Goal: Task Accomplishment & Management: Manage account settings

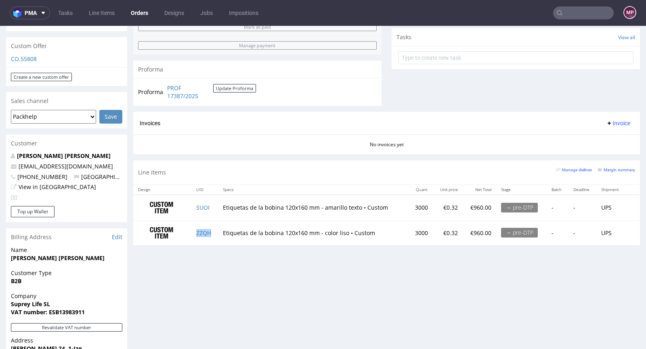
scroll to position [2, 0]
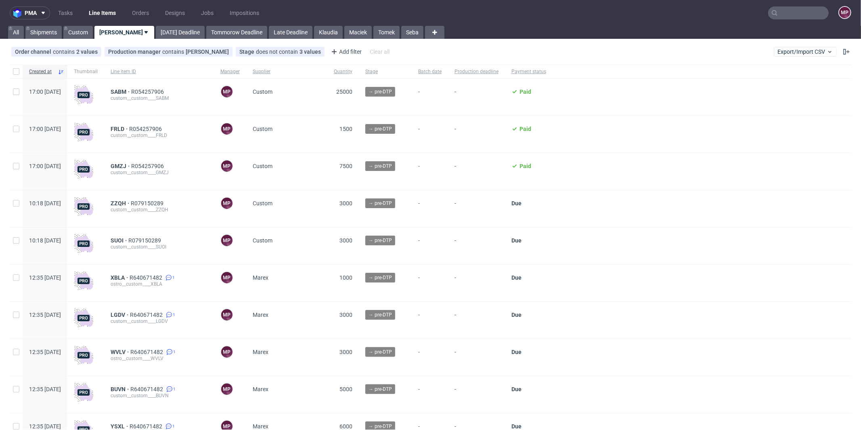
click at [645, 14] on input "text" at bounding box center [798, 12] width 61 height 13
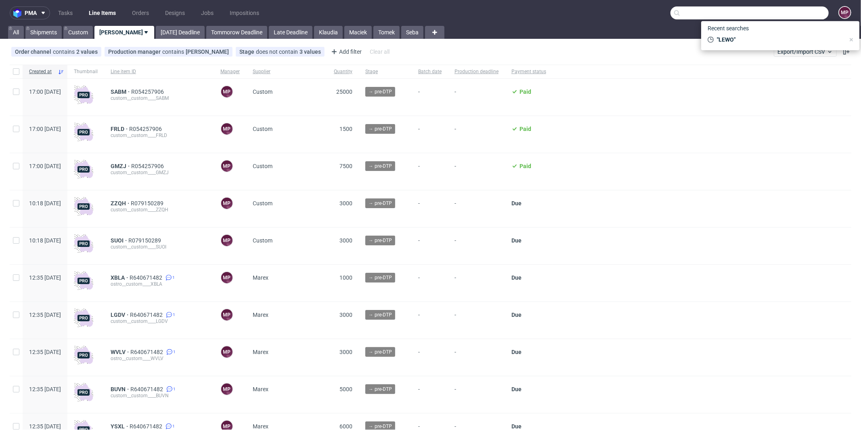
paste input "GLTX"
type input "GLTX"
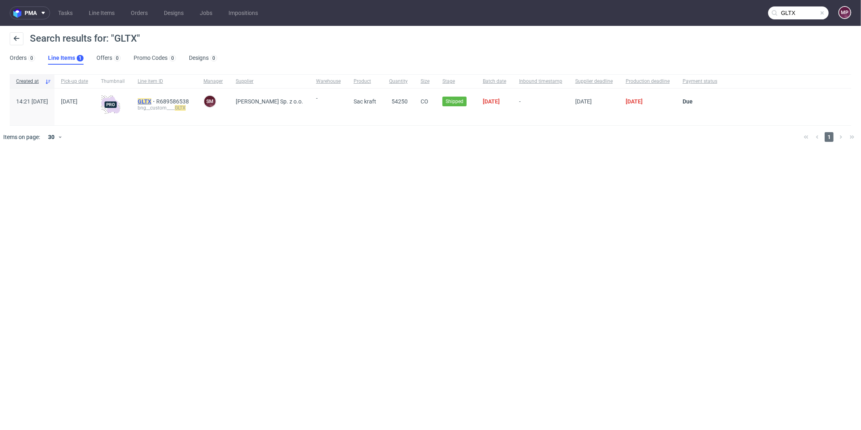
click at [151, 101] on mark "GLTX" at bounding box center [145, 101] width 14 height 6
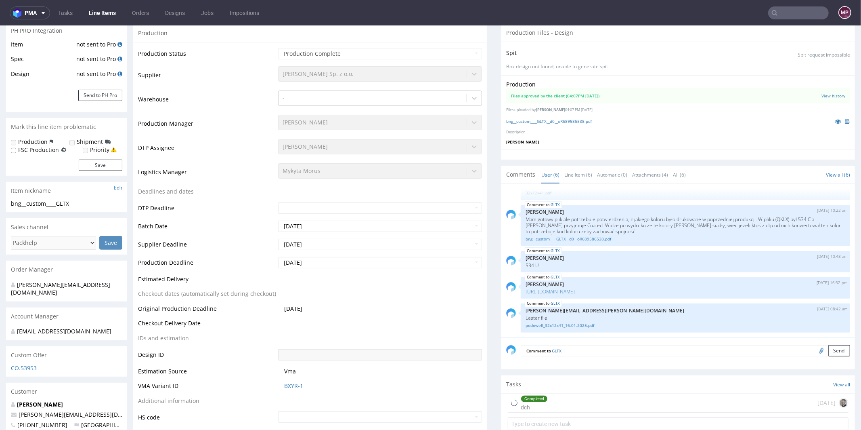
scroll to position [276, 0]
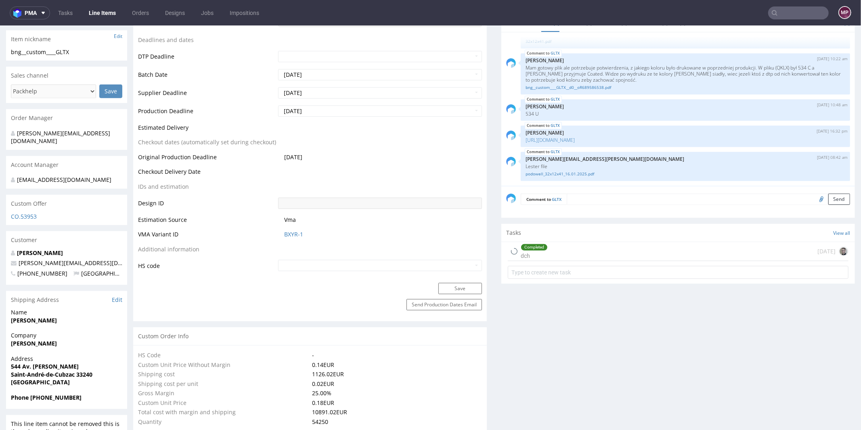
select select "in_progress"
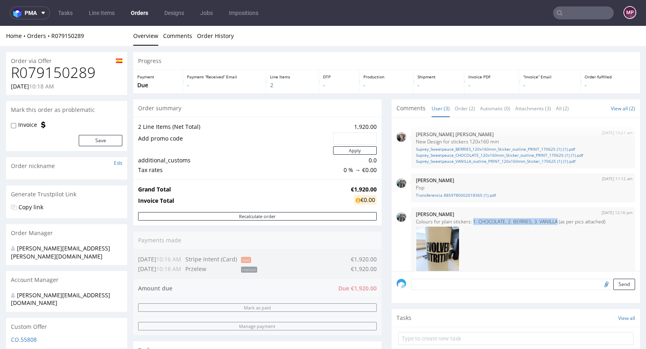
scroll to position [55, 0]
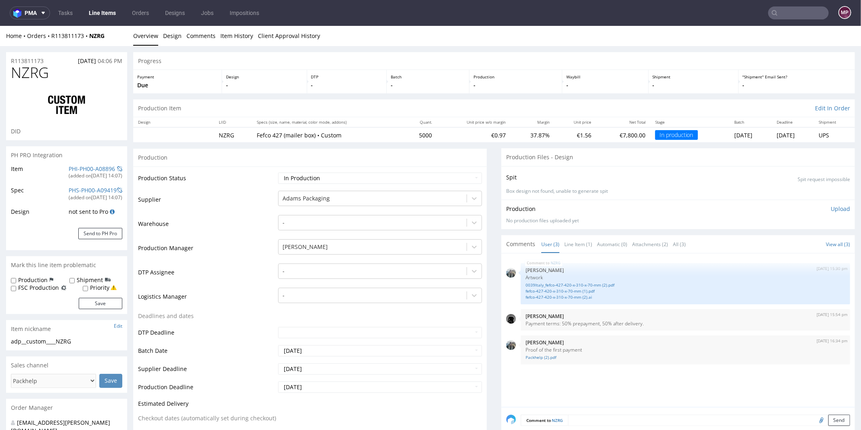
click at [103, 36] on div "Home Orders R113811173 NZRG" at bounding box center [66, 35] width 121 height 8
drag, startPoint x: 107, startPoint y: 35, endPoint x: 88, endPoint y: 36, distance: 18.6
click at [88, 36] on div "Home Orders R113811173 NZRG" at bounding box center [66, 35] width 121 height 8
copy strong "NZRG"
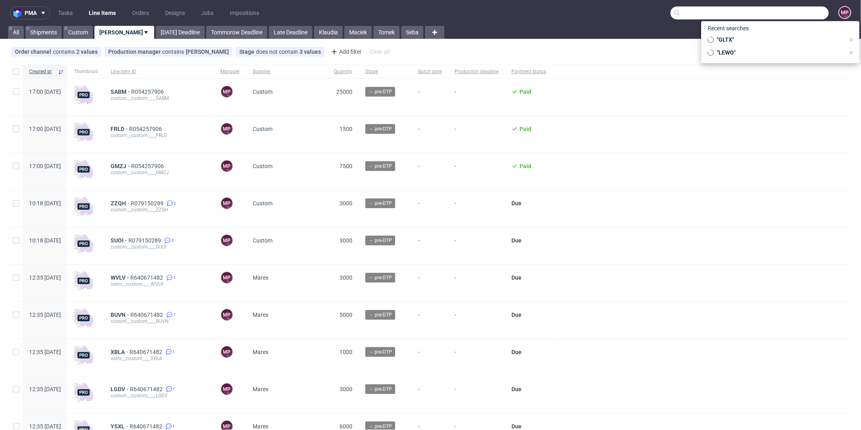
click at [796, 7] on input "text" at bounding box center [750, 12] width 158 height 13
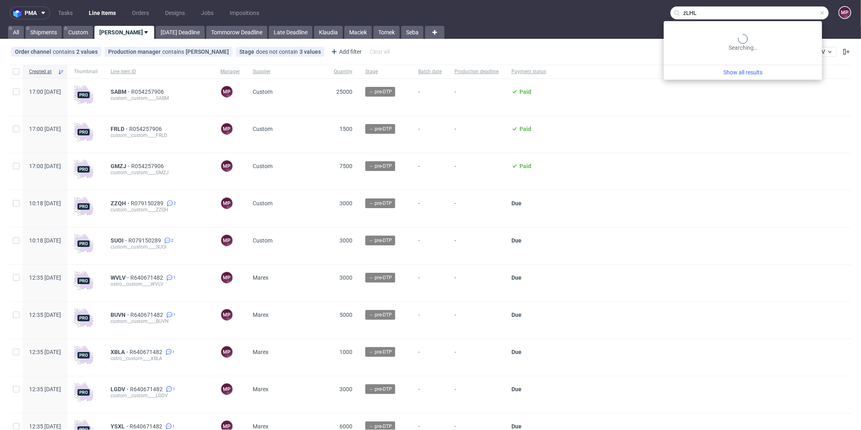
type input "zLHL"
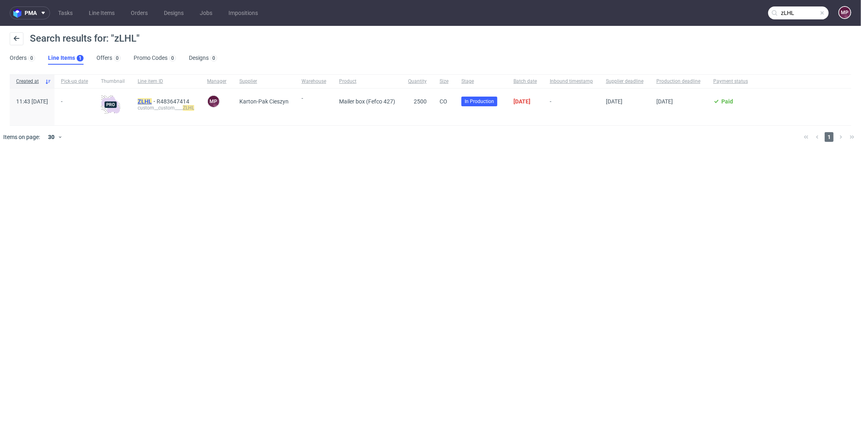
click at [152, 102] on mark "ZLHL" at bounding box center [145, 101] width 14 height 6
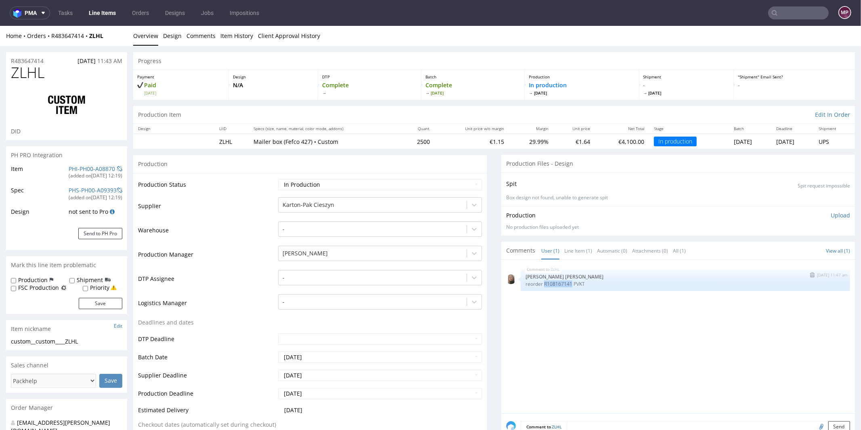
drag, startPoint x: 537, startPoint y: 281, endPoint x: 563, endPoint y: 282, distance: 25.5
click at [563, 282] on p "reorder R108167141 PVKT" at bounding box center [686, 283] width 320 height 6
copy p "R108167141"
click at [43, 72] on span "ZLHL" at bounding box center [28, 72] width 34 height 16
click at [45, 71] on h1 "ZLHL" at bounding box center [66, 72] width 111 height 16
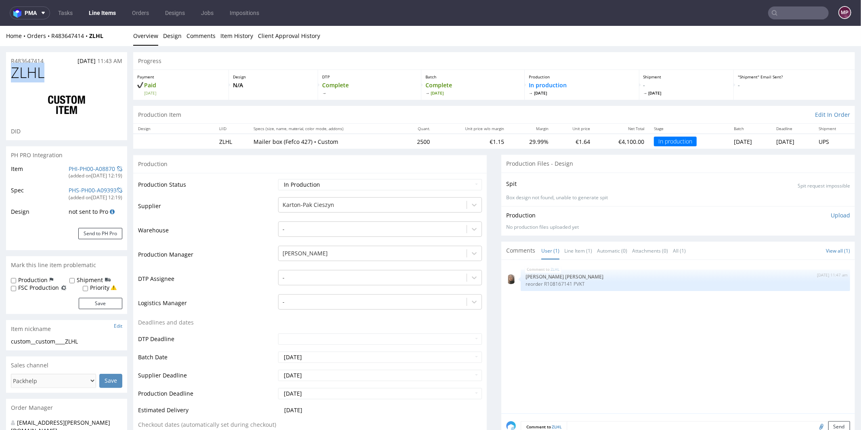
drag, startPoint x: 46, startPoint y: 71, endPoint x: 14, endPoint y: 73, distance: 32.4
click at [14, 73] on h1 "ZLHL" at bounding box center [66, 72] width 111 height 16
copy span "ZLHL"
click at [92, 169] on link "PHI-PH00-A08870" at bounding box center [92, 168] width 46 height 8
click at [66, 79] on h1 "ZLHL" at bounding box center [66, 72] width 111 height 16
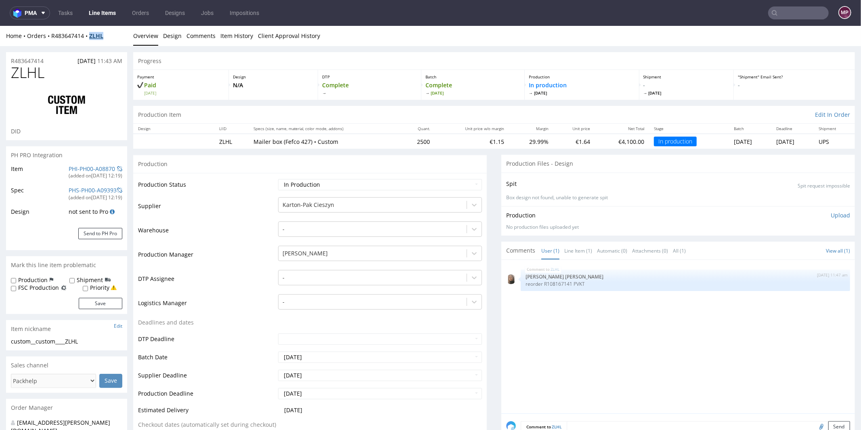
drag, startPoint x: 110, startPoint y: 36, endPoint x: 91, endPoint y: 35, distance: 19.4
click at [91, 35] on div "Home Orders R483647414 ZLHL" at bounding box center [66, 35] width 121 height 8
copy strong "ZLHL"
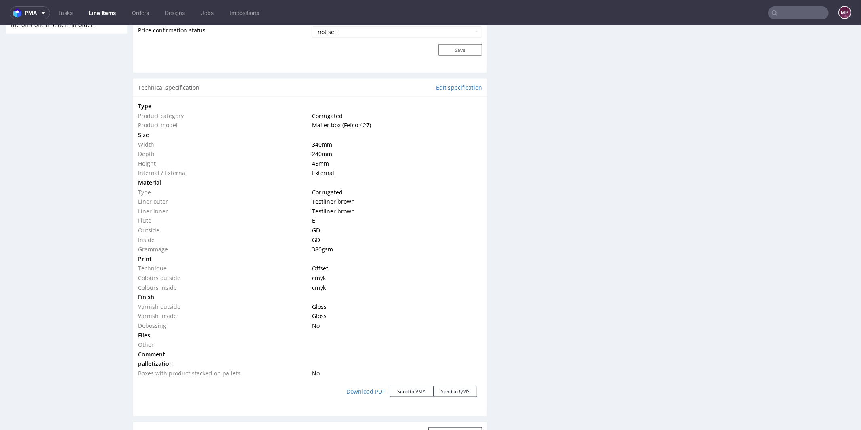
scroll to position [702, 0]
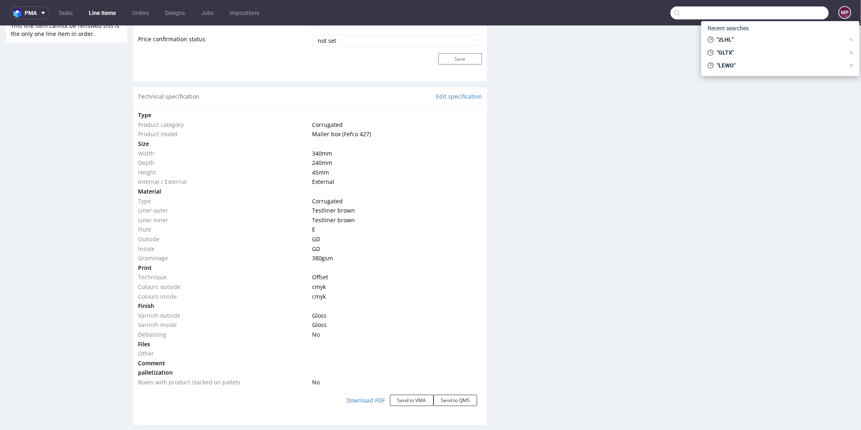
click at [803, 17] on input "text" at bounding box center [750, 12] width 158 height 13
paste input "BKJW"
type input "BKJW"
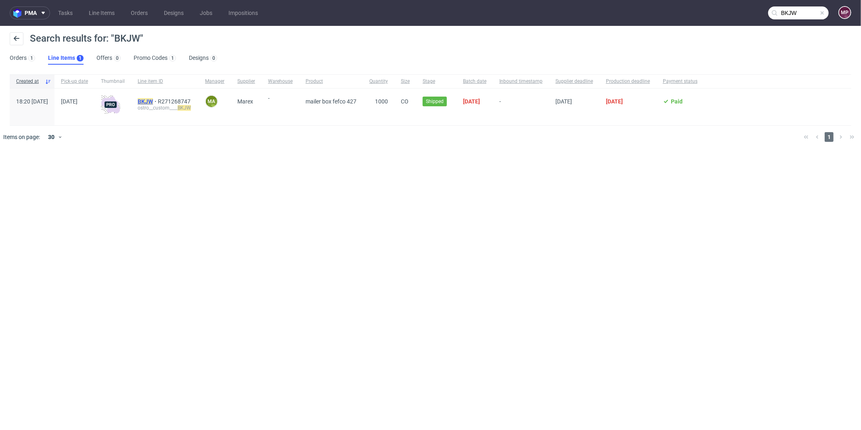
click at [153, 100] on mark "BKJW" at bounding box center [145, 101] width 15 height 6
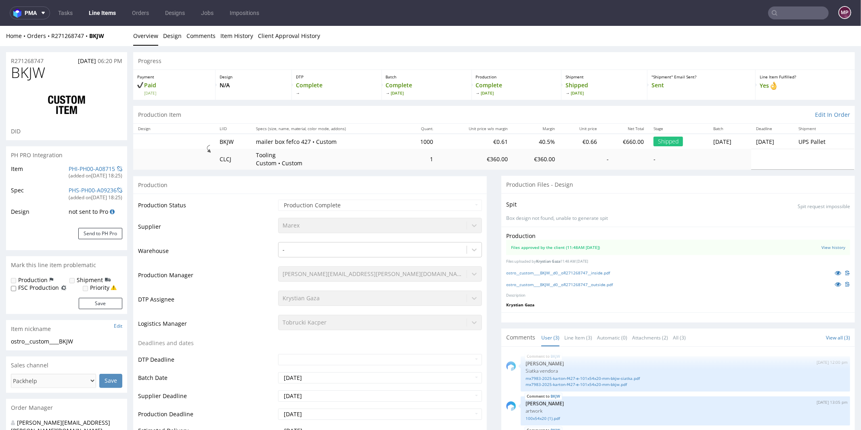
select select "in_progress"
click at [835, 273] on icon at bounding box center [838, 272] width 6 height 6
click at [835, 284] on icon at bounding box center [838, 284] width 6 height 6
drag, startPoint x: 112, startPoint y: 36, endPoint x: 52, endPoint y: 35, distance: 59.7
click at [52, 35] on div "Home Orders R271268747 BKJW" at bounding box center [66, 35] width 121 height 8
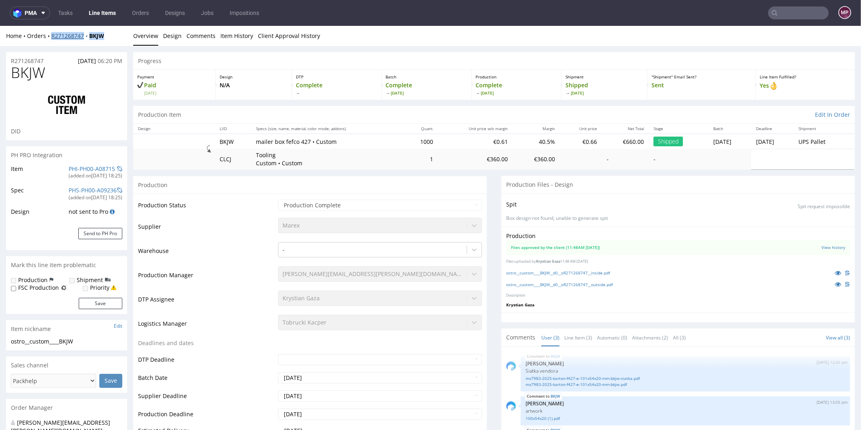
copy div "R271268747 BKJW"
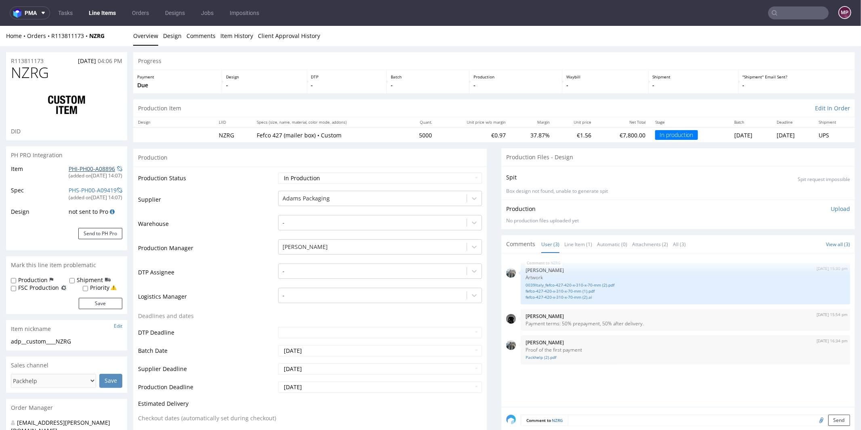
click at [101, 168] on link "PHI-PH00-A08896" at bounding box center [92, 168] width 46 height 8
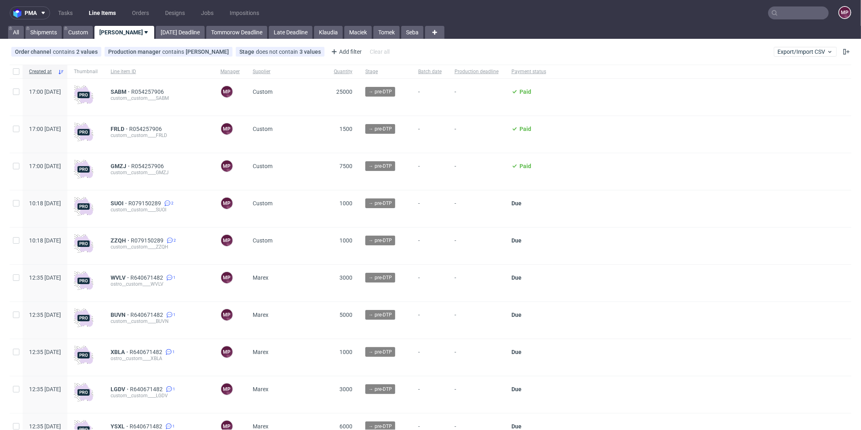
click at [790, 20] on nav "pma Tasks Line Items Orders Designs Jobs Impositions MP" at bounding box center [430, 13] width 861 height 26
click at [790, 18] on input "text" at bounding box center [798, 12] width 61 height 13
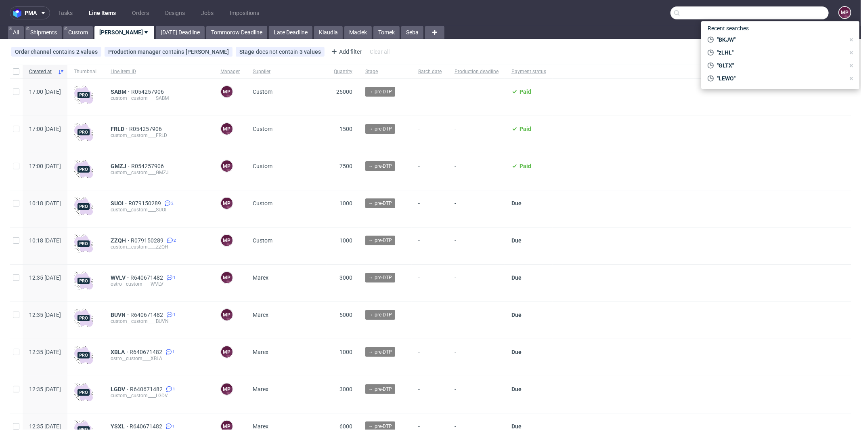
paste input "ZQDS"
type input "ZQDS"
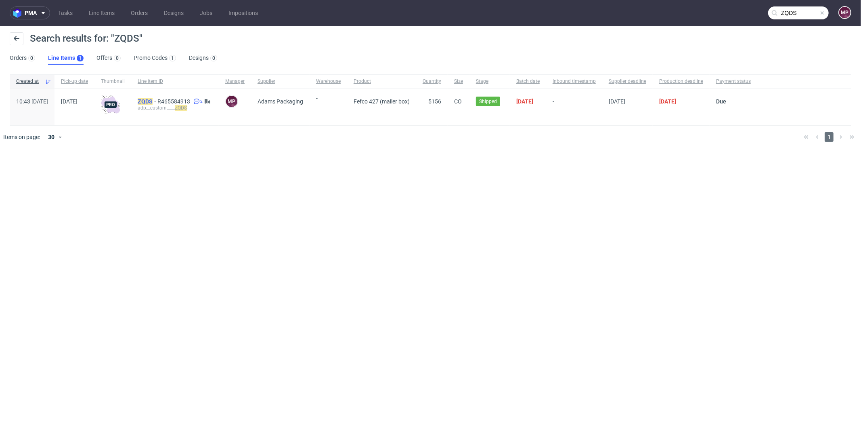
click at [153, 100] on mark "ZQDS" at bounding box center [145, 101] width 15 height 6
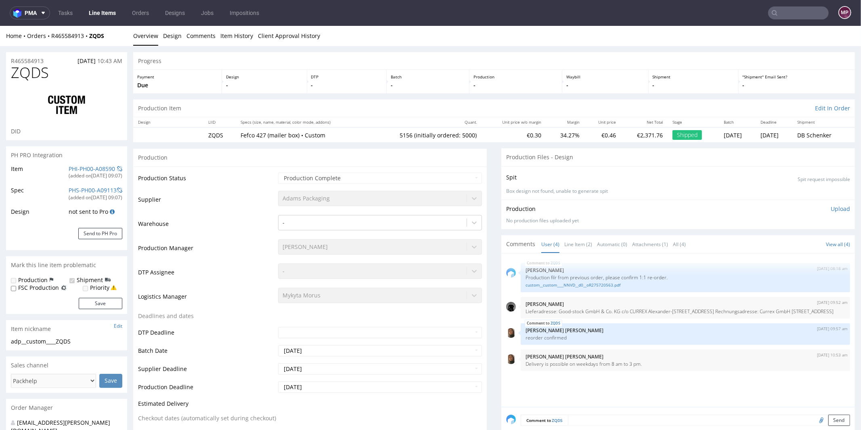
select select "in_progress"
click at [564, 240] on link "Line Item (2)" at bounding box center [578, 243] width 28 height 17
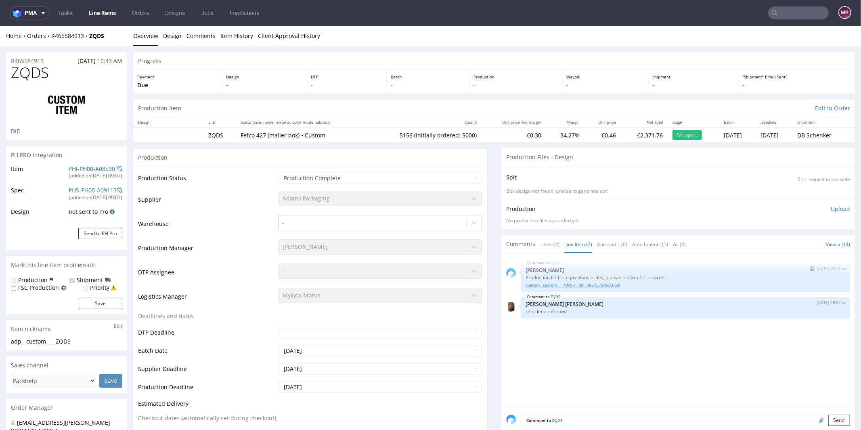
click at [572, 285] on link "custom__custom____NNVD__d0__oR275720563.pdf" at bounding box center [686, 284] width 320 height 6
click at [793, 18] on input "text" at bounding box center [798, 12] width 61 height 13
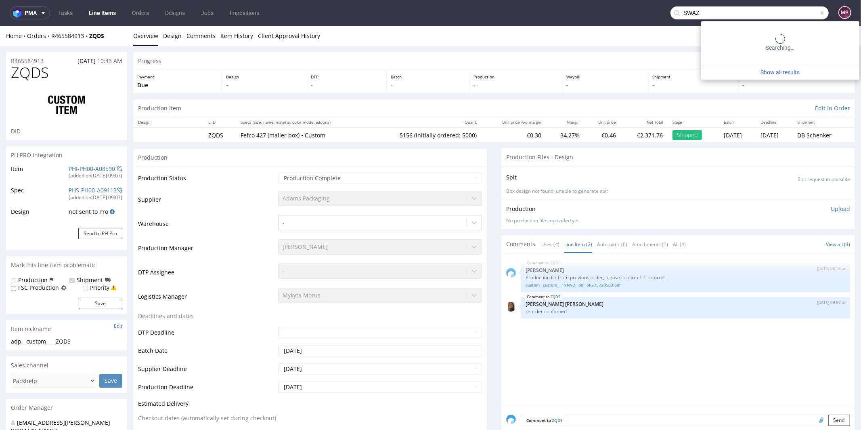
type input "SWAZ"
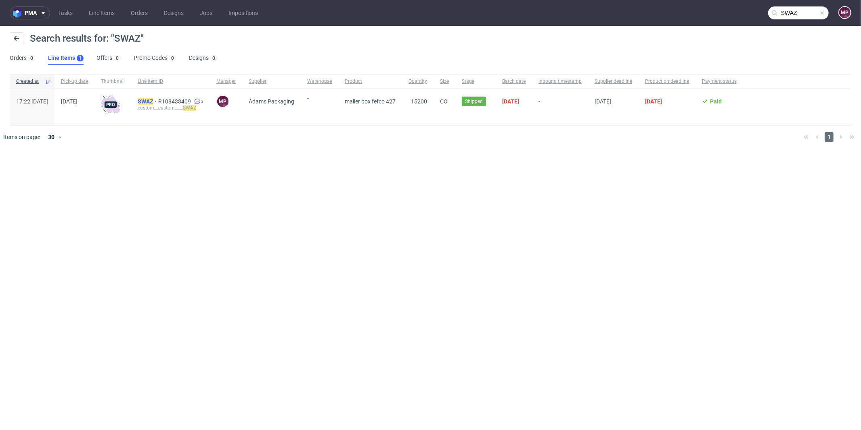
click at [153, 102] on mark "SWAZ" at bounding box center [146, 101] width 16 height 6
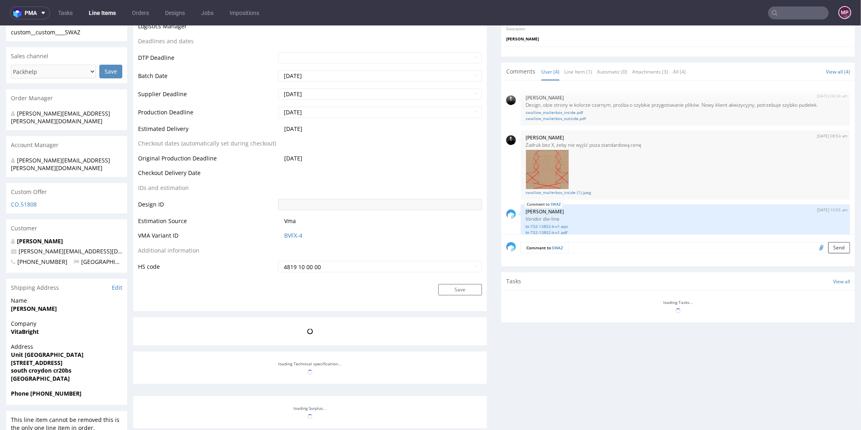
scroll to position [3, 0]
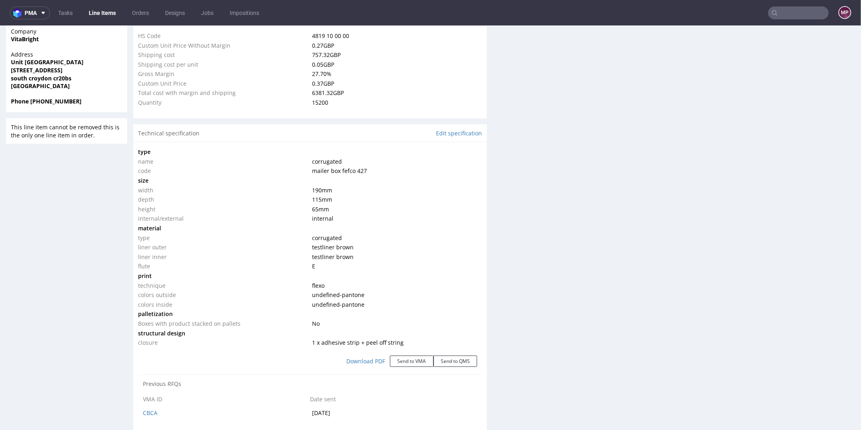
select select "in_progress"
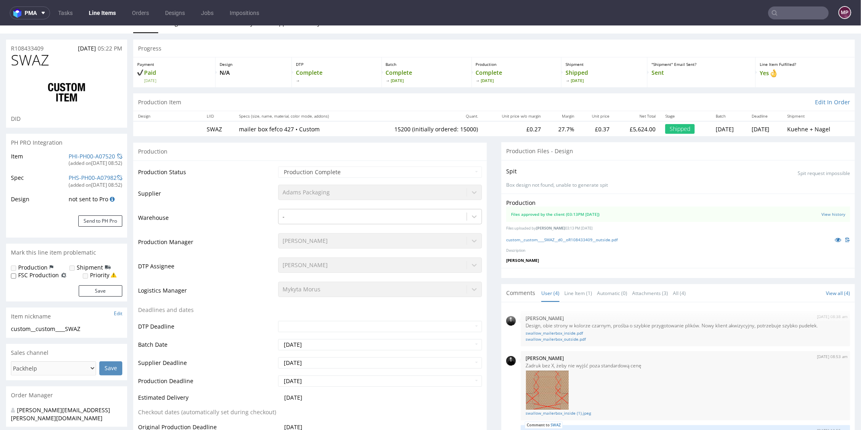
scroll to position [0, 0]
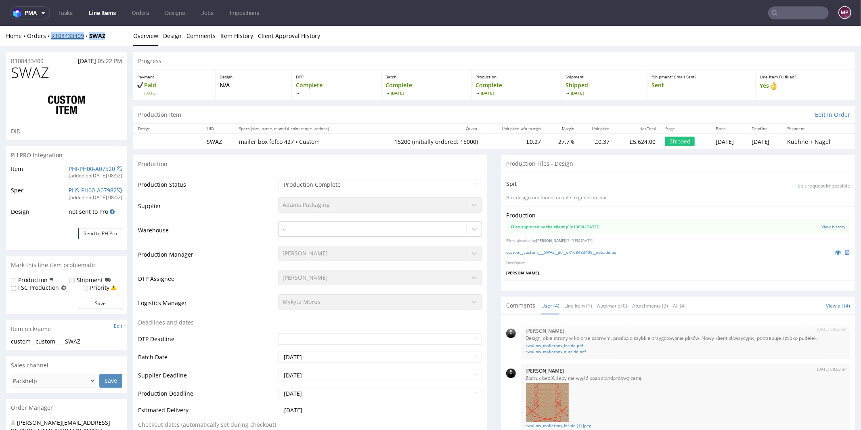
drag, startPoint x: 115, startPoint y: 35, endPoint x: 52, endPoint y: 34, distance: 63.8
click at [52, 34] on div "Home Orders R108433409 SWAZ" at bounding box center [66, 35] width 121 height 8
copy div "R108433409 SWAZ"
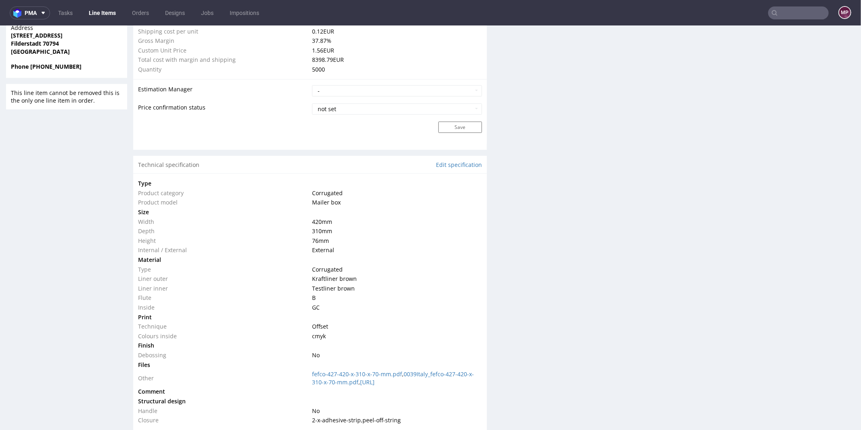
scroll to position [640, 0]
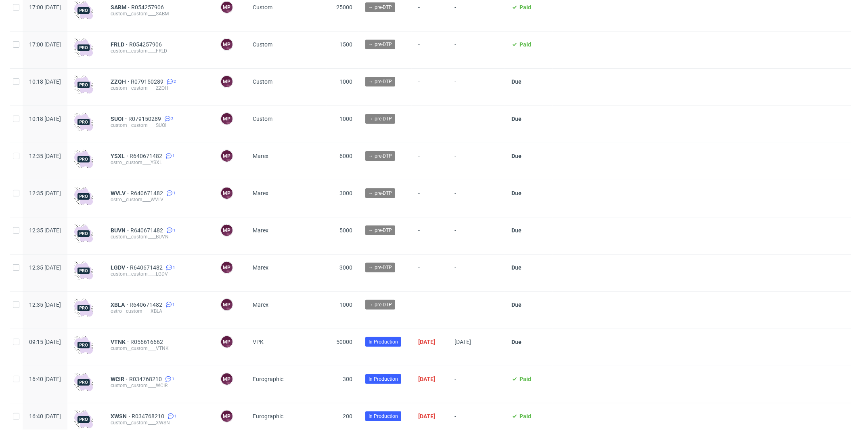
scroll to position [125, 0]
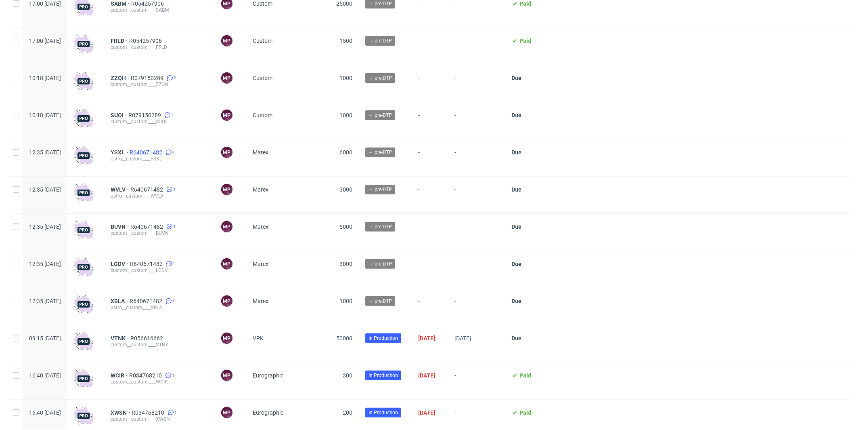
click at [164, 151] on span "R640671482" at bounding box center [147, 152] width 34 height 6
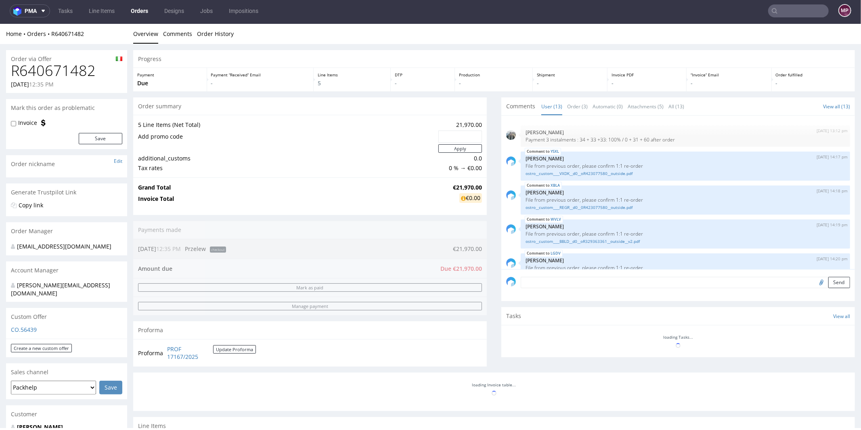
scroll to position [235, 0]
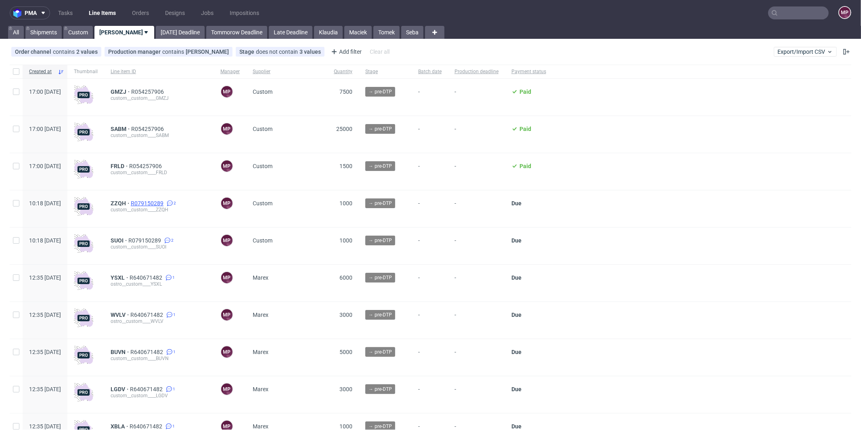
click at [165, 201] on span "R079150289" at bounding box center [148, 203] width 34 height 6
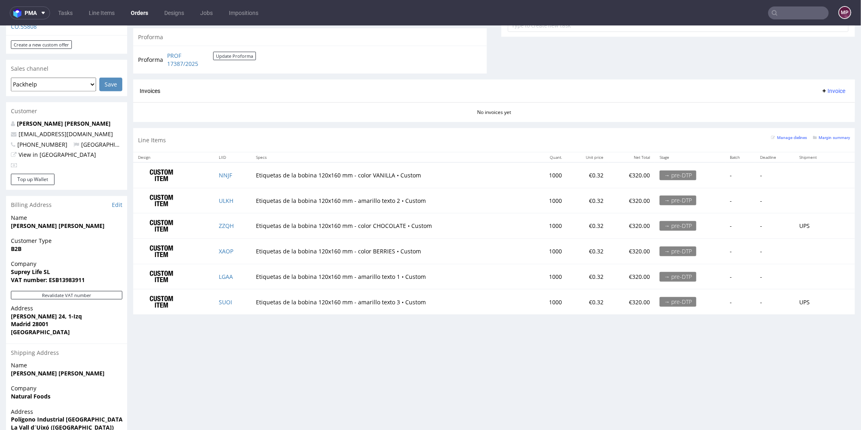
scroll to position [346, 0]
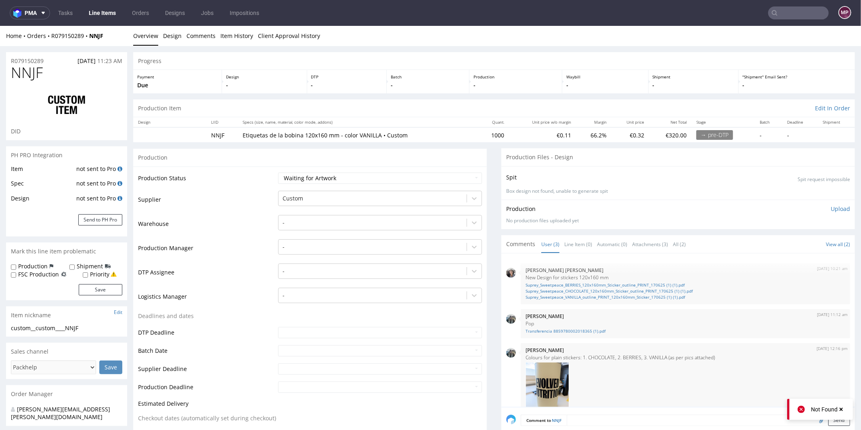
scroll to position [92, 0]
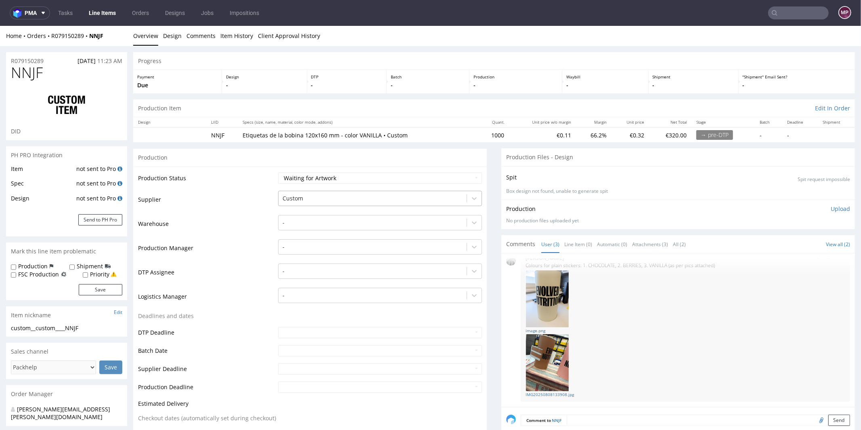
click at [316, 199] on div at bounding box center [373, 198] width 180 height 10
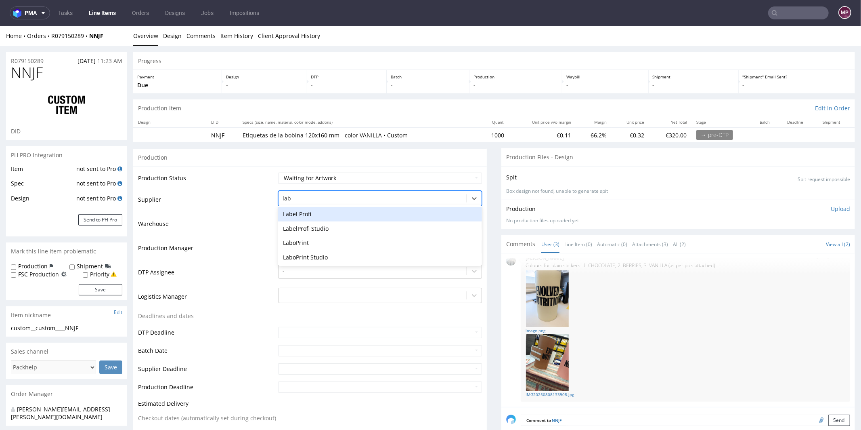
scroll to position [0, 0]
type input "label"
click at [314, 212] on div "Label Profi" at bounding box center [380, 213] width 204 height 15
click at [300, 248] on div at bounding box center [373, 246] width 180 height 10
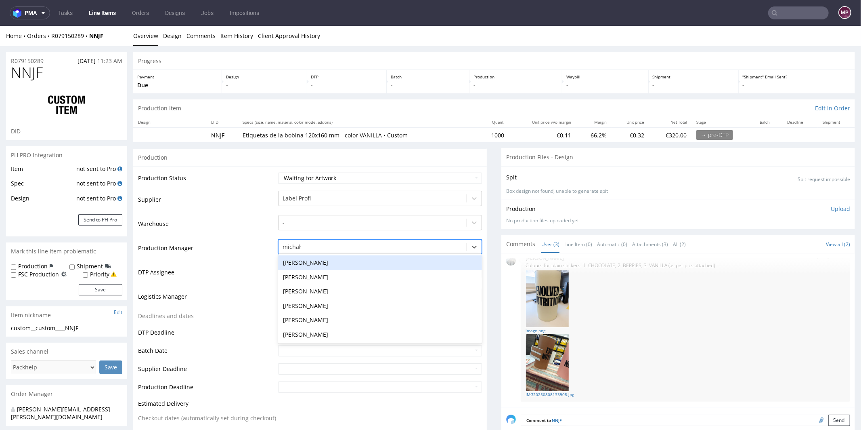
type input "michał"
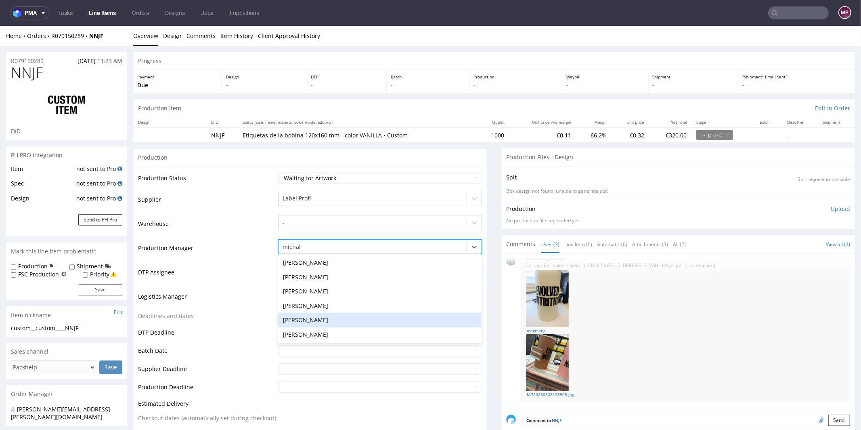
click at [313, 314] on div "[PERSON_NAME]" at bounding box center [380, 319] width 204 height 15
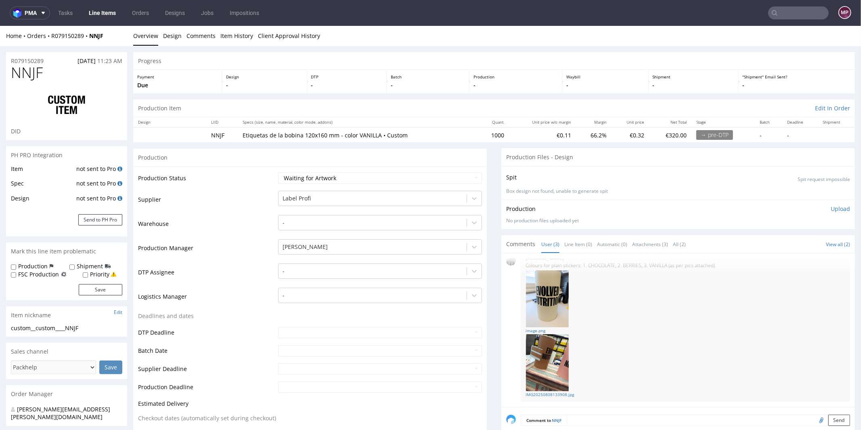
click at [237, 262] on td "DTP Assignee" at bounding box center [207, 274] width 138 height 24
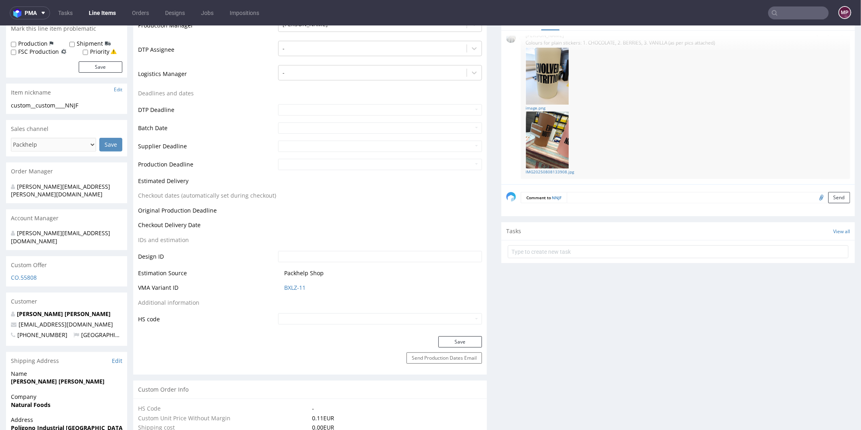
scroll to position [320, 0]
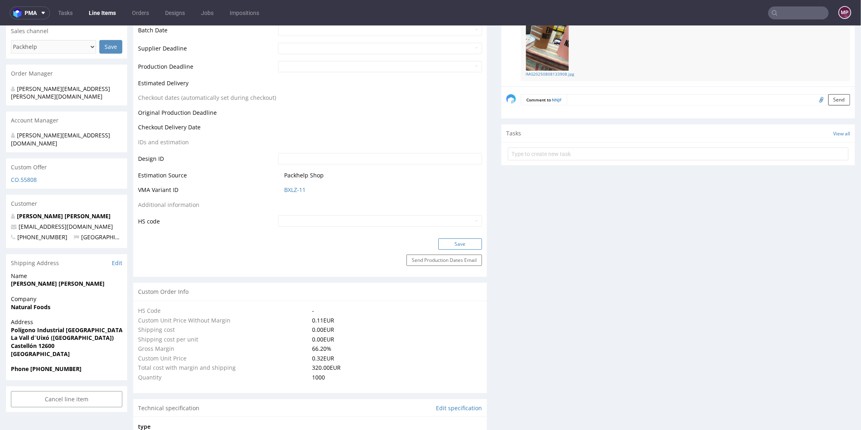
click at [455, 245] on button "Save" at bounding box center [460, 243] width 44 height 11
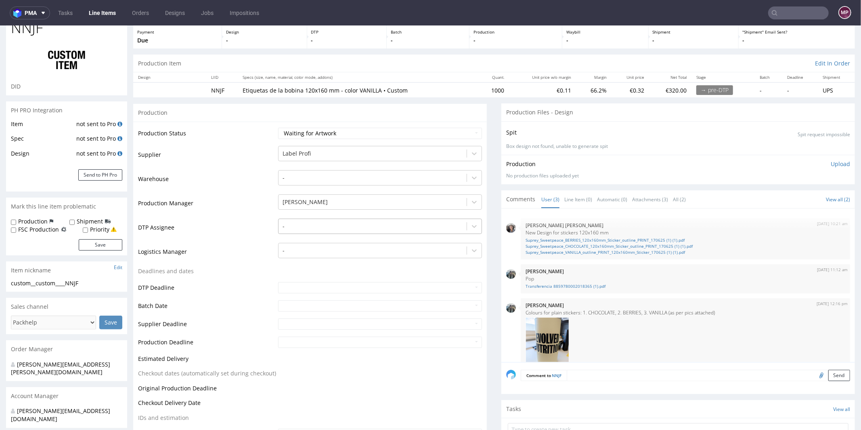
scroll to position [63, 0]
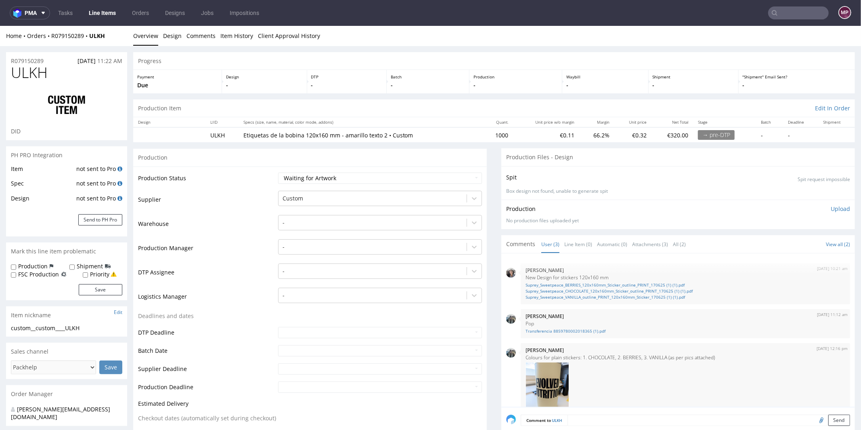
scroll to position [35, 0]
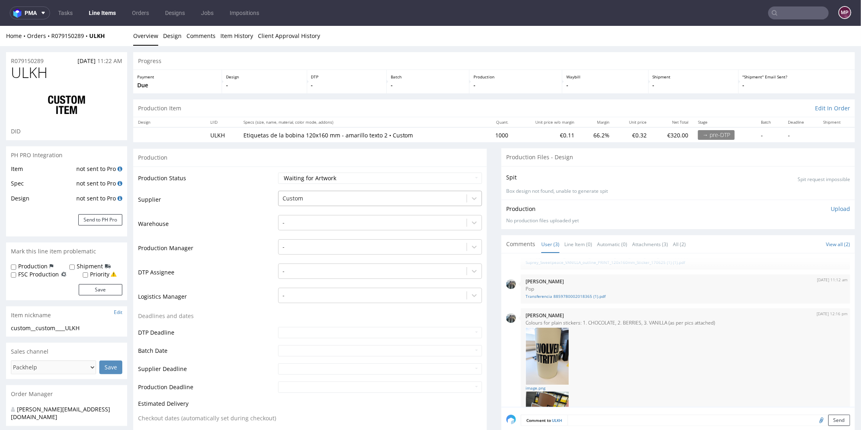
click at [319, 193] on div at bounding box center [373, 198] width 180 height 10
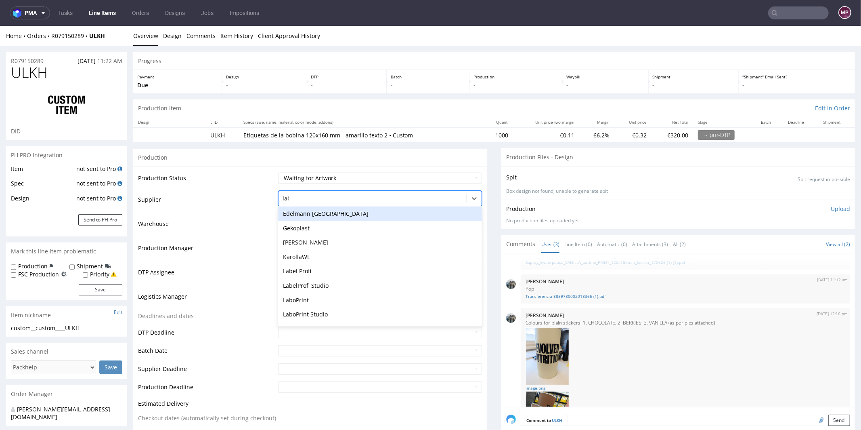
scroll to position [0, 0]
type input "label"
click at [304, 210] on div "Label Profi" at bounding box center [380, 213] width 204 height 15
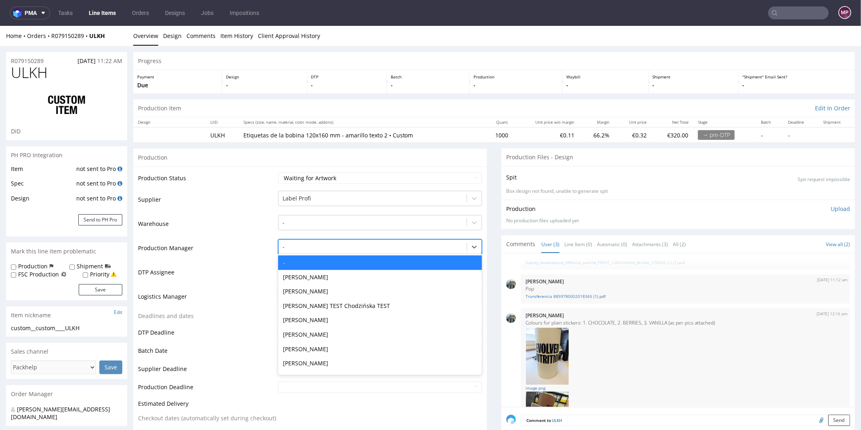
click at [293, 246] on div at bounding box center [373, 246] width 180 height 10
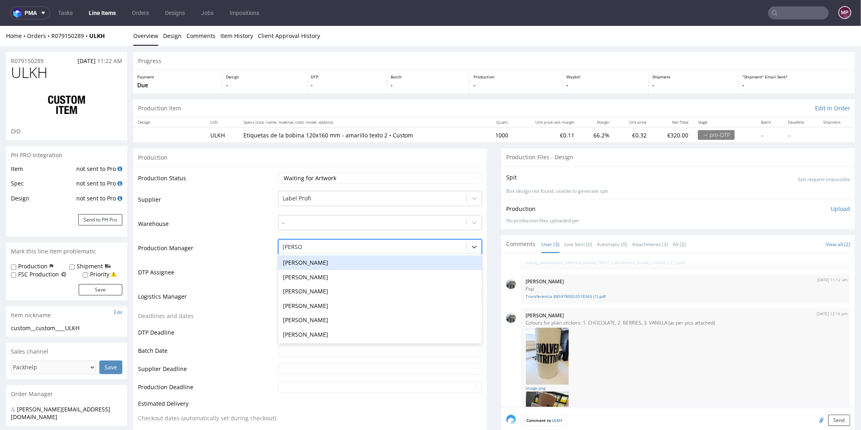
type input "michal"
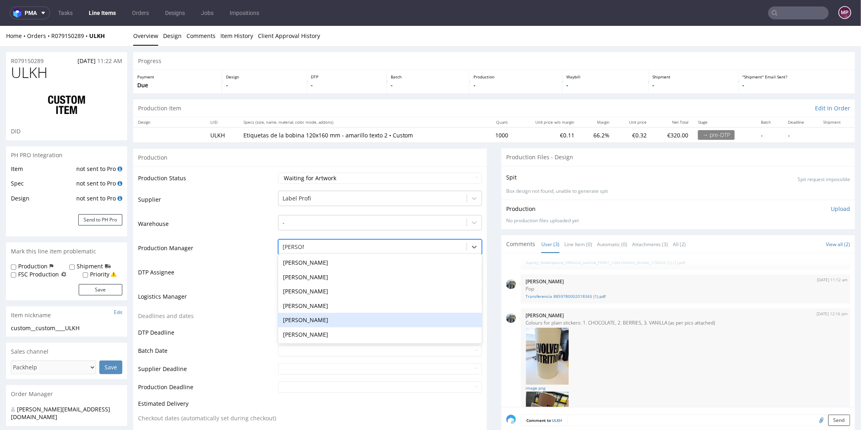
click at [317, 320] on div "[PERSON_NAME]" at bounding box center [380, 319] width 204 height 15
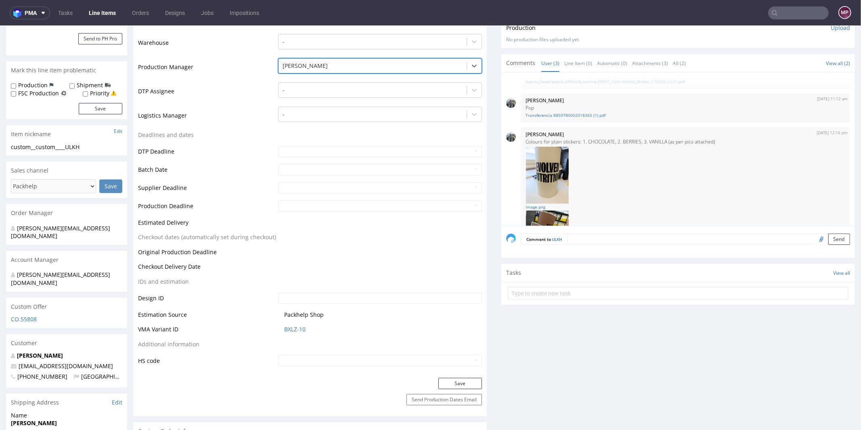
scroll to position [231, 0]
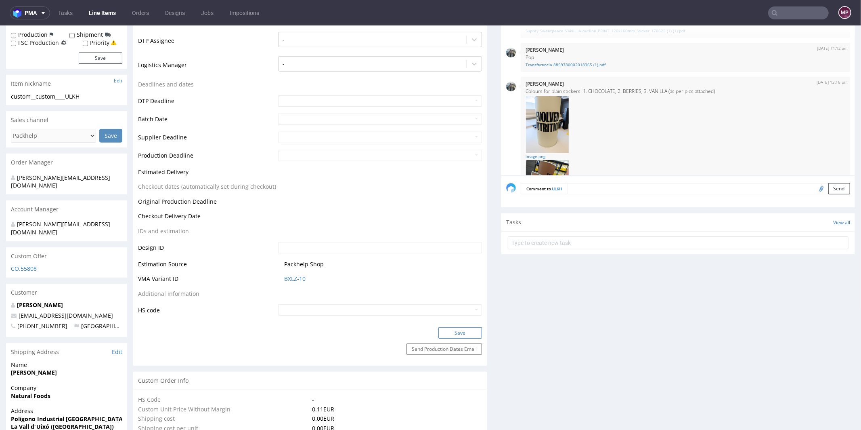
click at [452, 333] on button "Save" at bounding box center [460, 332] width 44 height 11
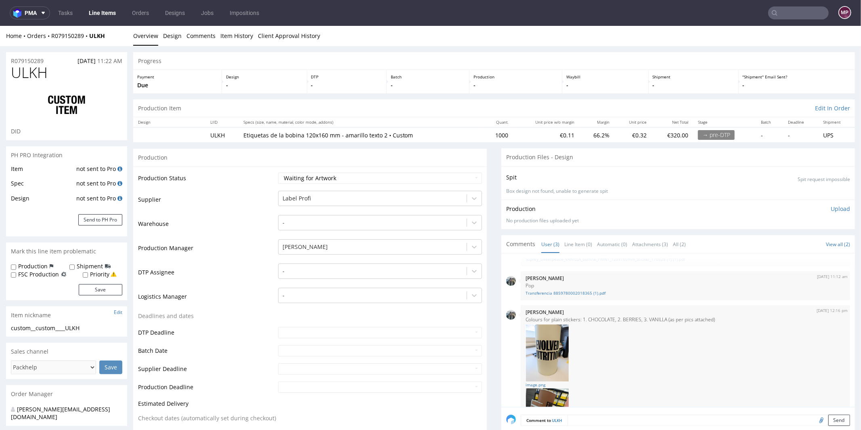
scroll to position [0, 0]
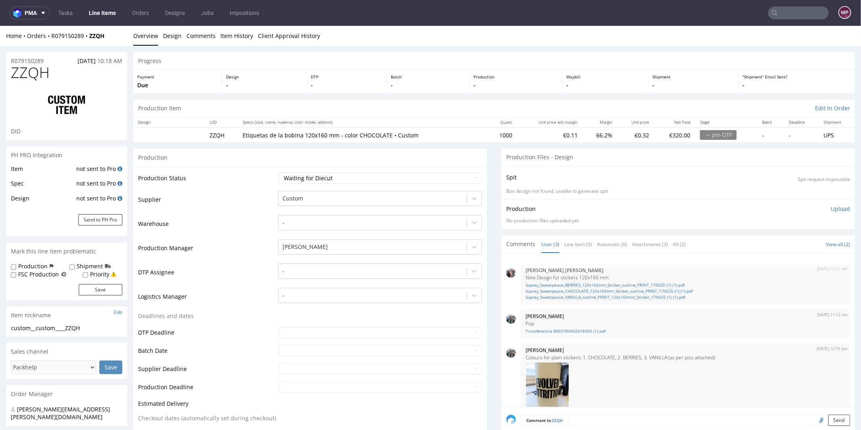
scroll to position [35, 0]
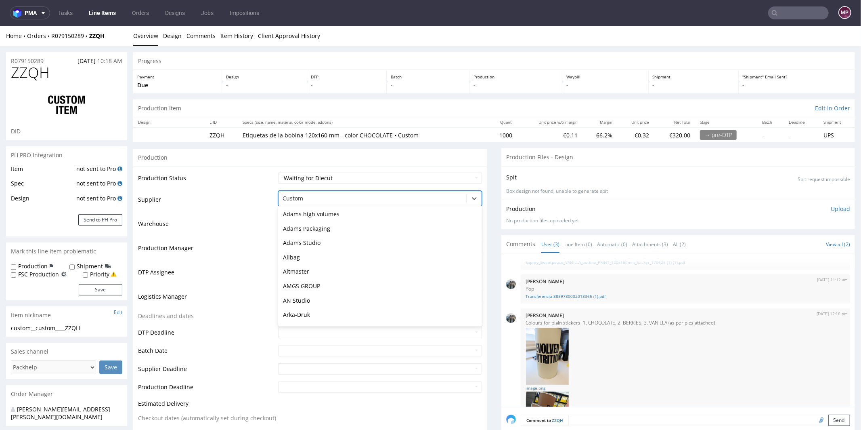
click at [333, 197] on div at bounding box center [373, 198] width 180 height 10
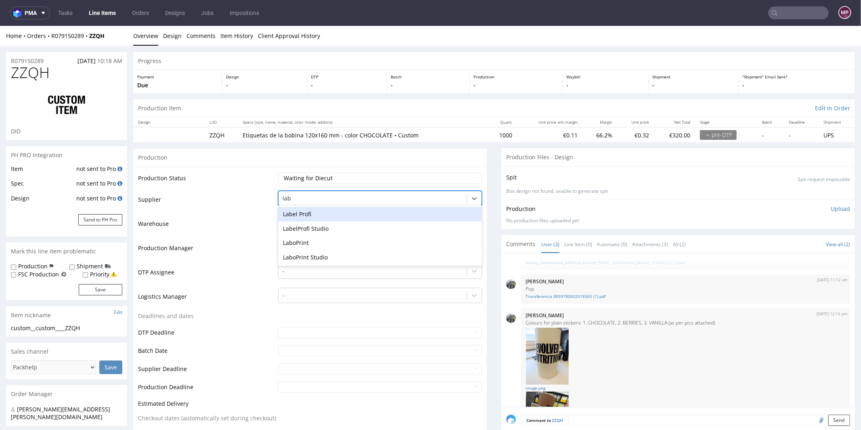
scroll to position [0, 0]
type input "label"
click at [309, 210] on div "Label Profi" at bounding box center [380, 213] width 204 height 15
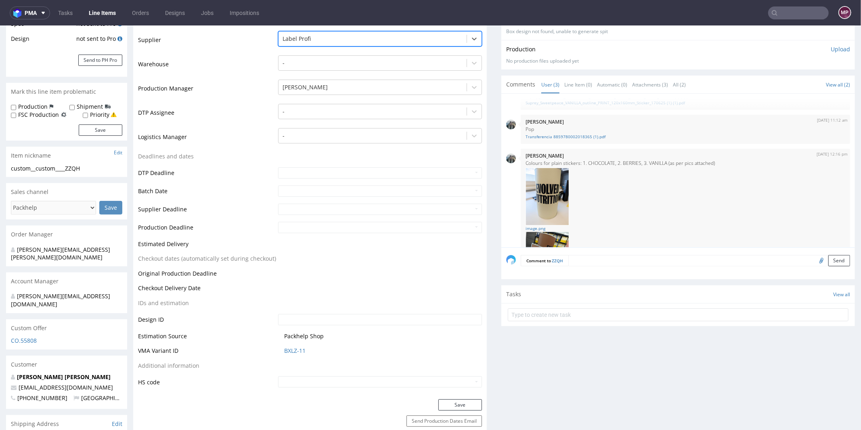
scroll to position [234, 0]
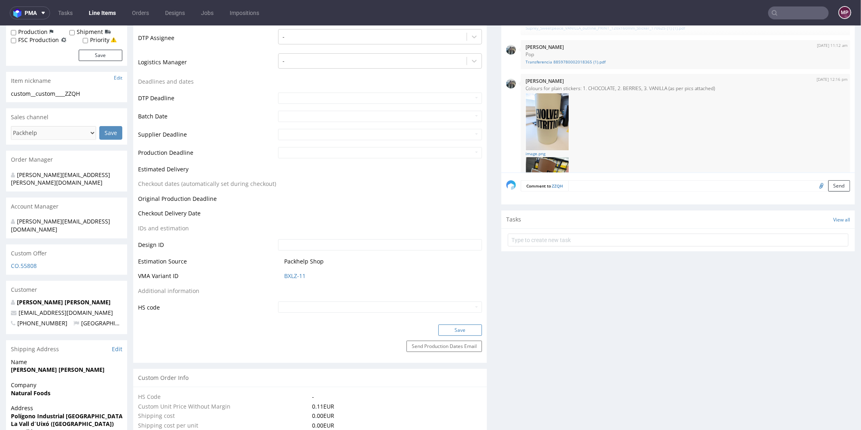
click at [447, 334] on button "Save" at bounding box center [460, 329] width 44 height 11
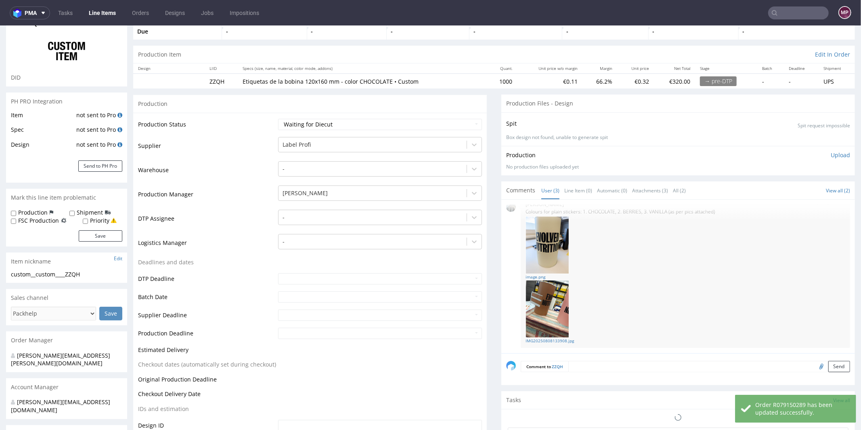
scroll to position [0, 0]
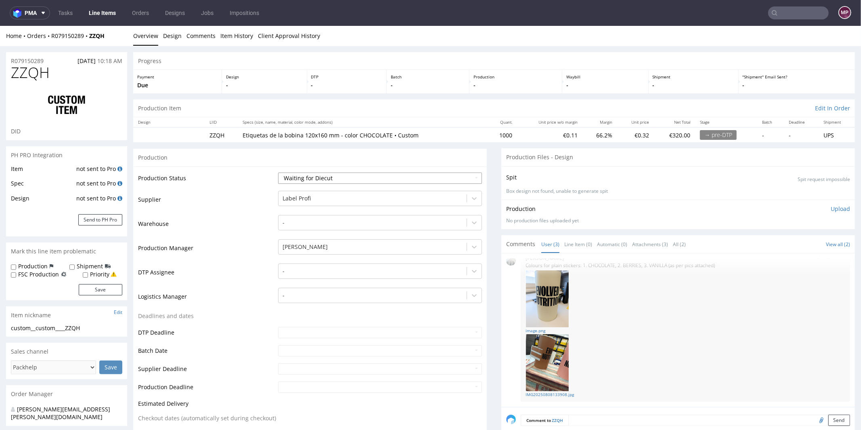
click at [392, 175] on select "Waiting for Artwork Waiting for Diecut Waiting for Mockup Waiting for DTP Waiti…" at bounding box center [380, 177] width 204 height 11
select select "pre_dtp_waiting_for_artwork"
click at [278, 172] on select "Waiting for Artwork Waiting for Diecut Waiting for Mockup Waiting for DTP Waiti…" at bounding box center [380, 177] width 204 height 11
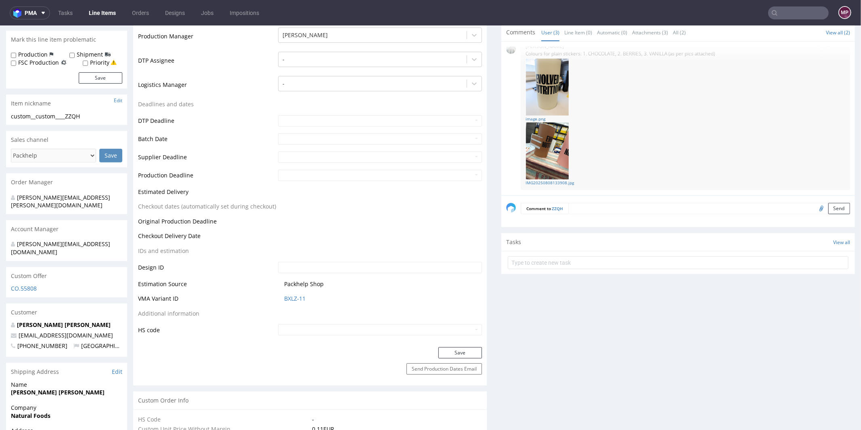
scroll to position [233, 0]
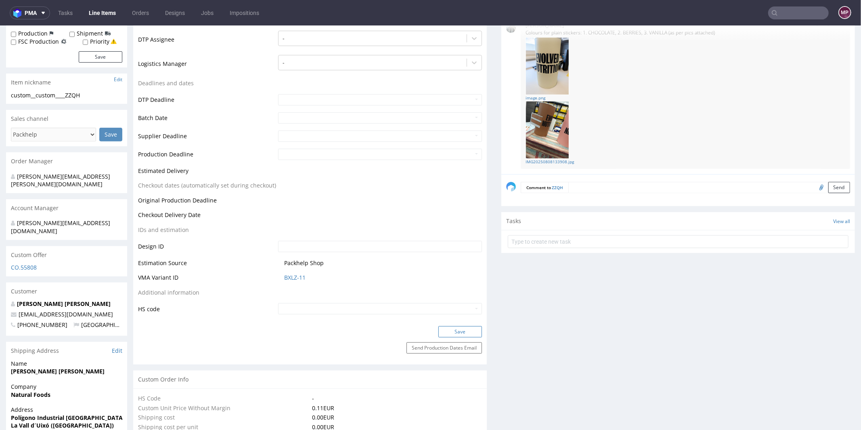
click at [460, 329] on button "Save" at bounding box center [460, 330] width 44 height 11
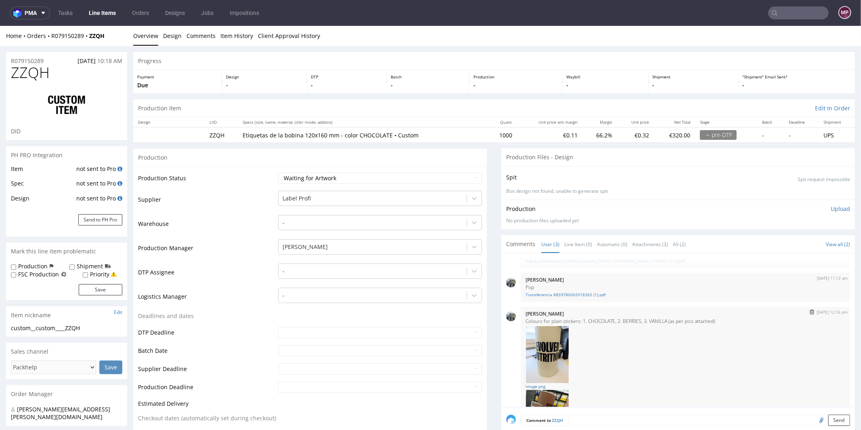
scroll to position [0, 0]
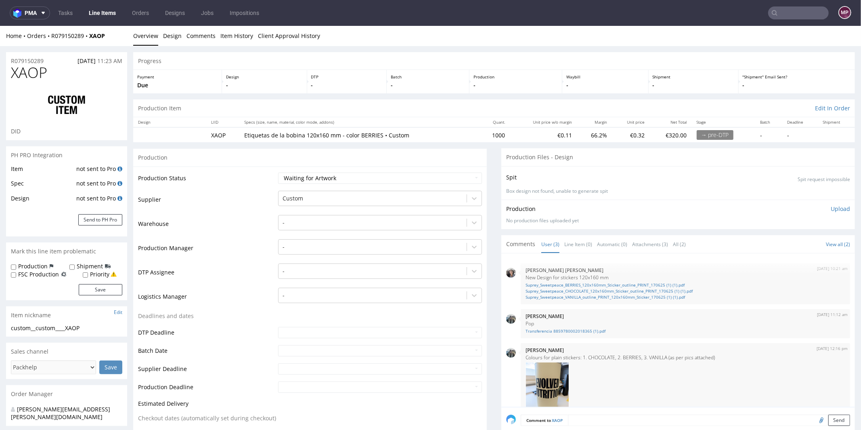
scroll to position [35, 0]
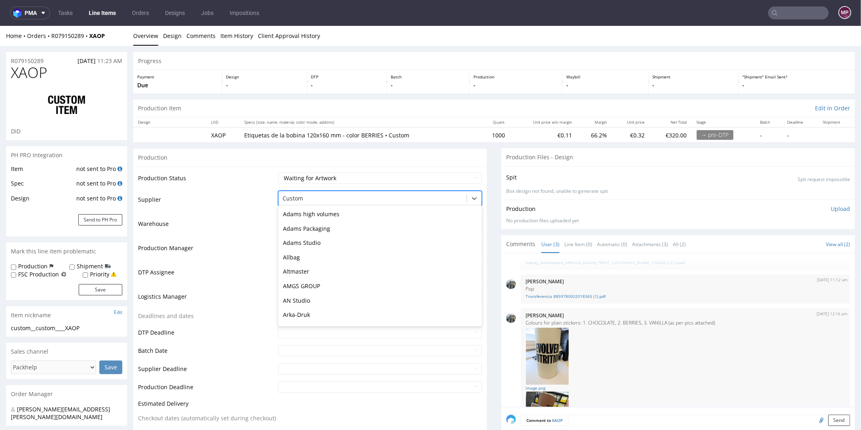
click at [326, 197] on div at bounding box center [373, 198] width 180 height 10
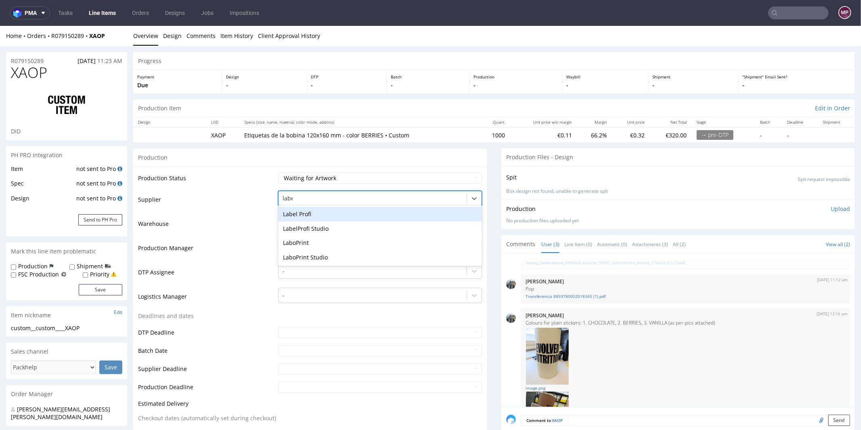
type input "label"
click at [311, 211] on div "Label Profi" at bounding box center [380, 213] width 204 height 15
click at [298, 241] on div at bounding box center [373, 246] width 180 height 10
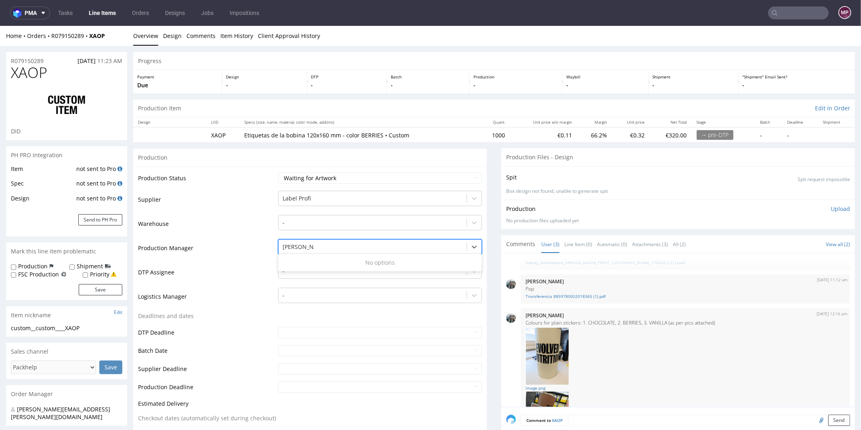
type input "michał p"
click at [304, 264] on div "[PERSON_NAME]" at bounding box center [380, 262] width 204 height 15
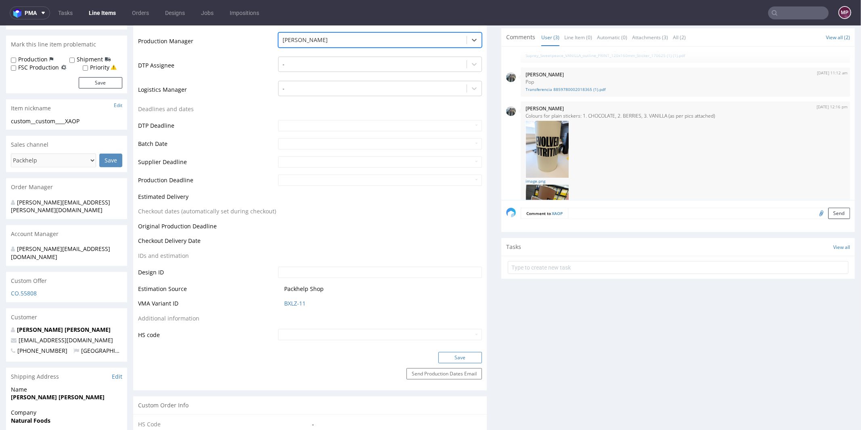
scroll to position [240, 0]
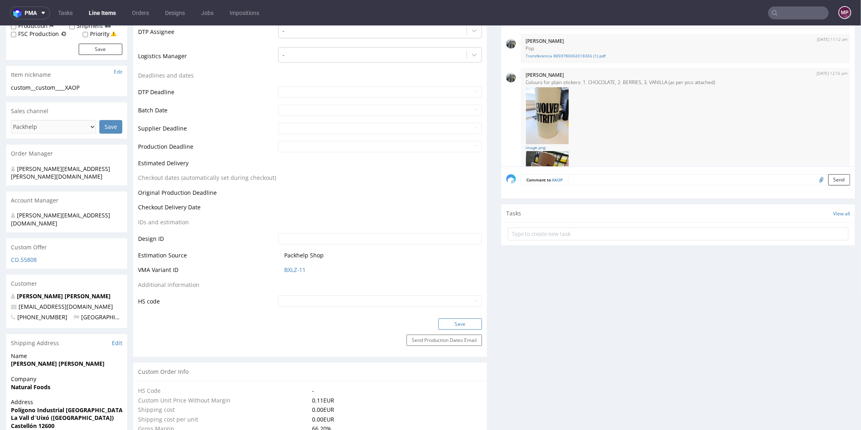
click at [439, 319] on button "Save" at bounding box center [460, 323] width 44 height 11
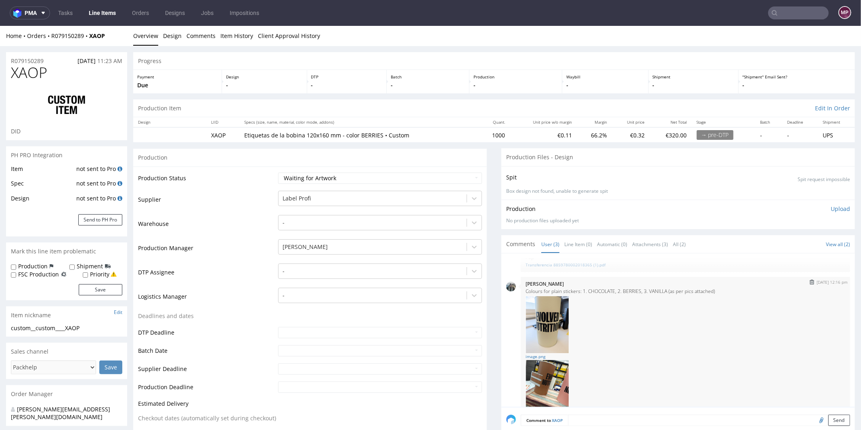
scroll to position [0, 0]
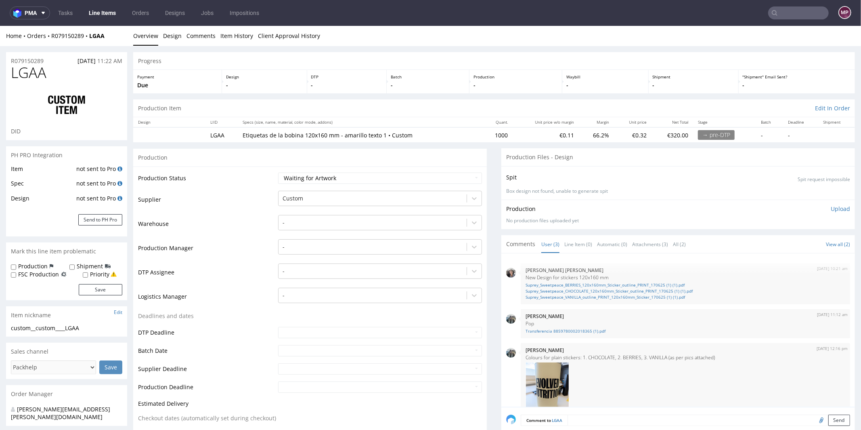
scroll to position [35, 0]
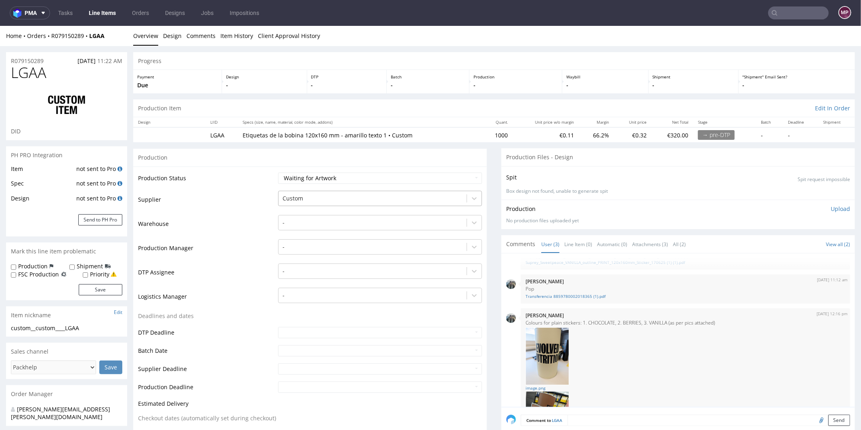
click at [310, 200] on div at bounding box center [373, 198] width 180 height 10
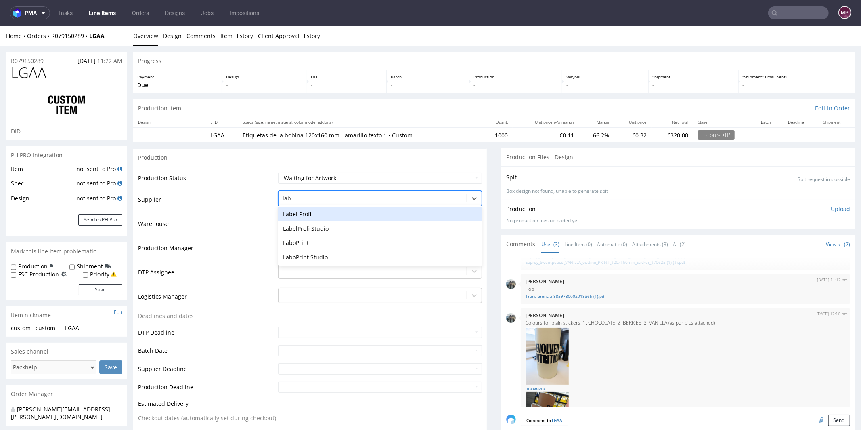
scroll to position [0, 0]
type input "label"
click at [294, 212] on div "Label Profi" at bounding box center [380, 213] width 204 height 15
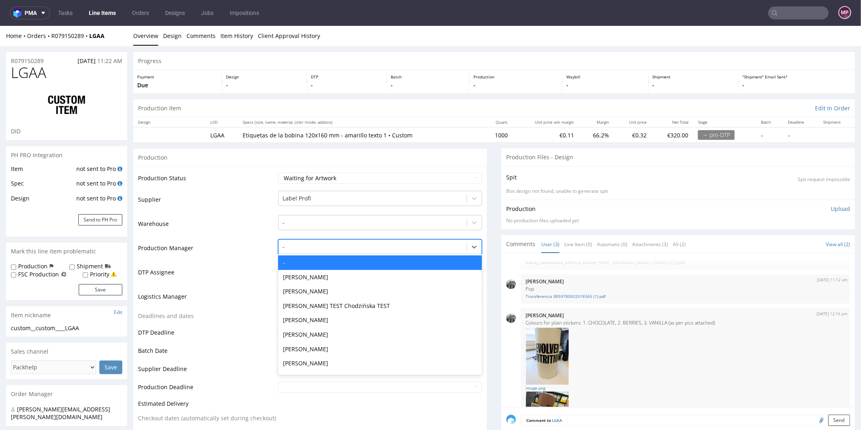
click at [297, 245] on div at bounding box center [373, 246] width 180 height 10
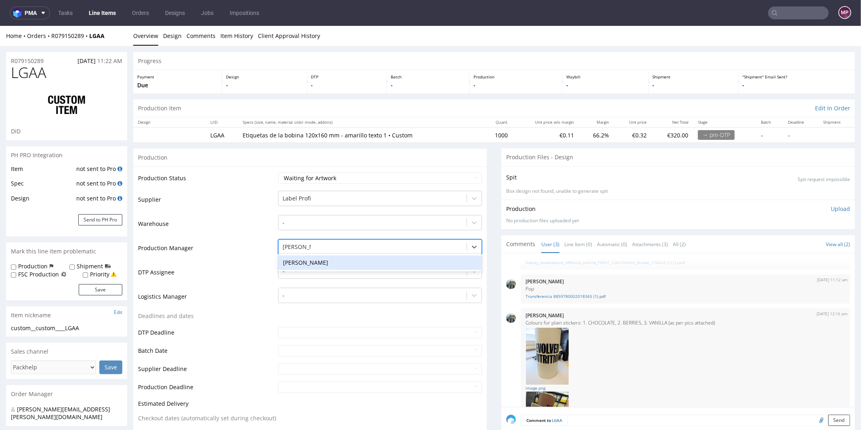
type input "michał pala"
click at [312, 258] on div "[PERSON_NAME]" at bounding box center [380, 262] width 204 height 15
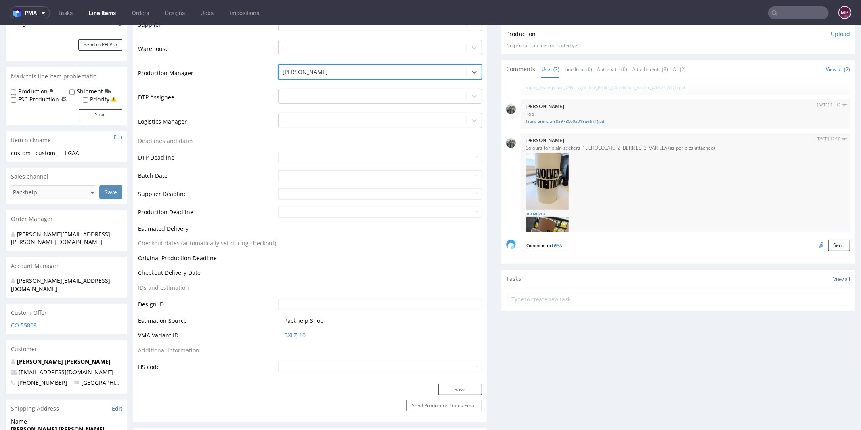
scroll to position [183, 0]
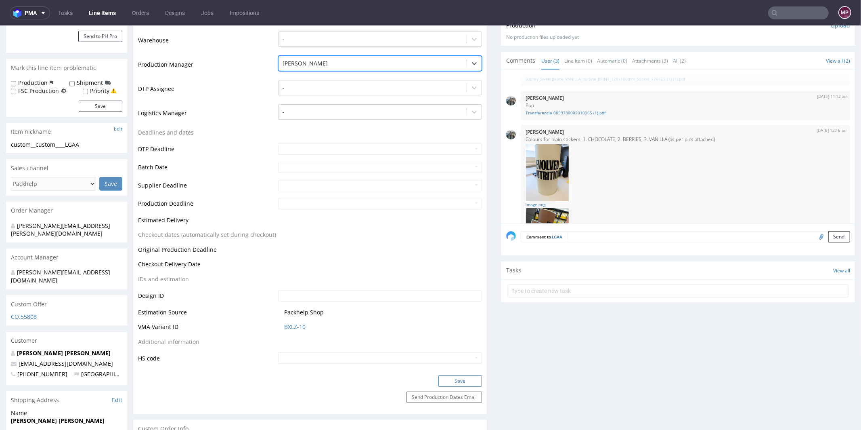
click at [446, 383] on button "Save" at bounding box center [460, 380] width 44 height 11
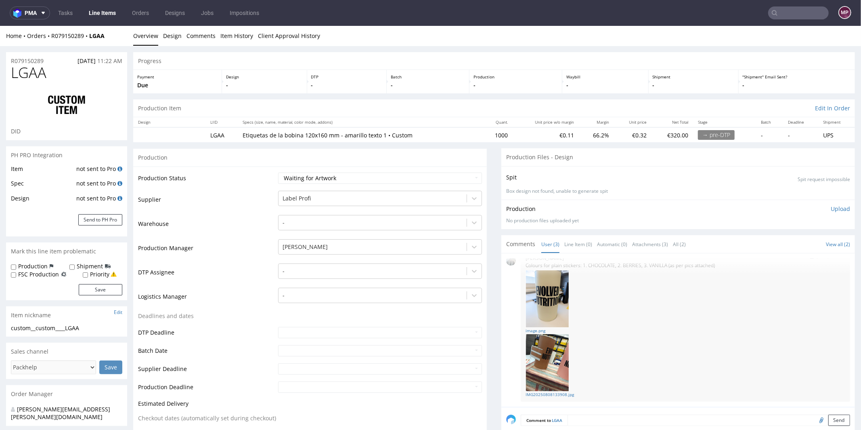
scroll to position [0, 0]
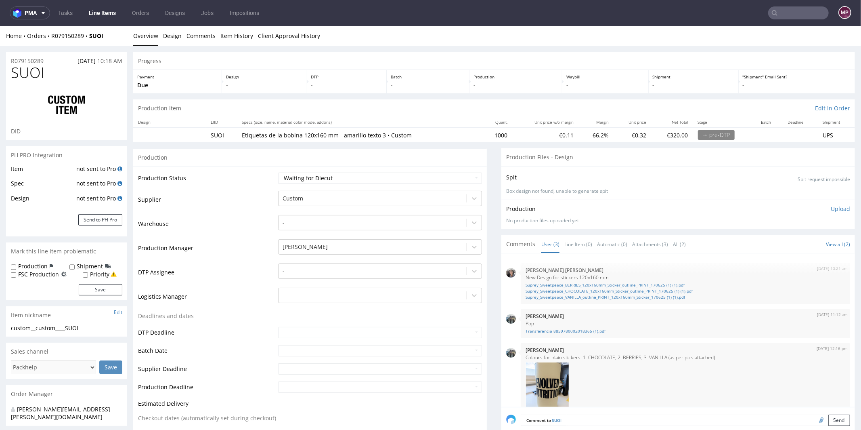
scroll to position [35, 0]
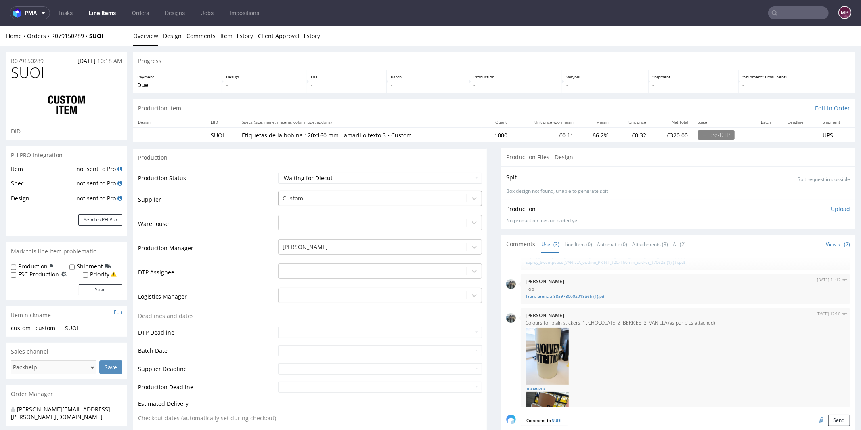
click at [316, 197] on div at bounding box center [373, 198] width 180 height 10
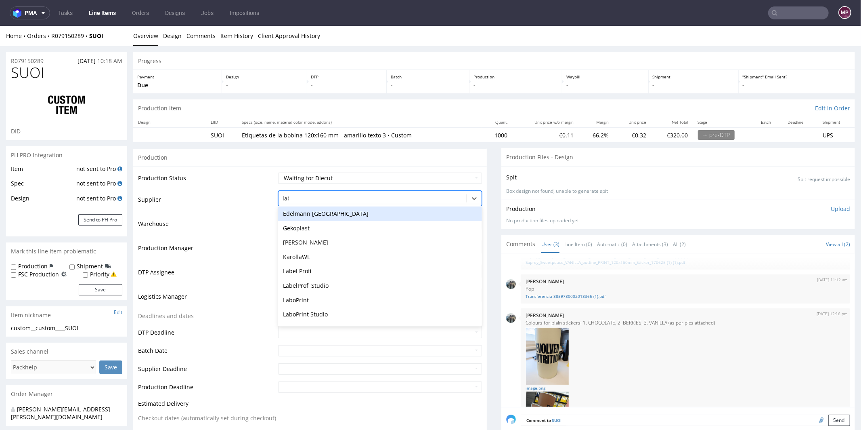
scroll to position [0, 0]
type input "label"
click at [284, 210] on div "Label Profi" at bounding box center [380, 213] width 204 height 15
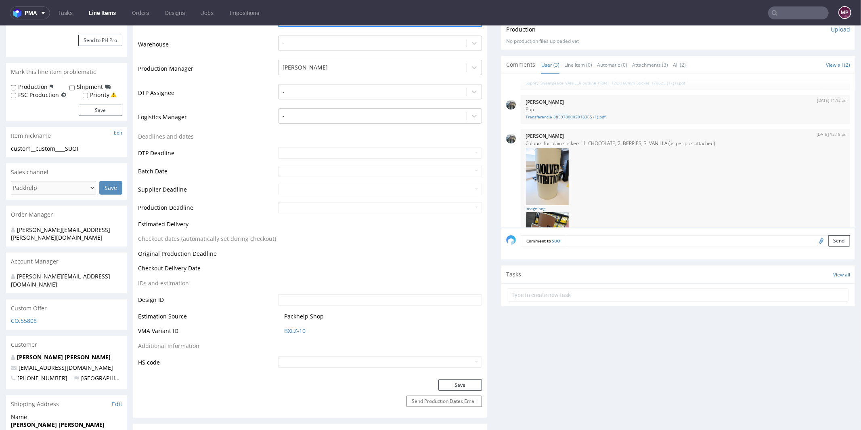
scroll to position [199, 0]
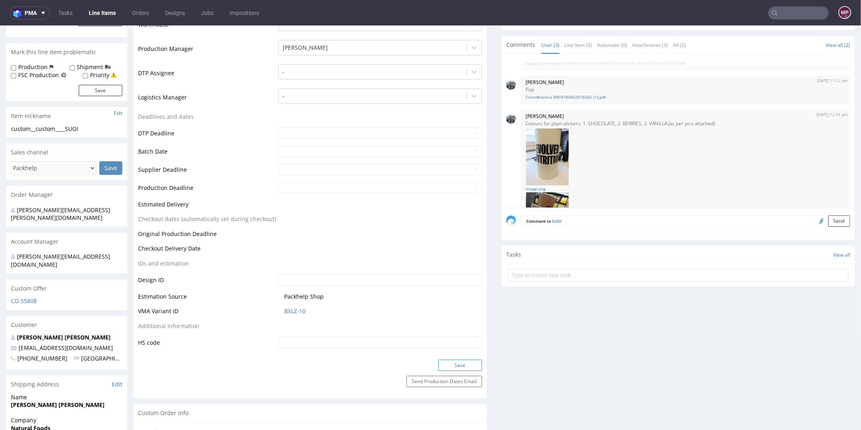
click at [445, 366] on button "Save" at bounding box center [460, 364] width 44 height 11
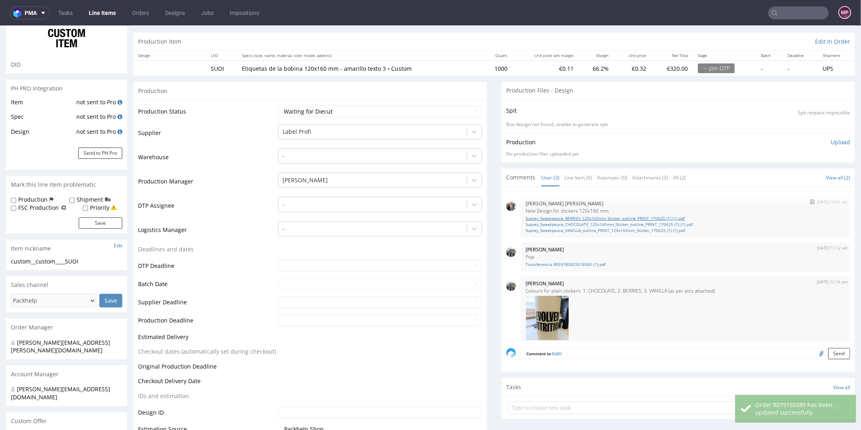
scroll to position [61, 0]
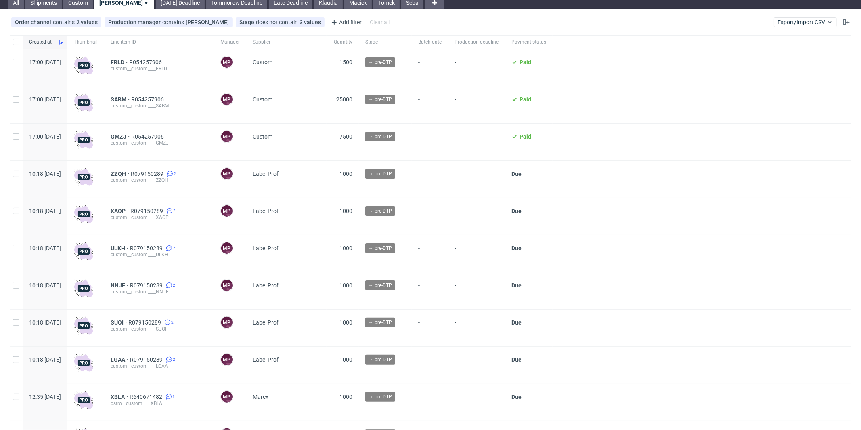
scroll to position [27, 0]
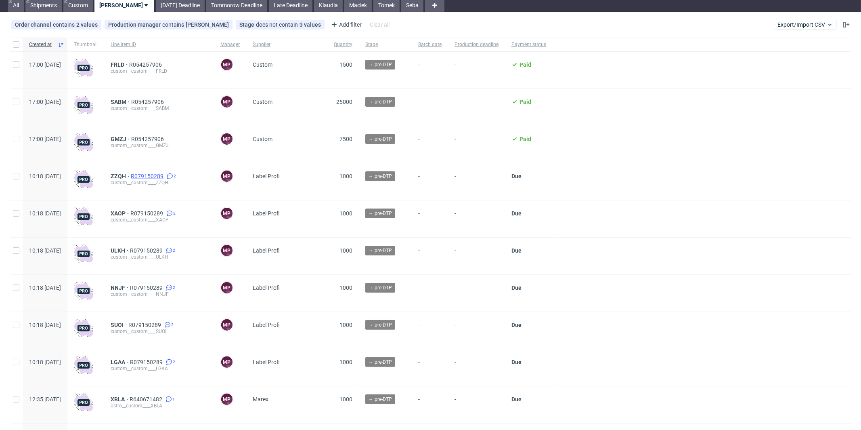
click at [165, 176] on span "R079150289" at bounding box center [148, 176] width 34 height 6
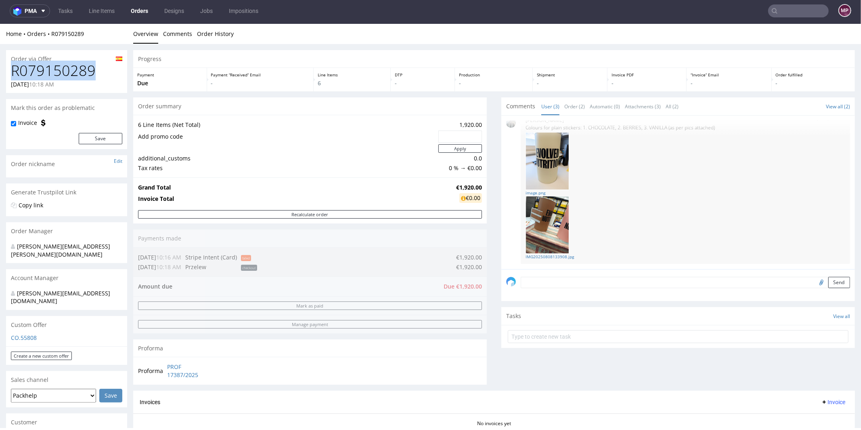
drag, startPoint x: 97, startPoint y: 73, endPoint x: 11, endPoint y: 70, distance: 86.4
click at [11, 70] on h1 "R079150289" at bounding box center [66, 70] width 111 height 16
copy h1 "R079150289"
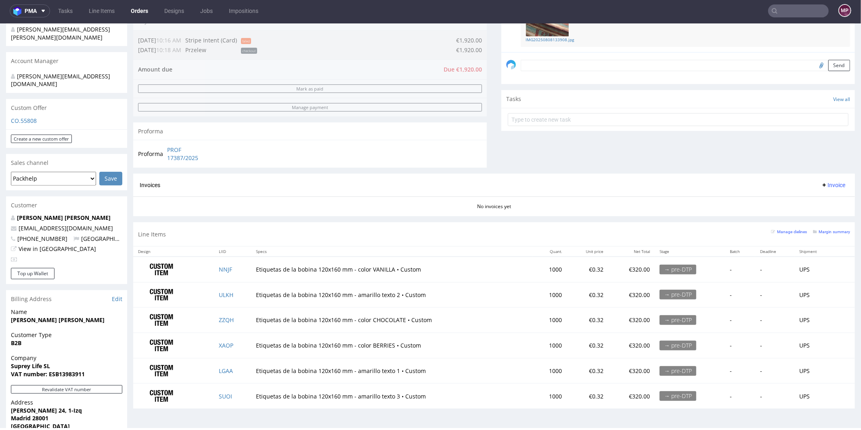
scroll to position [312, 0]
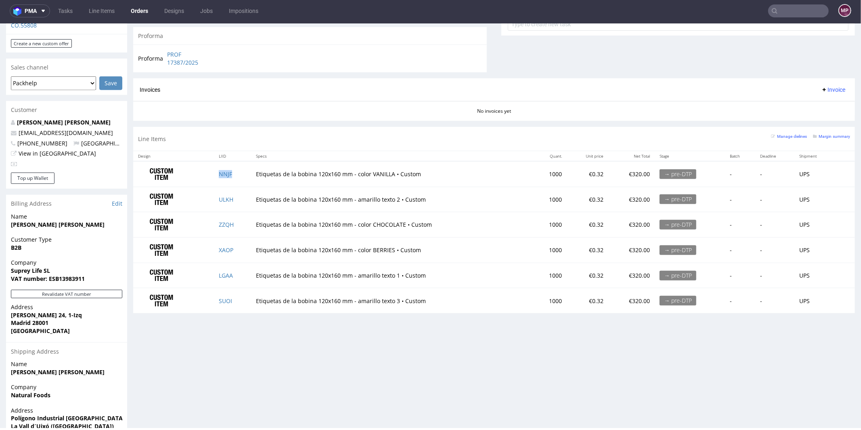
click at [240, 174] on td "NNJF" at bounding box center [232, 173] width 37 height 25
copy link "NNJF"
click at [235, 195] on td "ULKH" at bounding box center [232, 198] width 37 height 25
copy link "ULKH"
click at [240, 223] on td "ZZQH" at bounding box center [232, 224] width 37 height 25
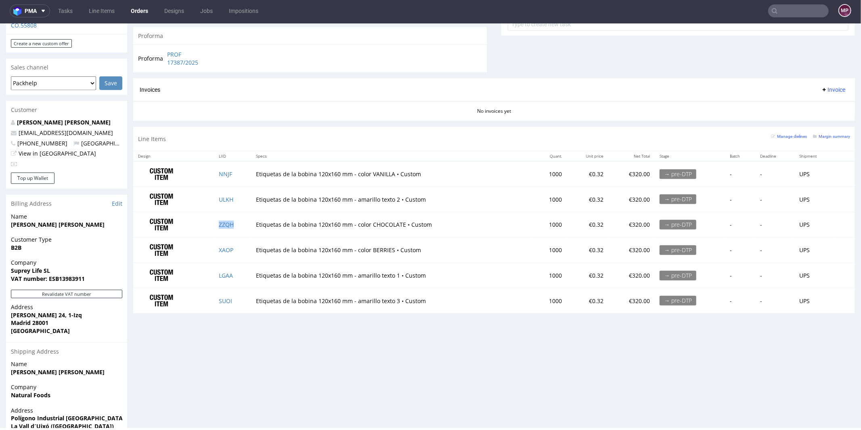
copy link "ZZQH"
click at [235, 248] on td "XAOP" at bounding box center [232, 249] width 37 height 25
copy link "XAOP"
click at [236, 271] on td "LGAA" at bounding box center [232, 274] width 37 height 25
copy link "LGAA"
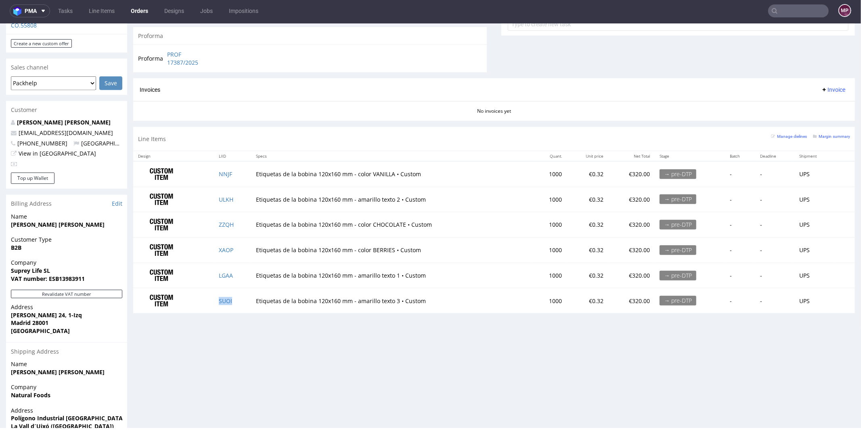
click at [232, 295] on td "SUOI" at bounding box center [232, 299] width 37 height 25
copy link "SUOI"
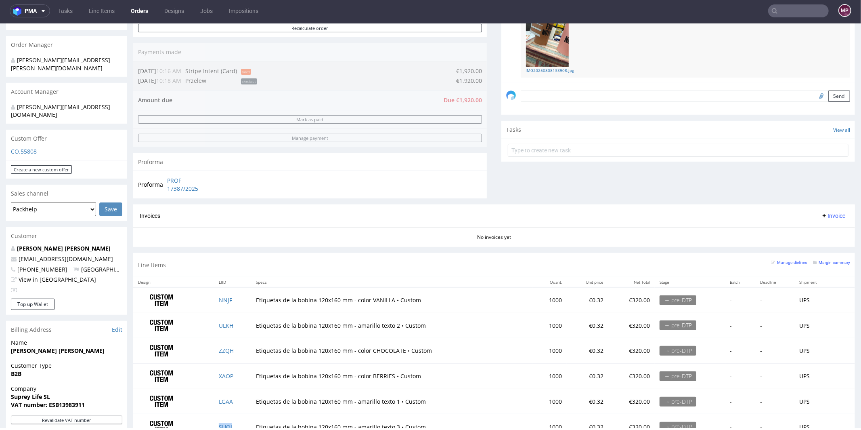
scroll to position [304, 0]
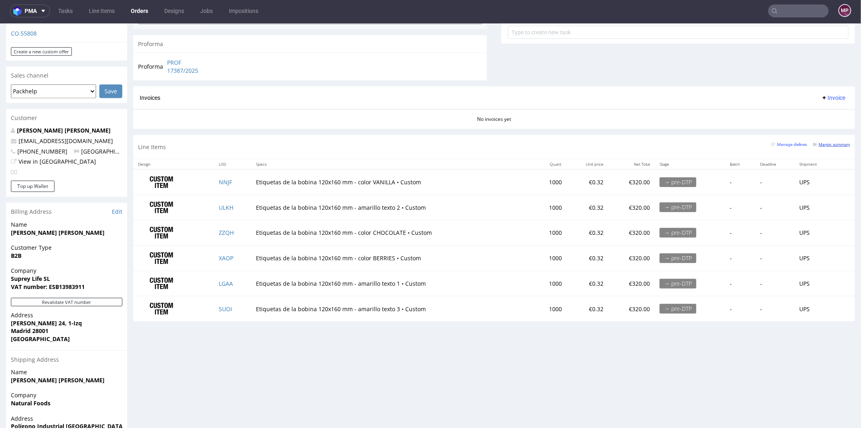
click at [824, 142] on small "Margin summary" at bounding box center [831, 144] width 37 height 4
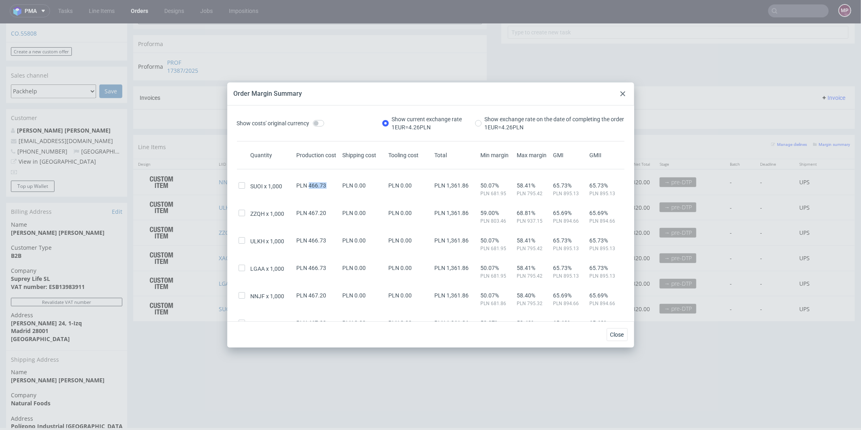
drag, startPoint x: 327, startPoint y: 184, endPoint x: 308, endPoint y: 184, distance: 18.2
click at [308, 184] on div "PLN 466.73" at bounding box center [318, 185] width 46 height 6
copy span "466.73"
drag, startPoint x: 329, startPoint y: 212, endPoint x: 309, endPoint y: 212, distance: 20.6
click at [309, 212] on div "PLN 467.20" at bounding box center [318, 213] width 46 height 6
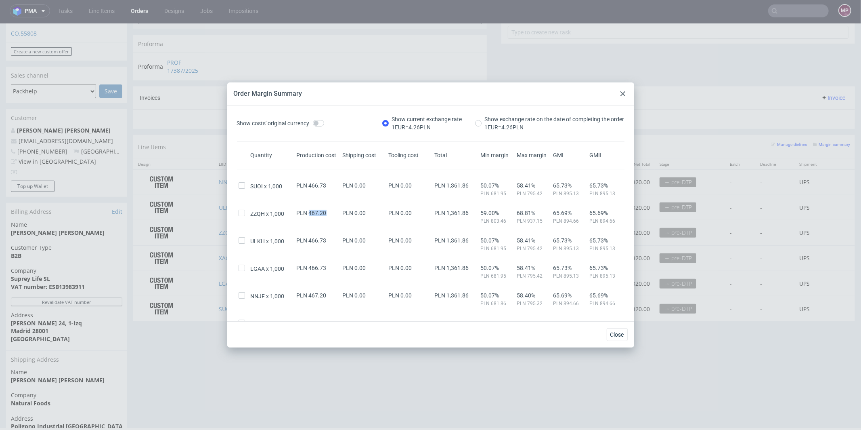
copy span "467.20"
drag, startPoint x: 323, startPoint y: 241, endPoint x: 308, endPoint y: 241, distance: 15.3
click at [308, 241] on span "PLN 466.73" at bounding box center [312, 240] width 30 height 6
copy span "466.73"
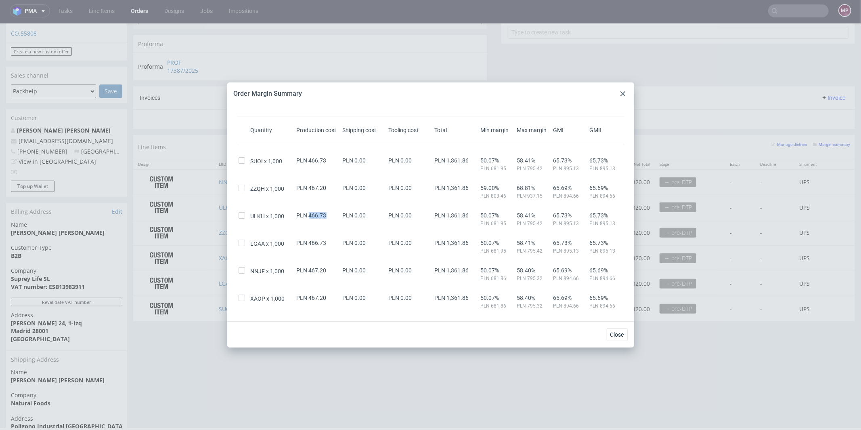
scroll to position [64, 0]
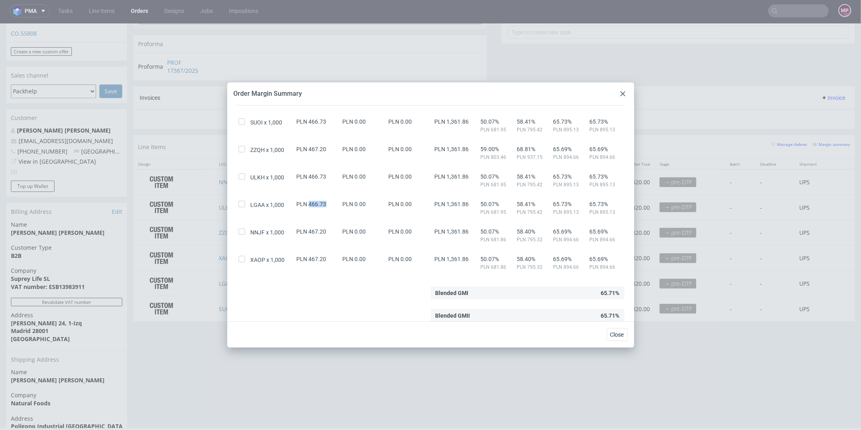
drag, startPoint x: 325, startPoint y: 203, endPoint x: 307, endPoint y: 202, distance: 17.8
click at [307, 202] on div "PLN 466.73" at bounding box center [318, 204] width 46 height 6
drag, startPoint x: 325, startPoint y: 231, endPoint x: 308, endPoint y: 231, distance: 17.4
click at [308, 231] on div "PLN 467.20" at bounding box center [318, 231] width 46 height 6
drag, startPoint x: 329, startPoint y: 257, endPoint x: 307, endPoint y: 258, distance: 21.8
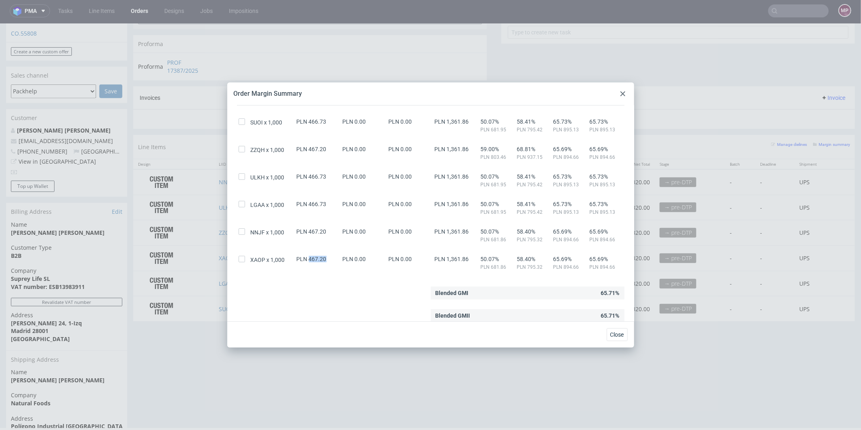
click at [307, 258] on div "PLN 467.20" at bounding box center [318, 259] width 46 height 6
click at [623, 93] on use at bounding box center [622, 93] width 5 height 5
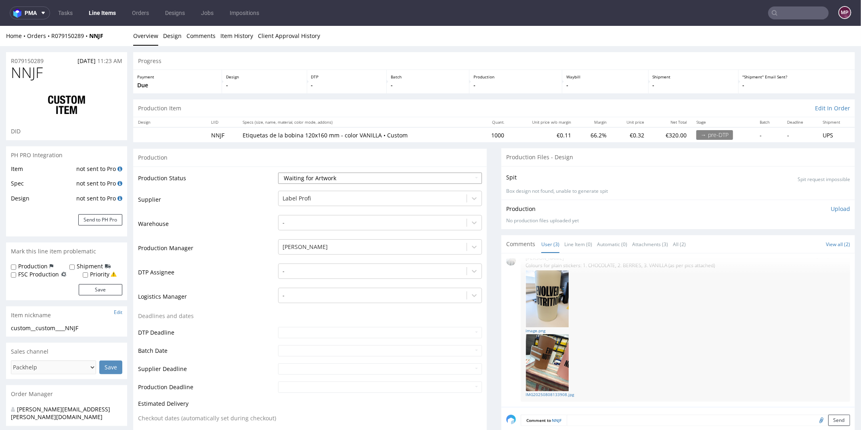
click at [390, 174] on select "Waiting for Artwork Waiting for Diecut Waiting for Mockup Waiting for DTP Waiti…" at bounding box center [380, 177] width 204 height 11
select select "dtp_waiting_for_check"
click at [278, 172] on select "Waiting for Artwork Waiting for Diecut Waiting for Mockup Waiting for DTP Waiti…" at bounding box center [380, 177] width 204 height 11
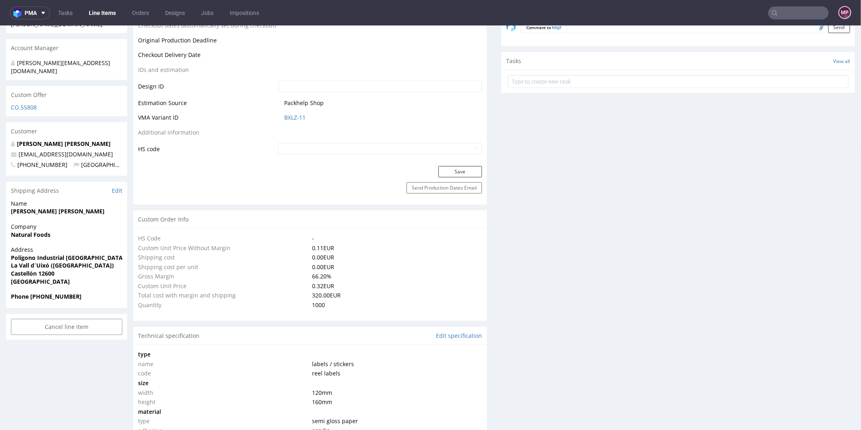
scroll to position [269, 0]
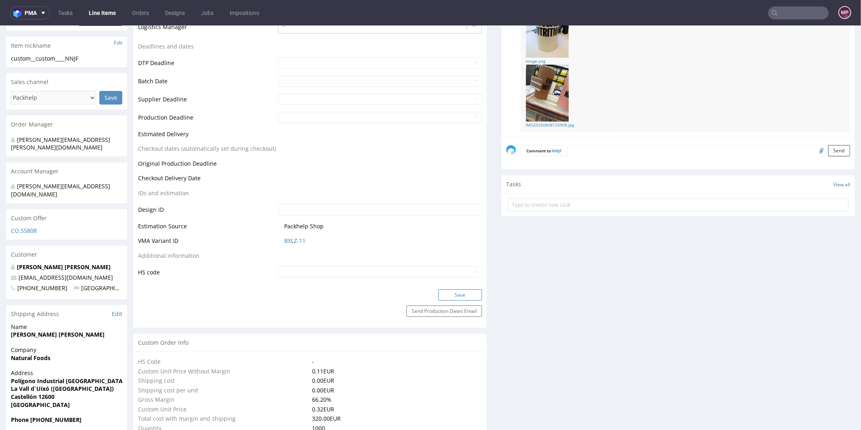
click at [457, 291] on button "Save" at bounding box center [460, 294] width 44 height 11
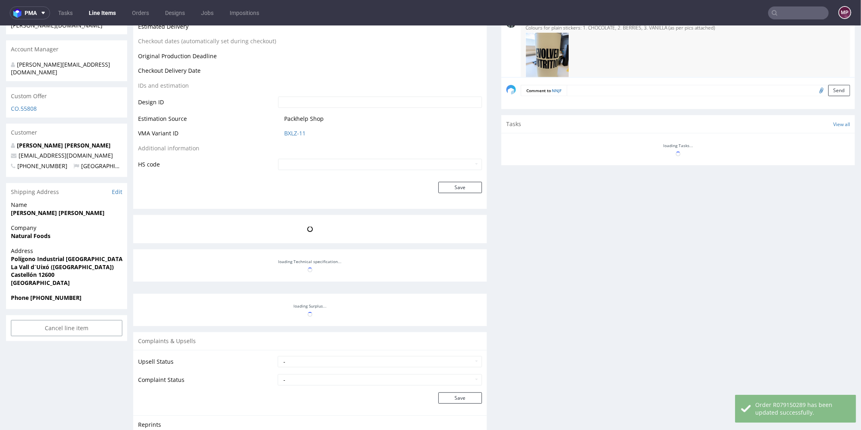
scroll to position [92, 0]
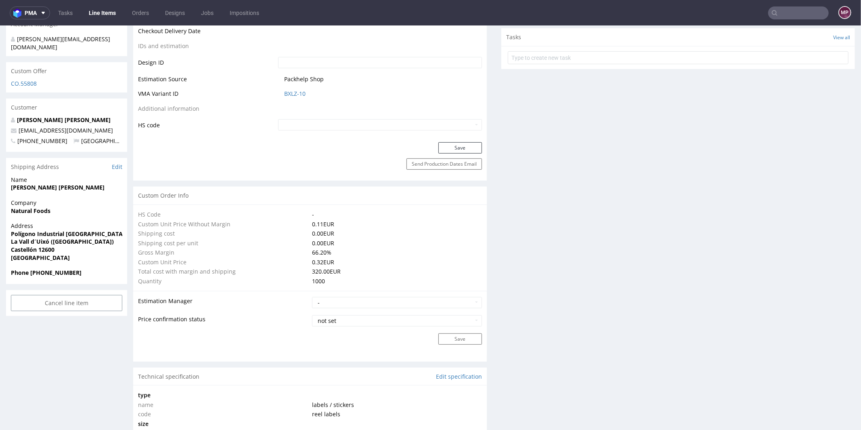
scroll to position [203, 0]
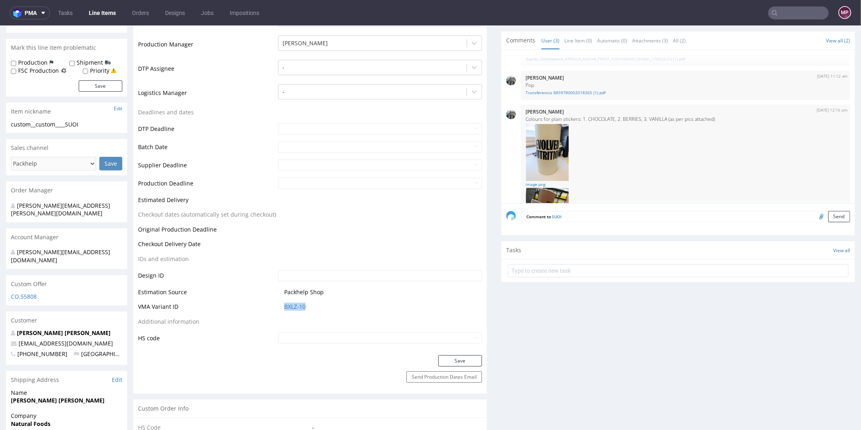
drag, startPoint x: 318, startPoint y: 306, endPoint x: 278, endPoint y: 305, distance: 40.4
click at [278, 305] on td "BXLZ-10" at bounding box center [379, 308] width 206 height 15
copy link "BXLZ-10"
click at [294, 304] on link "BXLZ-10" at bounding box center [294, 306] width 21 height 8
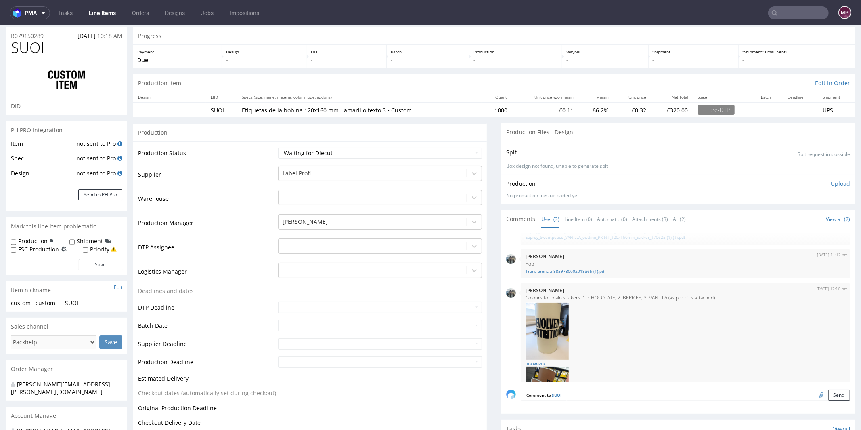
scroll to position [0, 0]
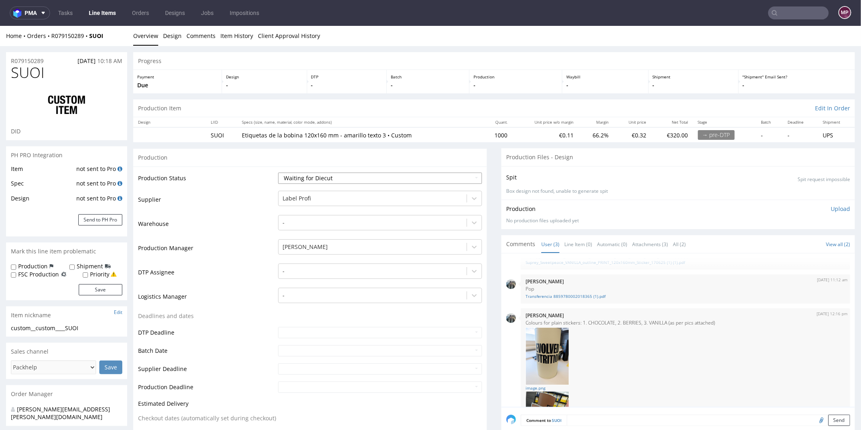
click at [322, 176] on select "Waiting for Artwork Waiting for Diecut Waiting for Mockup Waiting for DTP Waiti…" at bounding box center [380, 177] width 204 height 11
select select "dtp_waiting_for_check"
click at [278, 172] on select "Waiting for Artwork Waiting for Diecut Waiting for Mockup Waiting for DTP Waiti…" at bounding box center [380, 177] width 204 height 11
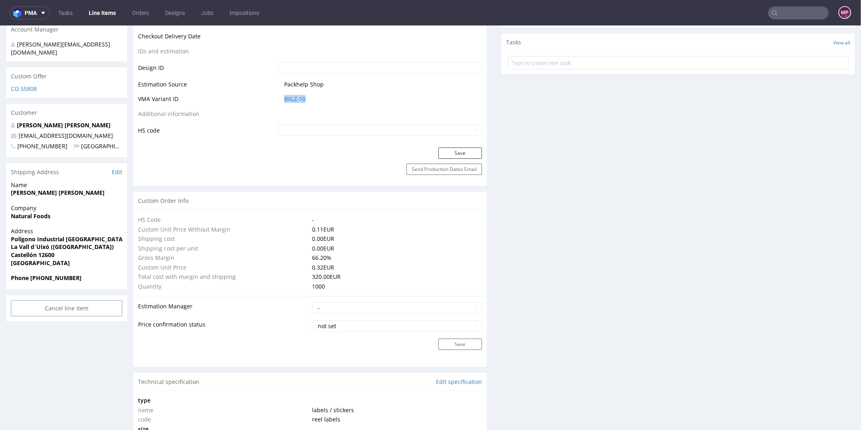
scroll to position [413, 0]
click at [449, 151] on button "Save" at bounding box center [460, 150] width 44 height 11
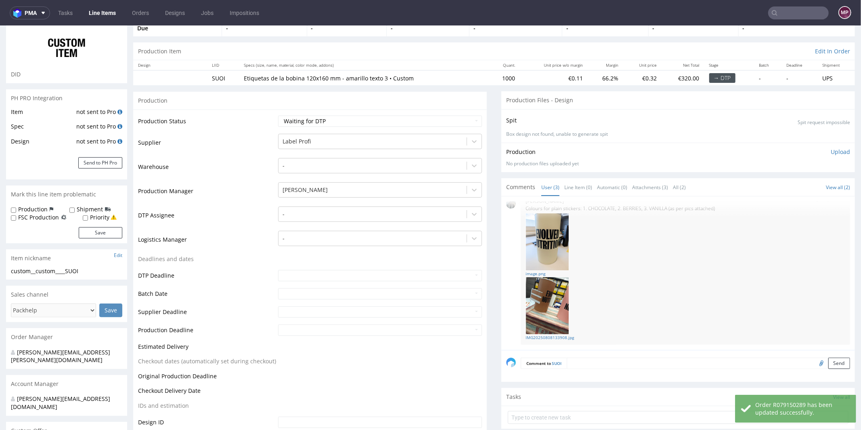
scroll to position [0, 0]
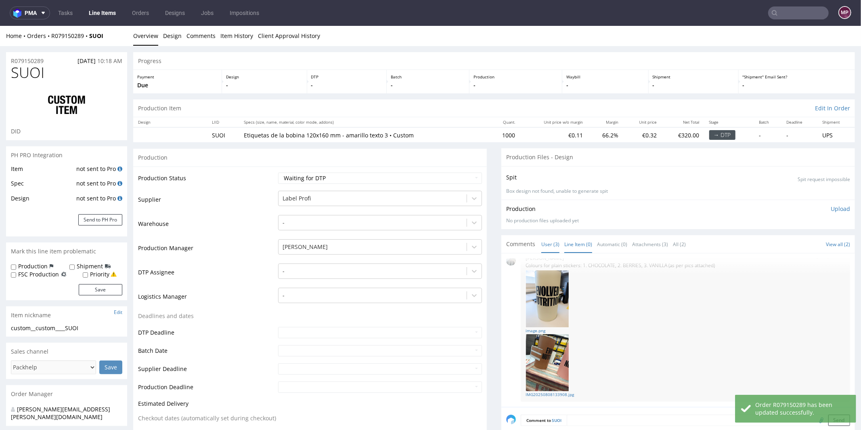
click at [571, 246] on link "Line Item (0)" at bounding box center [578, 243] width 28 height 17
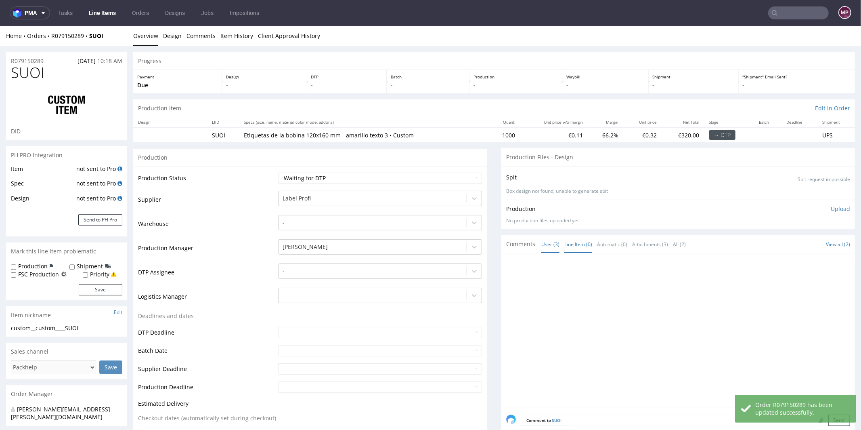
click at [547, 245] on link "User (3)" at bounding box center [550, 243] width 18 height 17
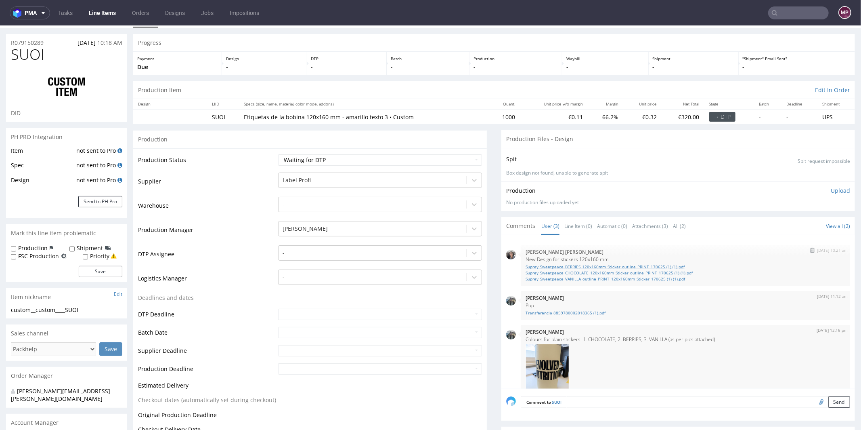
click at [606, 266] on link "Suprey_Sweetpeace_BERRIES_120x160mm_Sticker_outline_PRINT_170625 (1) (1).pdf" at bounding box center [686, 266] width 320 height 6
click at [563, 269] on link "Suprey_Sweetpeace_CHOCOLATE_120x160mm_Sticker_outline_PRINT_170625 (1) (1).pdf" at bounding box center [686, 272] width 320 height 6
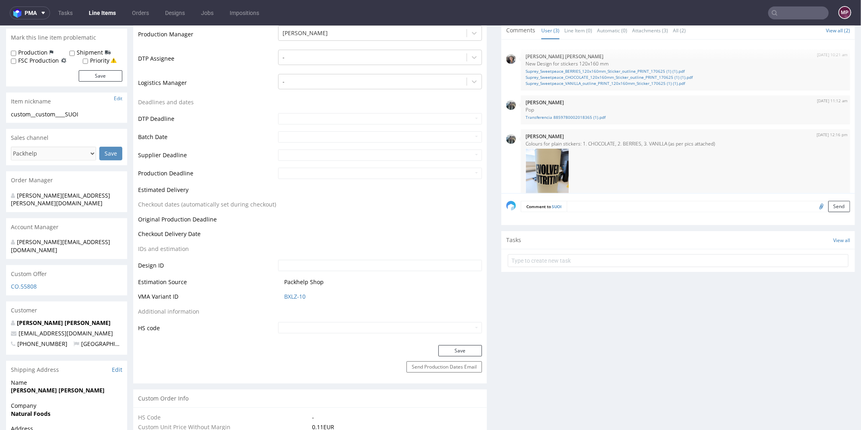
scroll to position [208, 0]
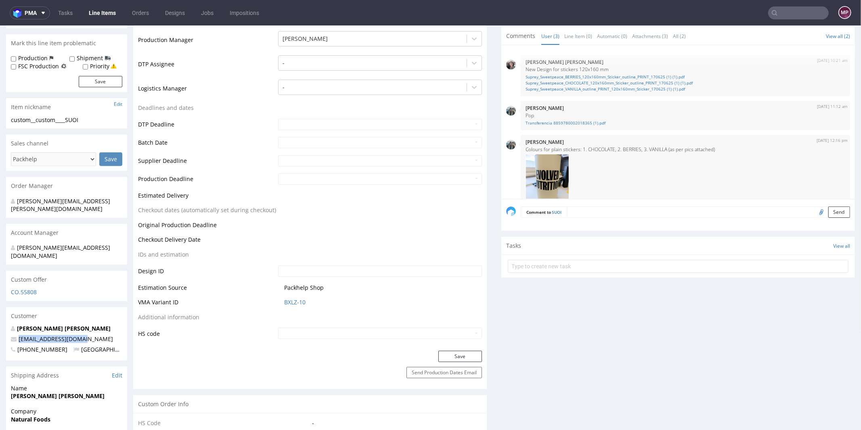
drag, startPoint x: 87, startPoint y: 321, endPoint x: 17, endPoint y: 321, distance: 69.8
click at [17, 334] on p "irodriguez@thelta.com" at bounding box center [66, 338] width 111 height 8
copy link "irodriguez@thelta.com"
click at [799, 14] on input "text" at bounding box center [798, 12] width 61 height 13
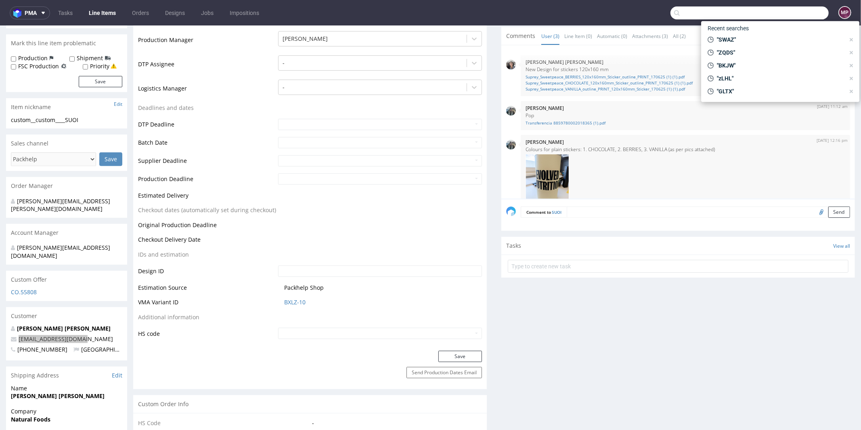
paste input "irodriguez@thelta.com"
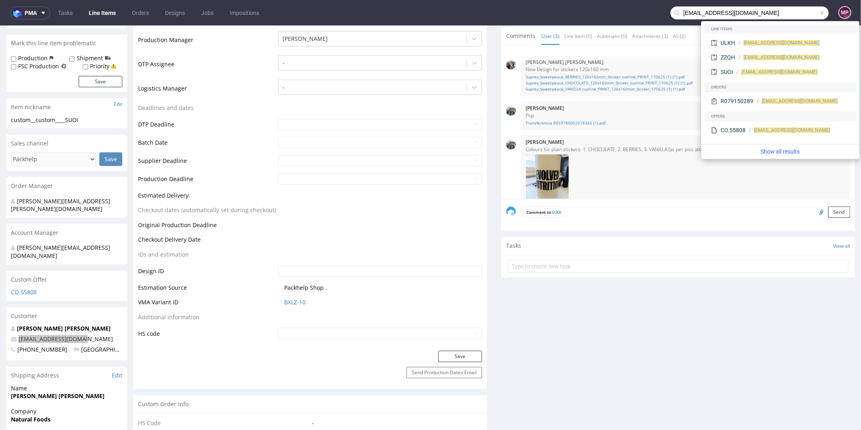
type input "irodriguez@thelta.com"
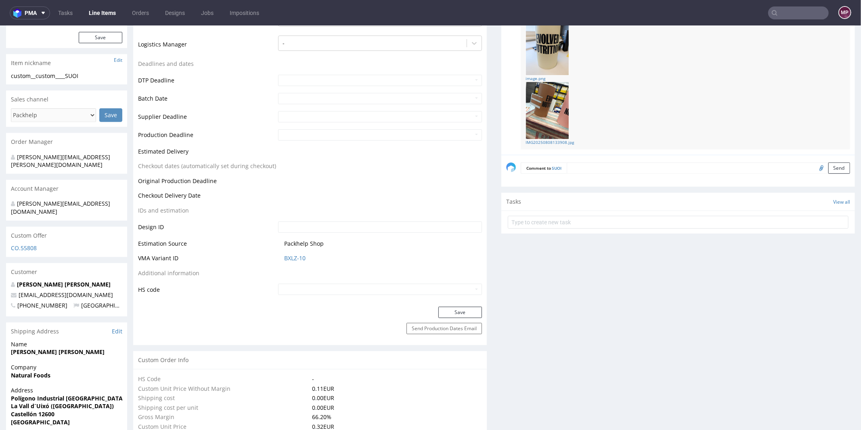
scroll to position [271, 0]
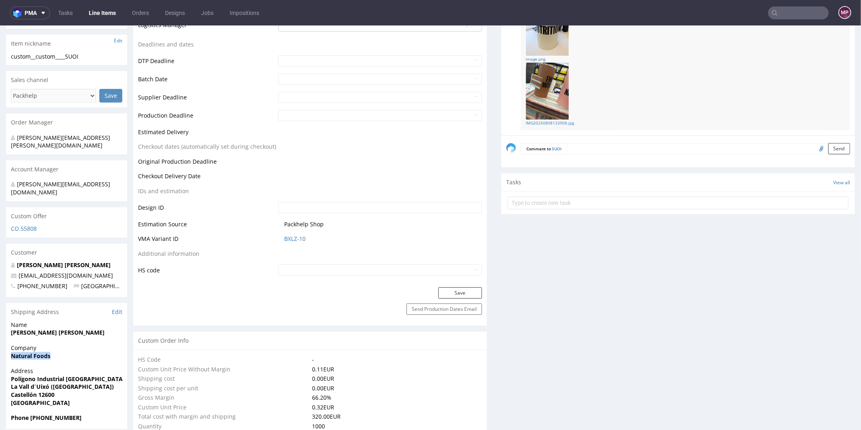
drag, startPoint x: 63, startPoint y: 338, endPoint x: 10, endPoint y: 337, distance: 53.7
click at [10, 343] on div "Company Natural Foods" at bounding box center [66, 354] width 121 height 23
copy strong "Natural Foods"
click at [796, 19] on nav "pma Tasks Line Items Orders Designs Jobs Impositions MP" at bounding box center [430, 13] width 861 height 26
click at [794, 16] on input "text" at bounding box center [798, 12] width 61 height 13
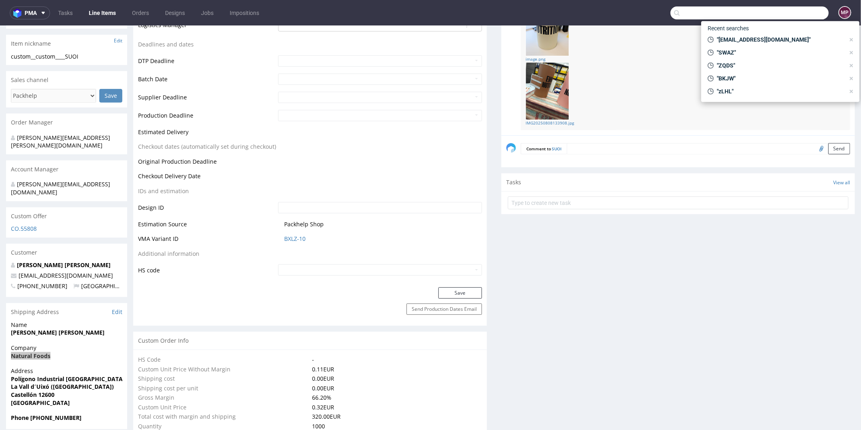
paste input "Natural Foods"
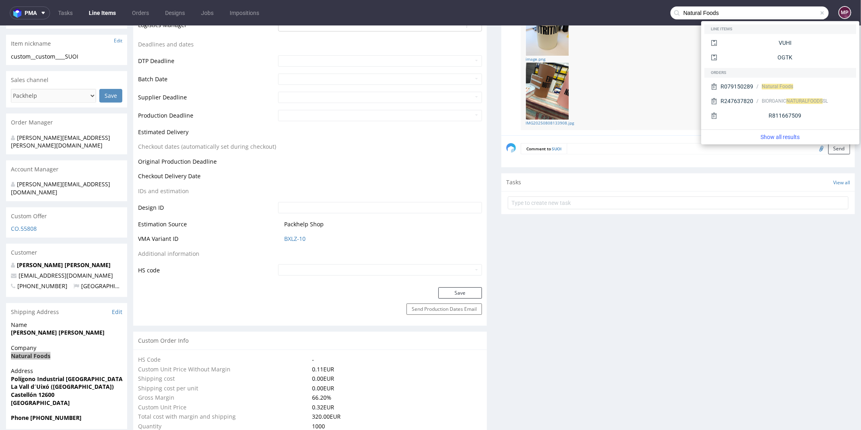
type input "Natural Foods"
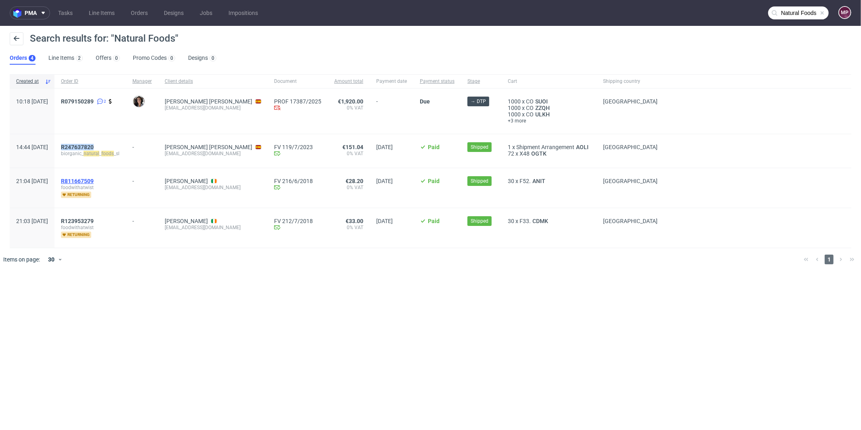
click at [94, 181] on span "R811667509" at bounding box center [77, 181] width 33 height 6
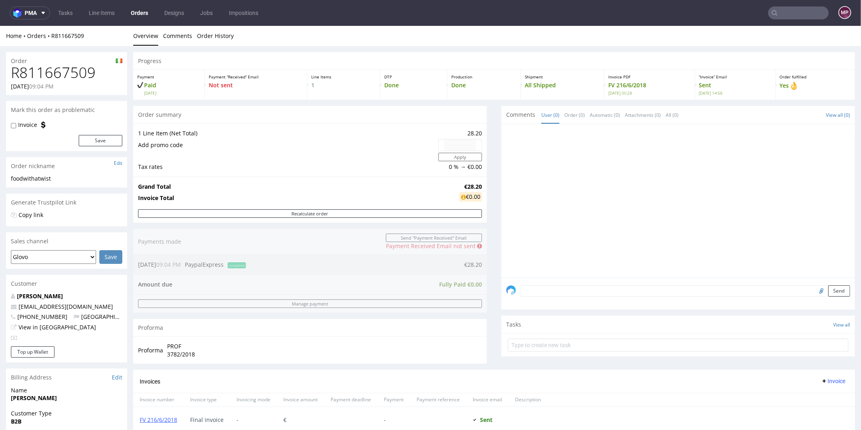
type input "Natural Foods"
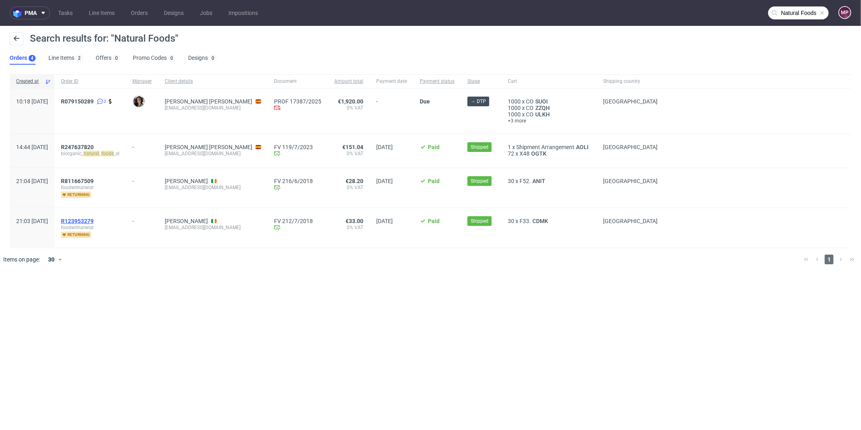
click at [94, 218] on span "R123953279" at bounding box center [77, 221] width 33 height 6
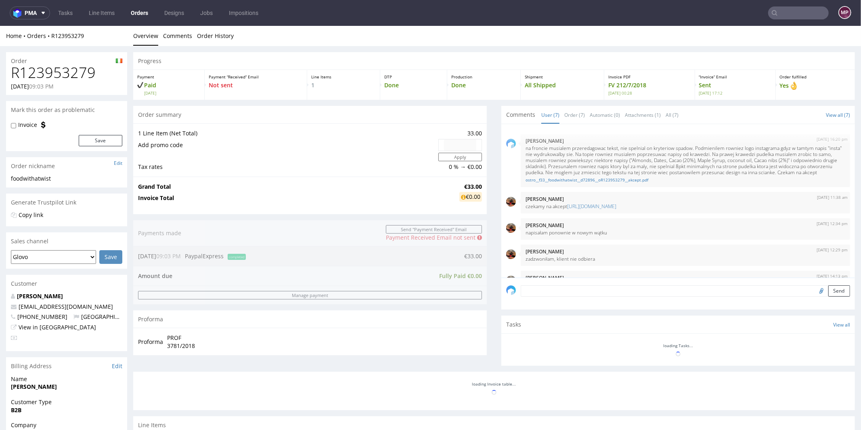
scroll to position [78, 0]
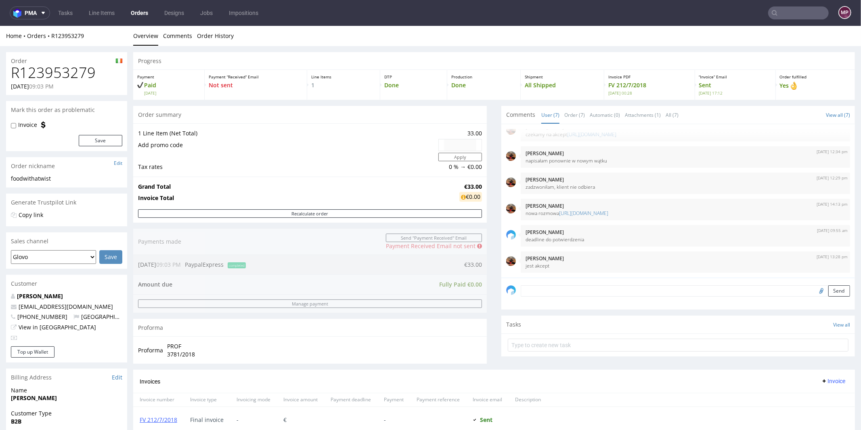
type input "Natural Foods"
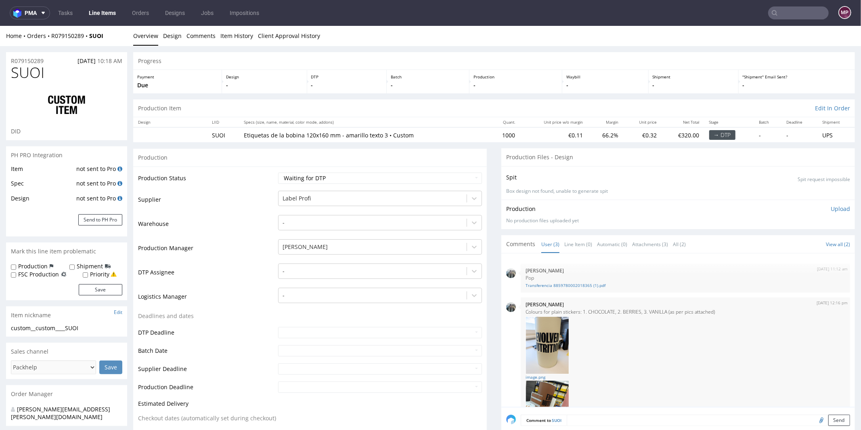
scroll to position [73, 0]
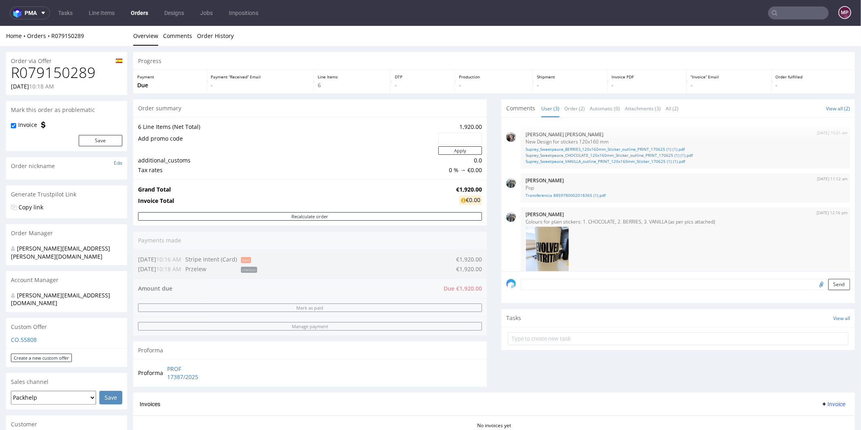
scroll to position [92, 0]
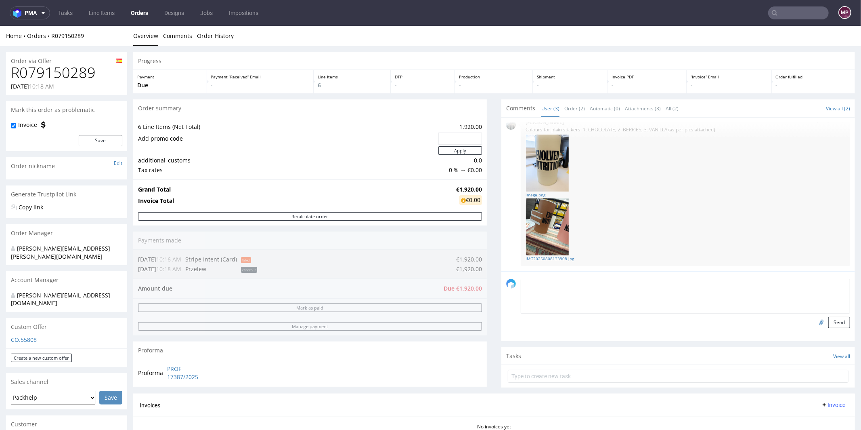
click at [560, 285] on textarea at bounding box center [685, 295] width 329 height 35
type textarea "Plain stickers from previous order"
click at [815, 318] on input "file" at bounding box center [820, 321] width 11 height 10
type input "C:\fakepath\custom____CAOY__d0__oR634759600.pdf"
click at [616, 285] on textarea "Plain stickers from previous order" at bounding box center [685, 295] width 329 height 35
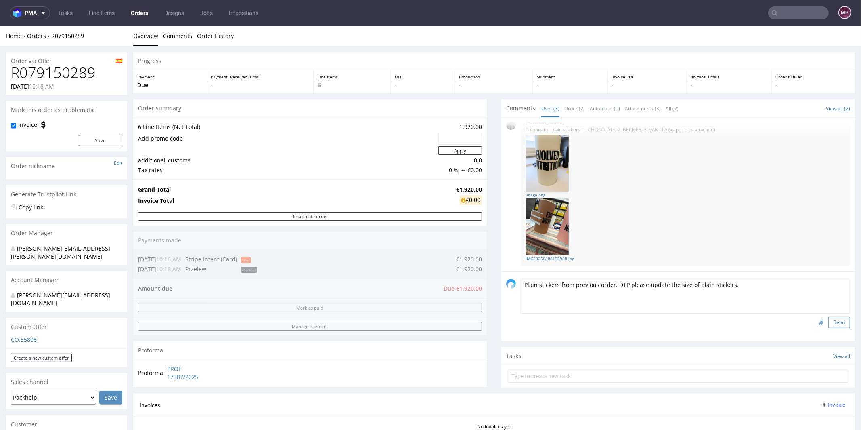
type textarea "Plain stickers from previous order. DTP please update the size of plain sticker…"
click at [828, 322] on button "Send" at bounding box center [839, 321] width 22 height 11
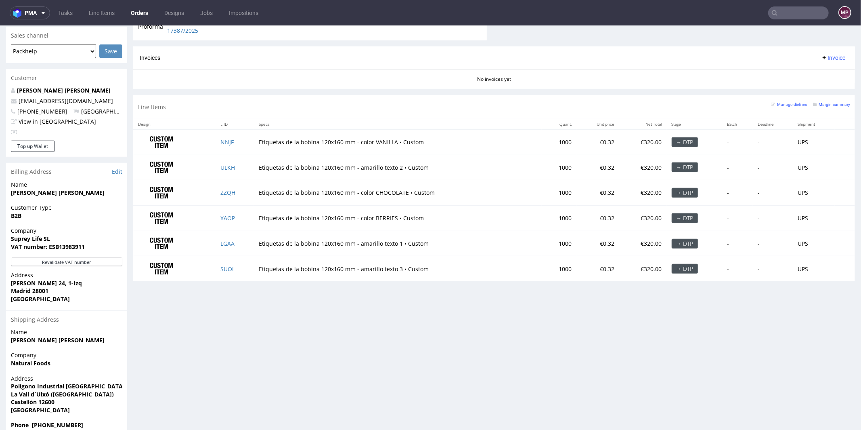
scroll to position [2, 0]
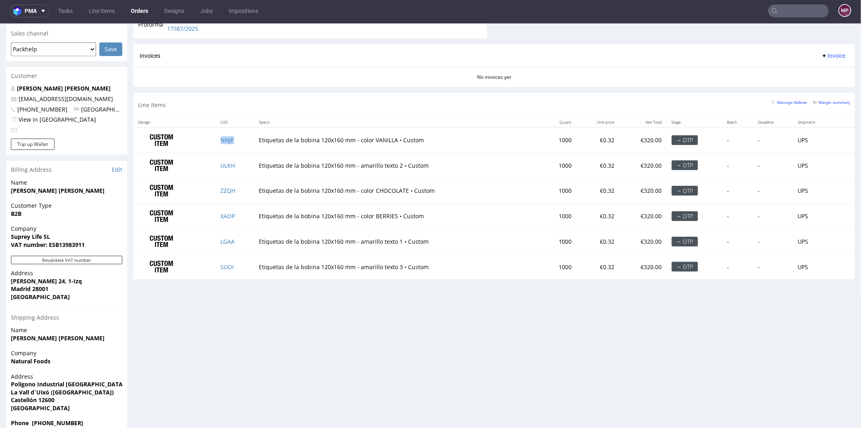
click at [237, 136] on td "NNJF" at bounding box center [235, 139] width 38 height 25
copy link "NNJF"
click at [240, 188] on td "ZZQH" at bounding box center [235, 190] width 38 height 25
click at [241, 188] on td "ZZQH" at bounding box center [235, 190] width 38 height 25
copy link "ZZQH"
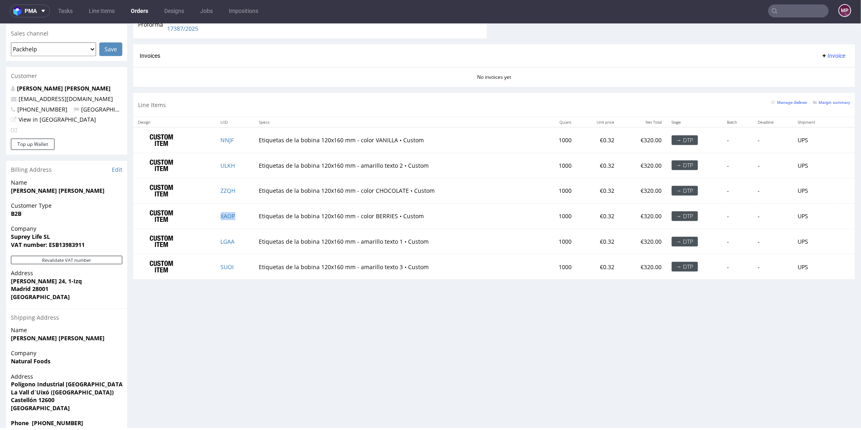
click at [241, 214] on td "XAOP" at bounding box center [235, 215] width 38 height 25
copy link "XAOP"
click at [240, 163] on td "ULKH" at bounding box center [235, 164] width 38 height 25
copy link "ULKH"
click at [239, 238] on td "LGAA" at bounding box center [235, 240] width 38 height 25
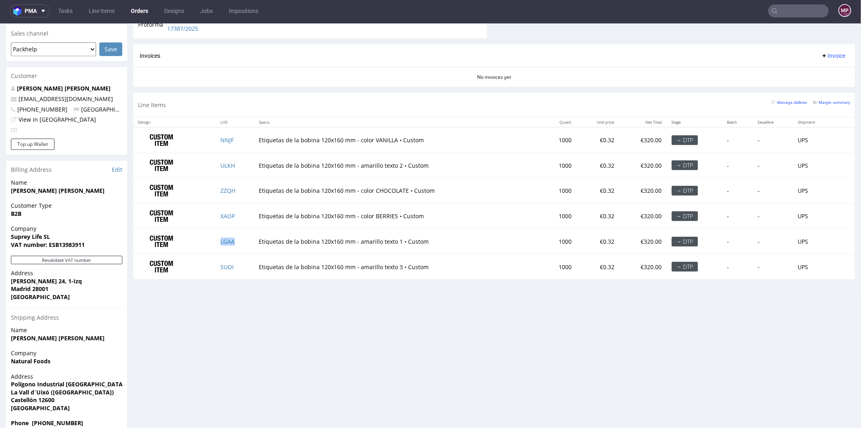
copy link "LGAA"
click at [236, 256] on td "SUOI" at bounding box center [235, 266] width 38 height 25
click at [239, 265] on td "SUOI" at bounding box center [235, 266] width 38 height 25
click at [238, 262] on td "SUOI" at bounding box center [235, 266] width 38 height 25
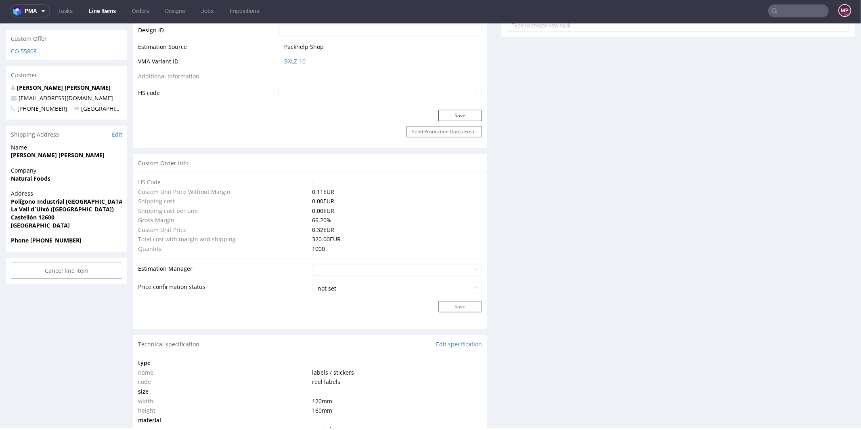
scroll to position [644, 0]
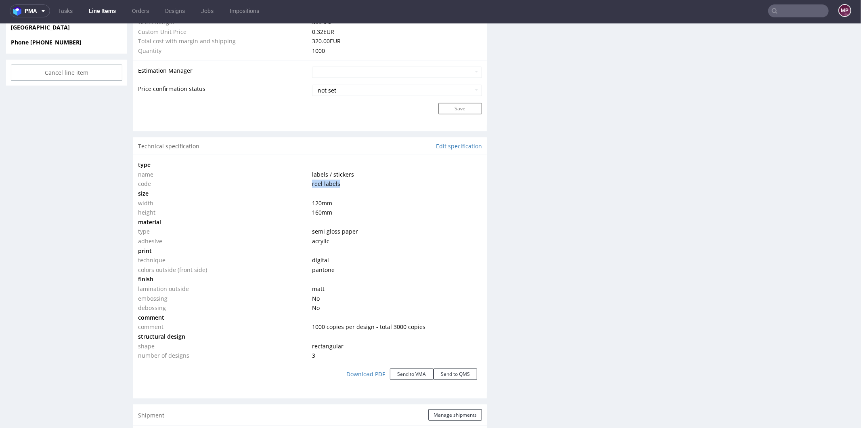
drag, startPoint x: 345, startPoint y: 182, endPoint x: 301, endPoint y: 180, distance: 44.0
click at [301, 180] on tr "code reel labels" at bounding box center [310, 183] width 344 height 10
click at [354, 169] on td "labels / stickers" at bounding box center [396, 174] width 172 height 10
drag, startPoint x: 353, startPoint y: 170, endPoint x: 306, endPoint y: 171, distance: 47.2
click at [306, 171] on tr "name labels / stickers" at bounding box center [310, 174] width 344 height 10
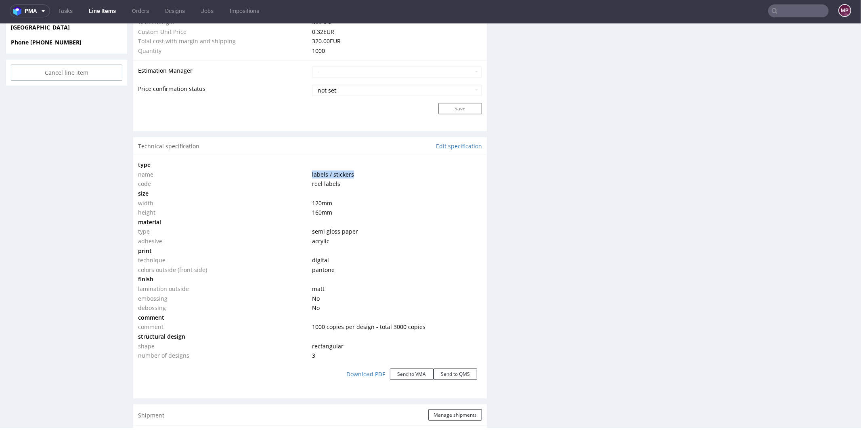
copy tr "labels / stickers"
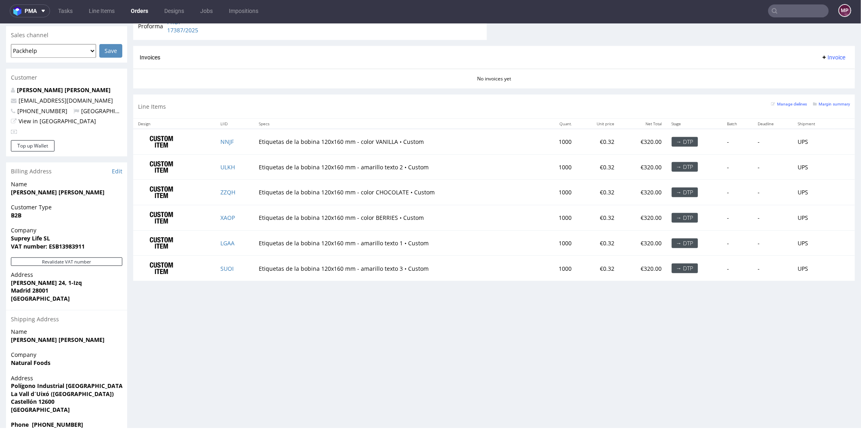
scroll to position [346, 0]
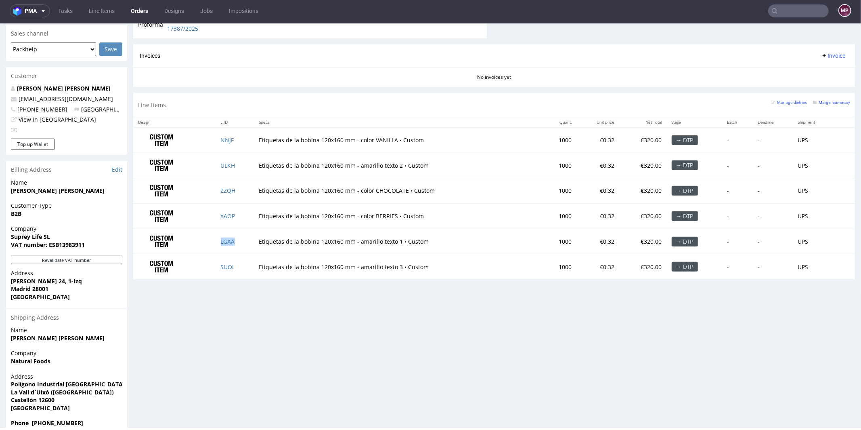
click at [241, 238] on td "LGAA" at bounding box center [235, 240] width 38 height 25
click at [239, 162] on td "ULKH" at bounding box center [235, 164] width 38 height 25
click at [239, 264] on td "SUOI" at bounding box center [235, 266] width 38 height 25
click at [237, 136] on td "NNJF" at bounding box center [235, 139] width 38 height 25
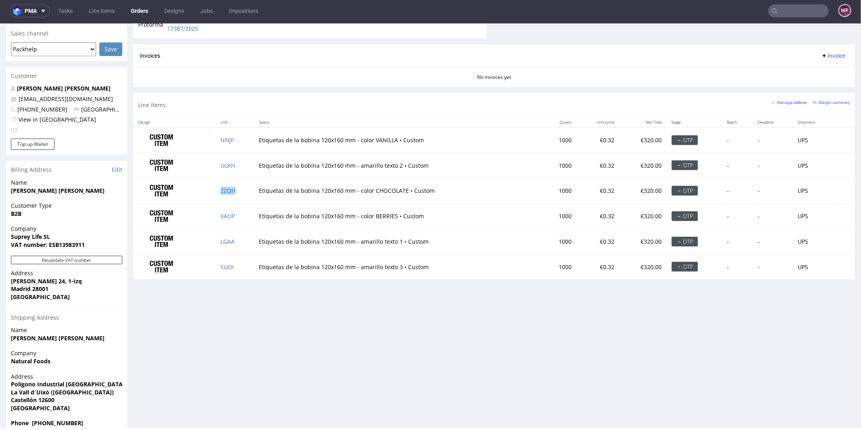
click at [242, 187] on td "ZZQH" at bounding box center [235, 190] width 38 height 25
click at [241, 212] on td "XAOP" at bounding box center [235, 215] width 38 height 25
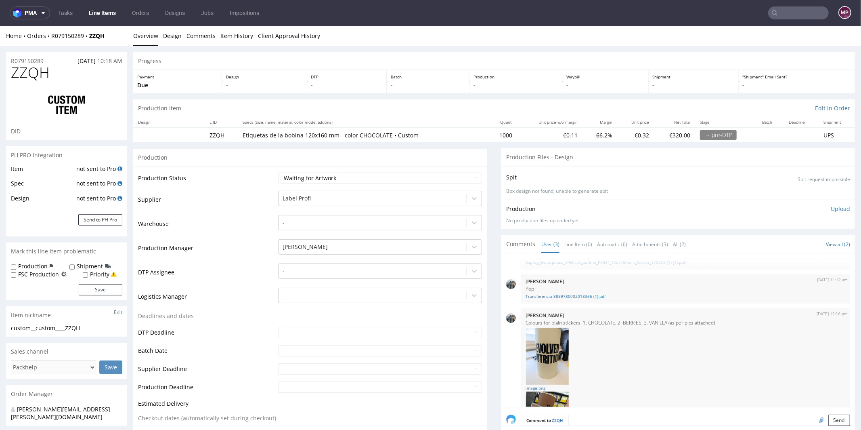
click at [336, 166] on div "Production Status Waiting for Artwork Waiting for Diecut Waiting for Mockup Wai…" at bounding box center [310, 362] width 354 height 392
click at [336, 175] on select "Waiting for Artwork Waiting for Diecut Waiting for Mockup Waiting for DTP Waiti…" at bounding box center [380, 177] width 204 height 11
select select "dtp_waiting_for_check"
click at [278, 172] on select "Waiting for Artwork Waiting for Diecut Waiting for Mockup Waiting for DTP Waiti…" at bounding box center [380, 177] width 204 height 11
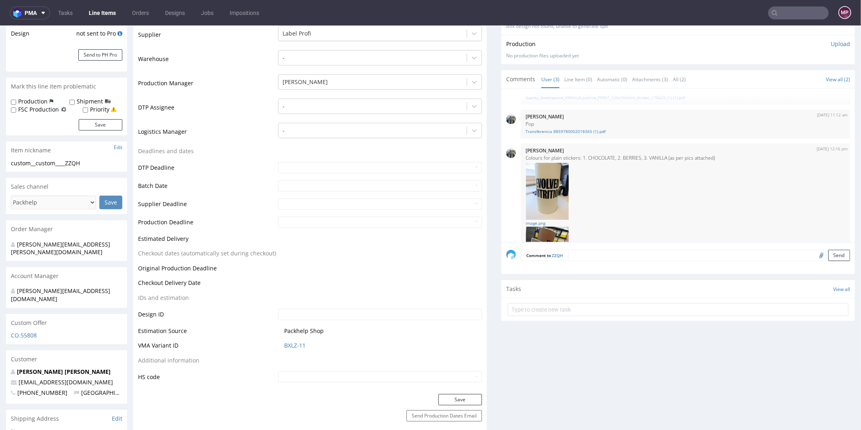
scroll to position [290, 0]
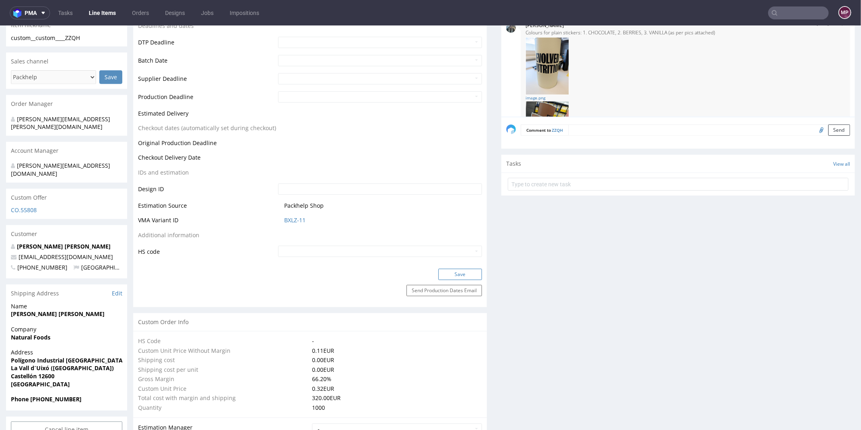
click at [462, 269] on button "Save" at bounding box center [460, 273] width 44 height 11
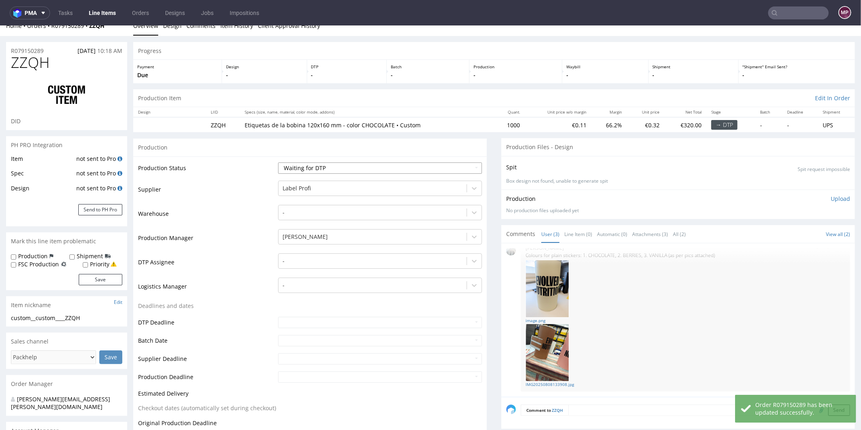
scroll to position [0, 0]
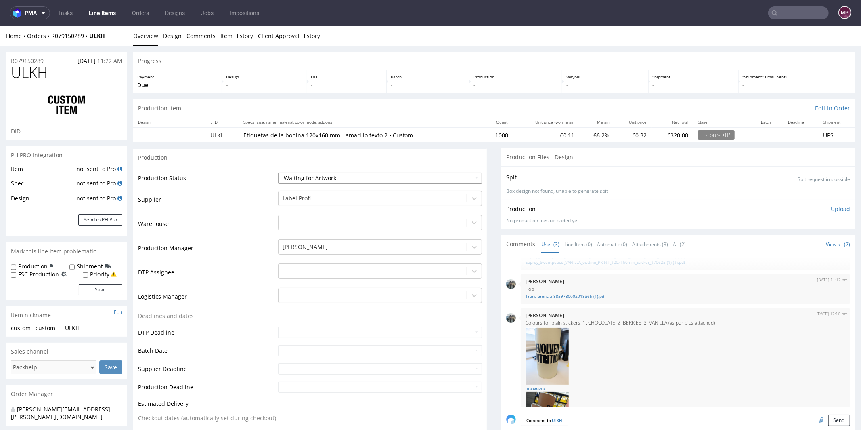
click at [331, 176] on select "Waiting for Artwork Waiting for Diecut Waiting for Mockup Waiting for DTP Waiti…" at bounding box center [380, 177] width 204 height 11
select select "dtp_waiting_for_check"
click at [278, 172] on select "Waiting for Artwork Waiting for Diecut Waiting for Mockup Waiting for DTP Waiti…" at bounding box center [380, 177] width 204 height 11
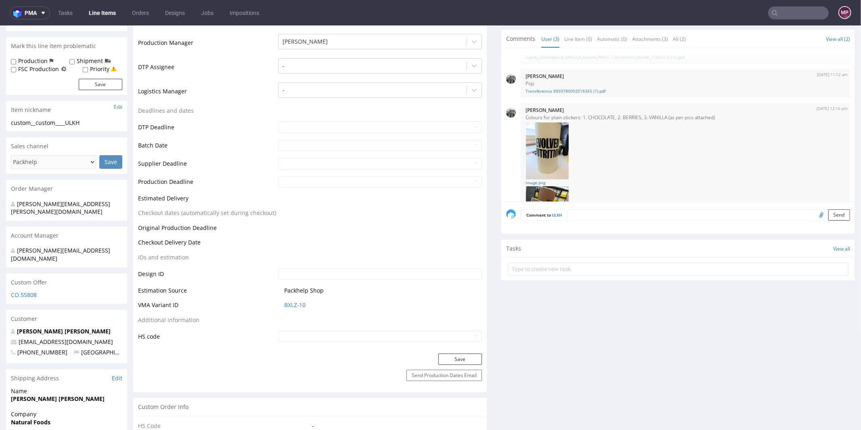
scroll to position [312, 0]
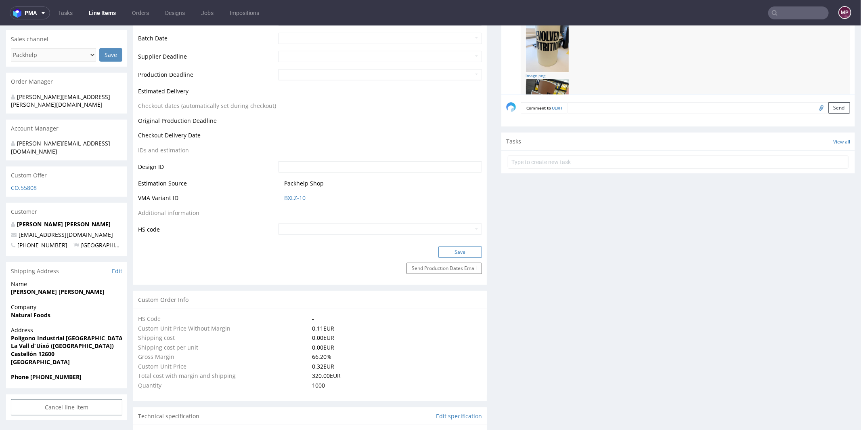
click at [450, 253] on button "Save" at bounding box center [460, 251] width 44 height 11
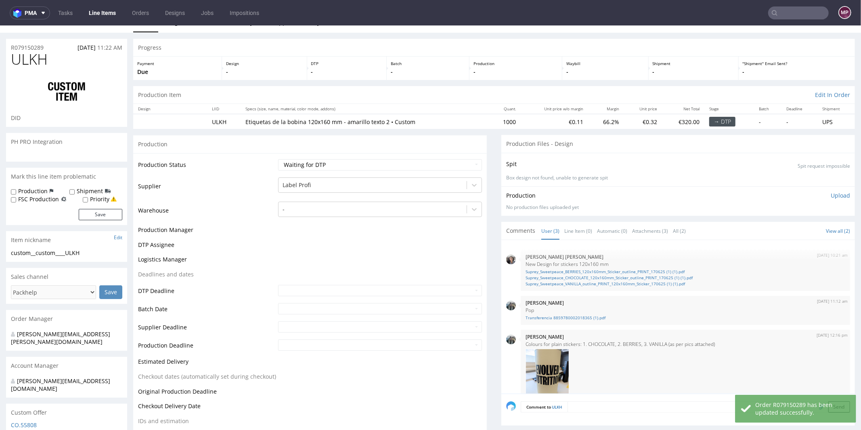
scroll to position [92, 0]
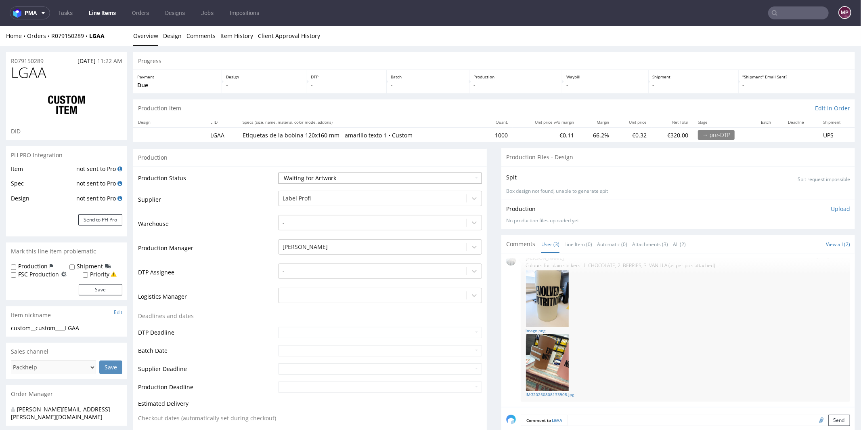
click at [322, 173] on select "Waiting for Artwork Waiting for Diecut Waiting for Mockup Waiting for DTP Waiti…" at bounding box center [380, 177] width 204 height 11
select select "dtp_waiting_for_check"
click at [278, 172] on select "Waiting for Artwork Waiting for Diecut Waiting for Mockup Waiting for DTP Waiti…" at bounding box center [380, 177] width 204 height 11
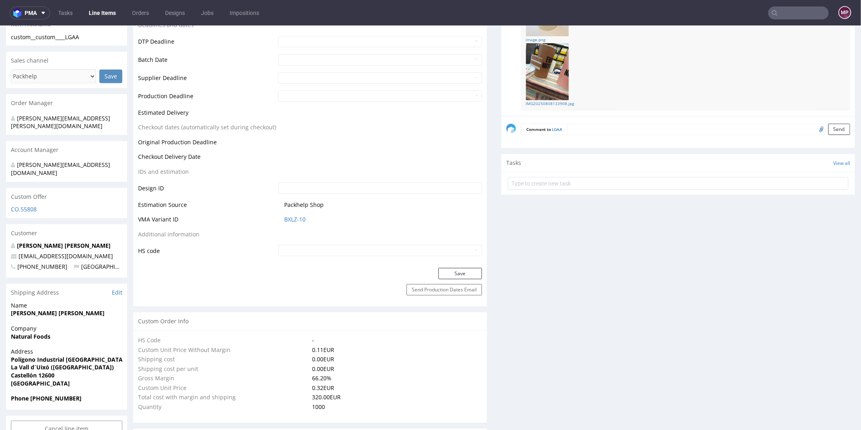
scroll to position [365, 0]
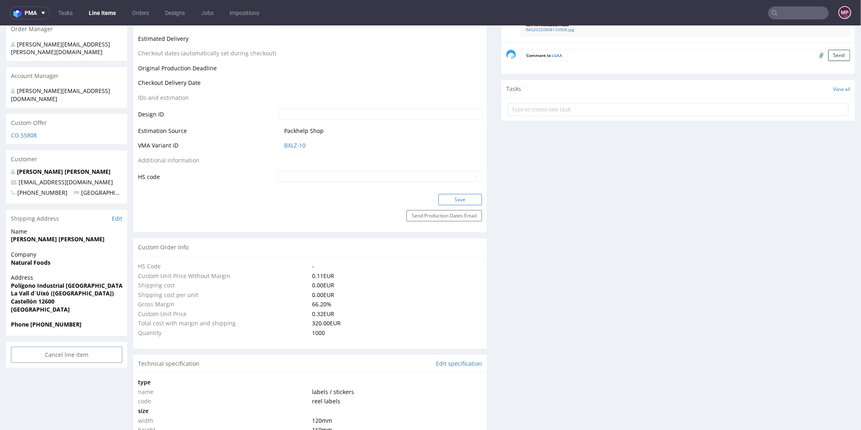
click at [457, 201] on button "Save" at bounding box center [460, 198] width 44 height 11
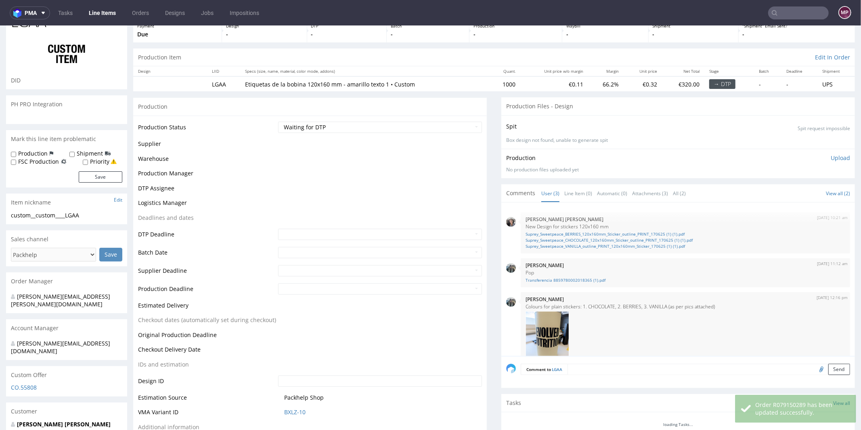
scroll to position [0, 0]
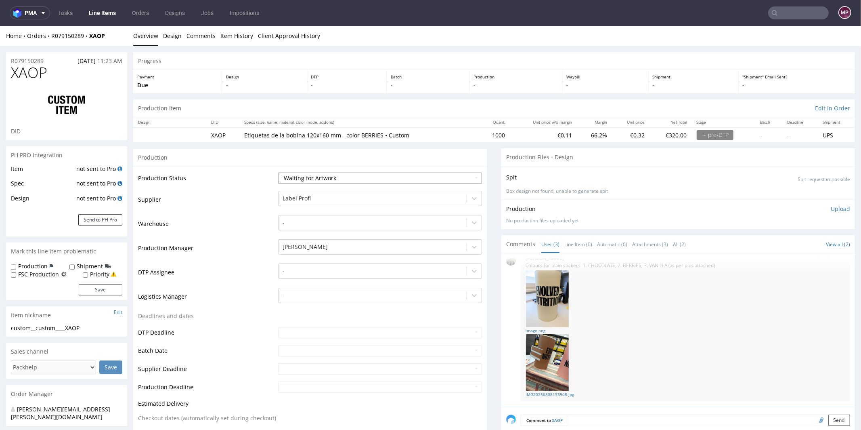
click at [333, 180] on select "Waiting for Artwork Waiting for Diecut Waiting for Mockup Waiting for DTP Waiti…" at bounding box center [380, 177] width 204 height 11
select select "dtp_waiting_for_check"
click at [278, 172] on select "Waiting for Artwork Waiting for Diecut Waiting for Mockup Waiting for DTP Waiti…" at bounding box center [380, 177] width 204 height 11
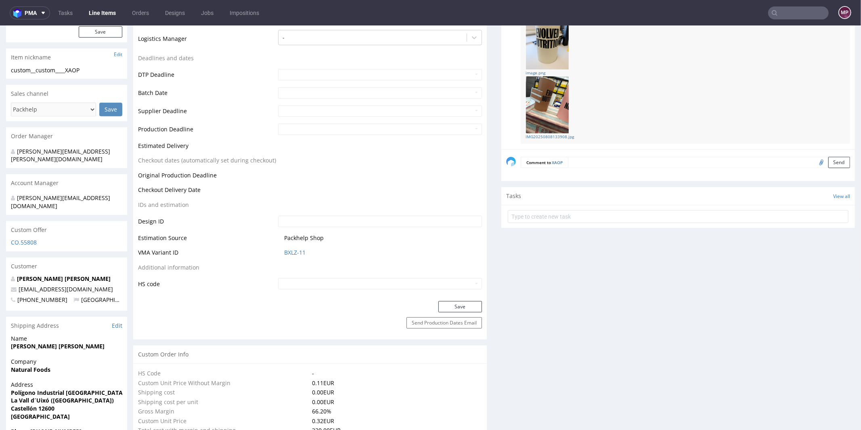
scroll to position [270, 0]
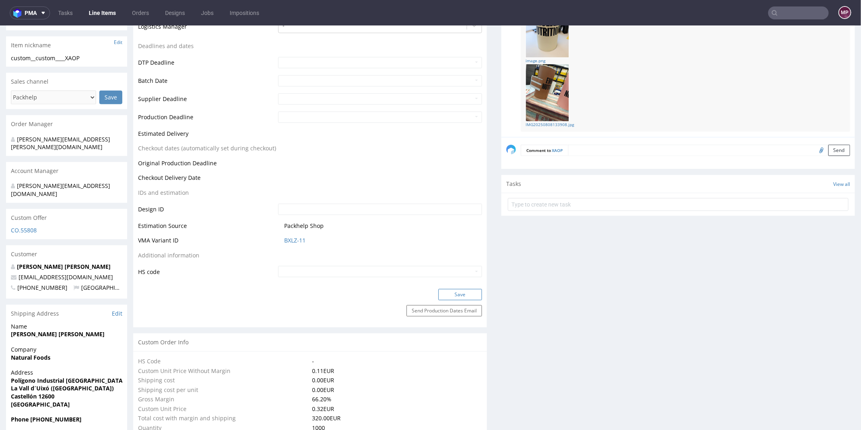
click at [453, 290] on button "Save" at bounding box center [460, 293] width 44 height 11
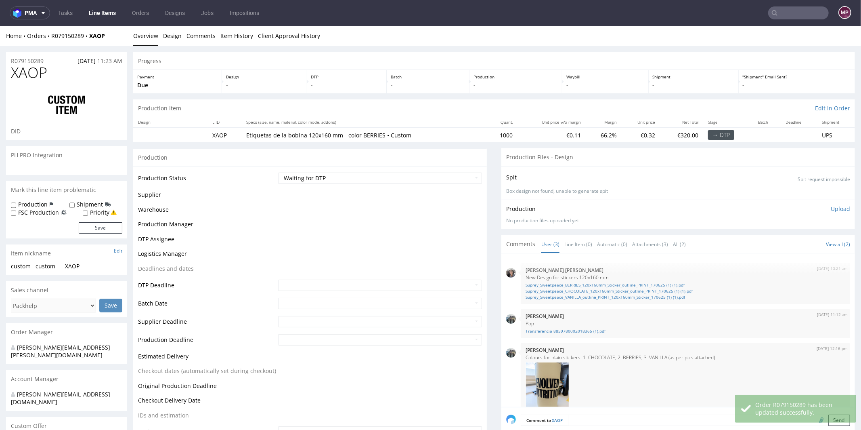
scroll to position [92, 0]
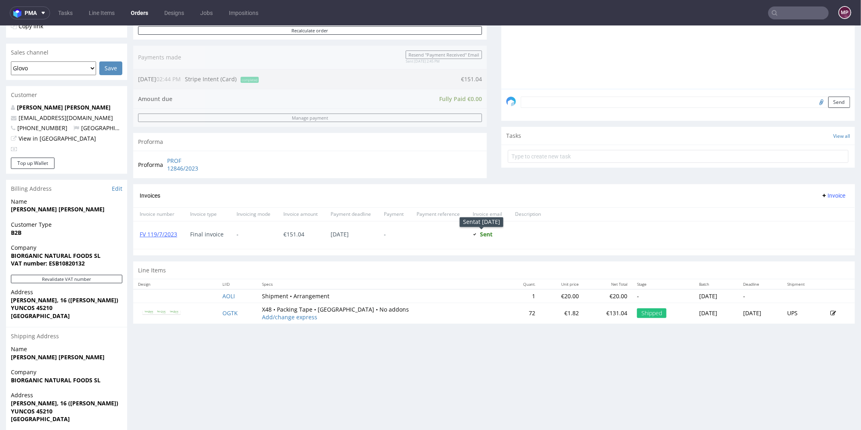
scroll to position [213, 0]
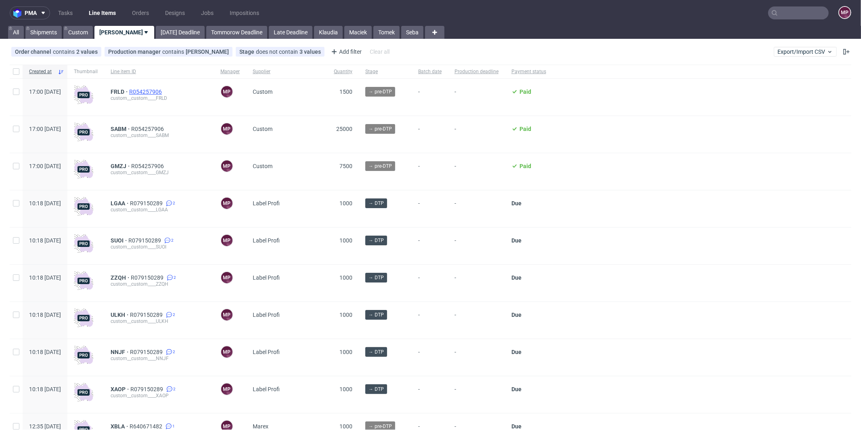
click at [163, 90] on span "R054257906" at bounding box center [146, 91] width 34 height 6
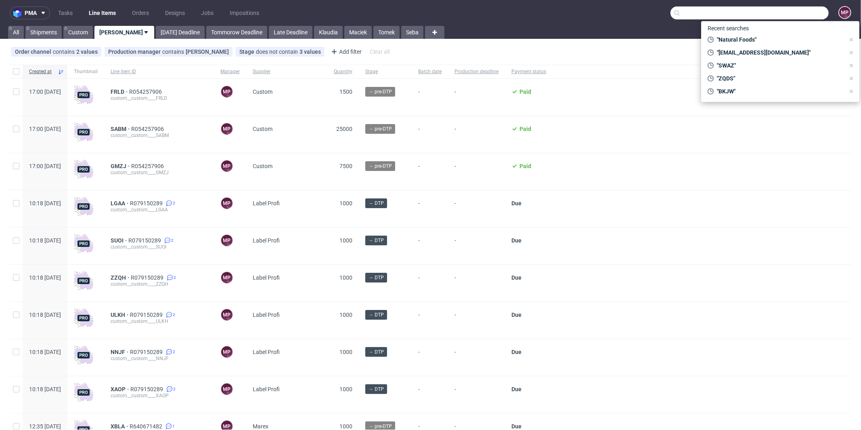
click at [796, 13] on input "text" at bounding box center [750, 12] width 158 height 13
paste input "ZLHL"
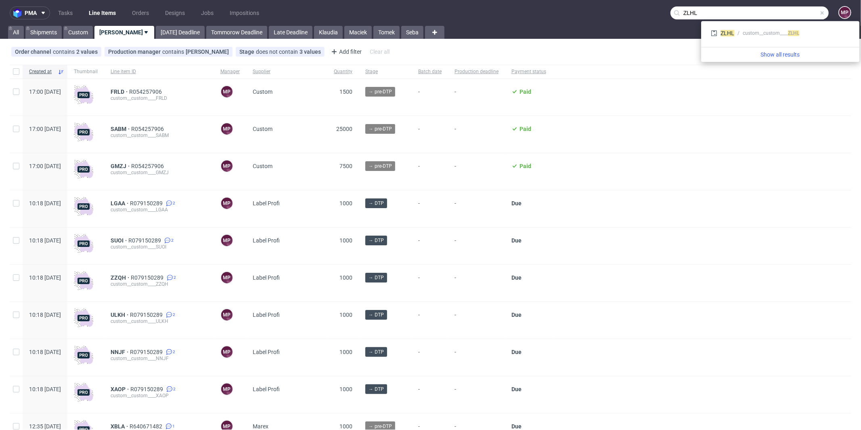
type input "ZLHL"
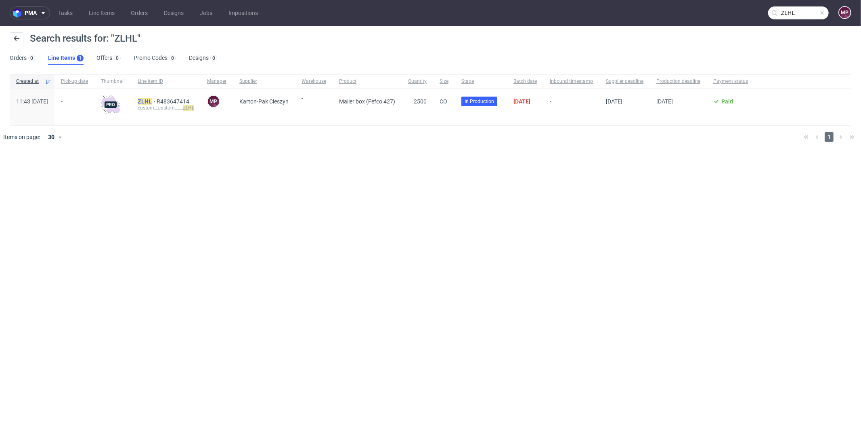
click at [152, 98] on mark "ZLHL" at bounding box center [145, 101] width 14 height 6
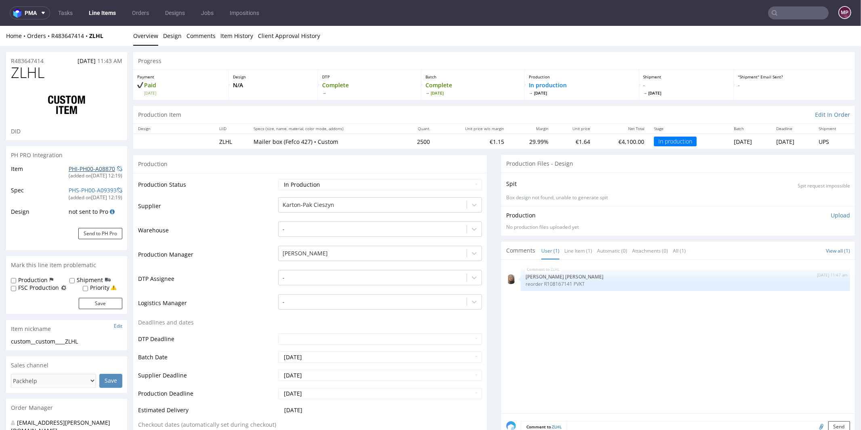
click at [88, 168] on link "PHI-PH00-A08870" at bounding box center [92, 168] width 46 height 8
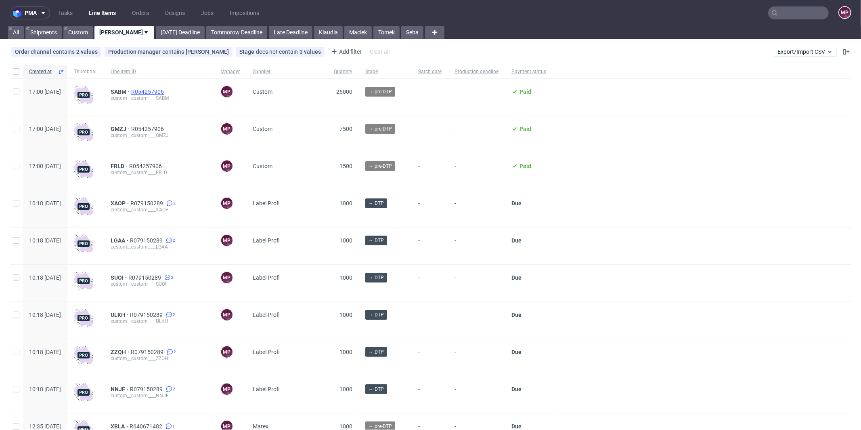
click at [166, 91] on span "R054257906" at bounding box center [148, 91] width 34 height 6
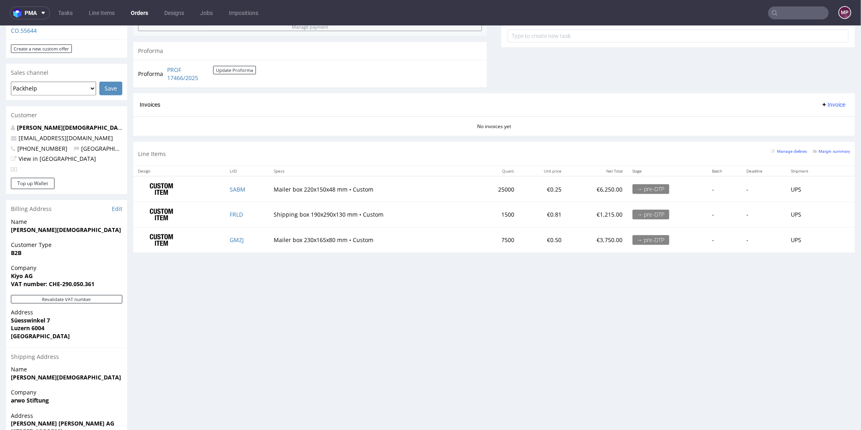
scroll to position [339, 0]
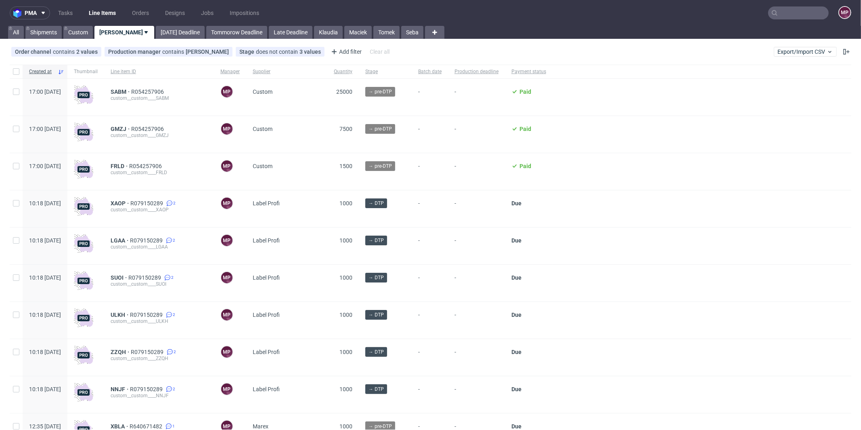
click at [792, 16] on input "text" at bounding box center [798, 12] width 61 height 13
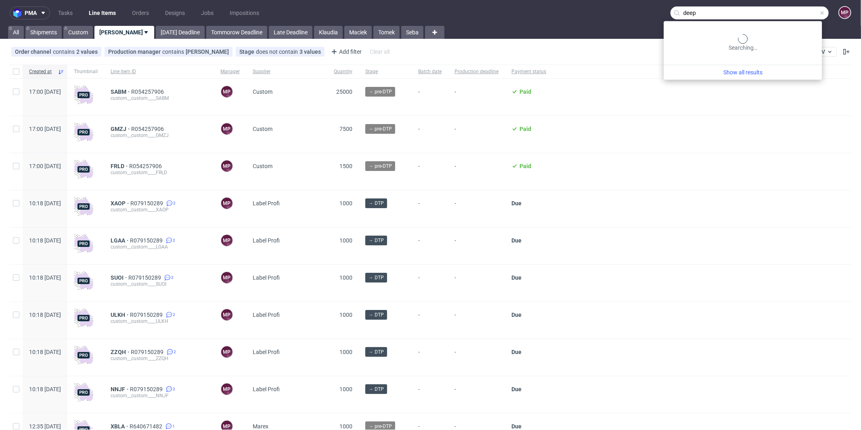
type input "deep"
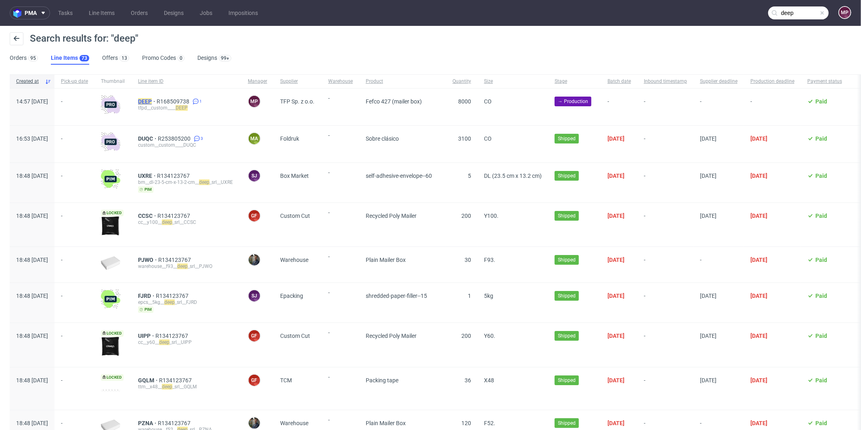
click at [152, 100] on mark "DEEP" at bounding box center [145, 101] width 14 height 6
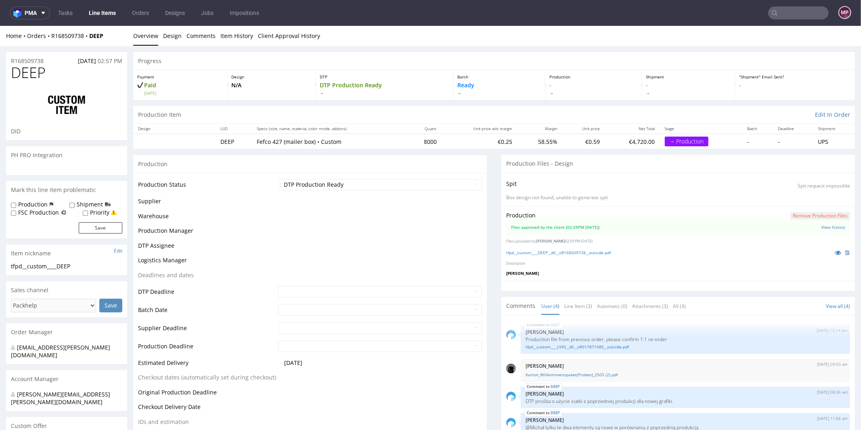
scroll to position [21, 0]
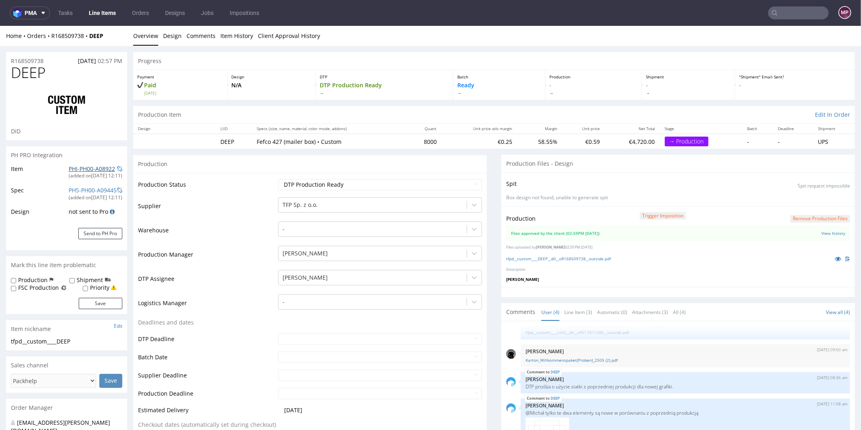
click at [96, 169] on link "PHI-PH00-A08922" at bounding box center [92, 168] width 46 height 8
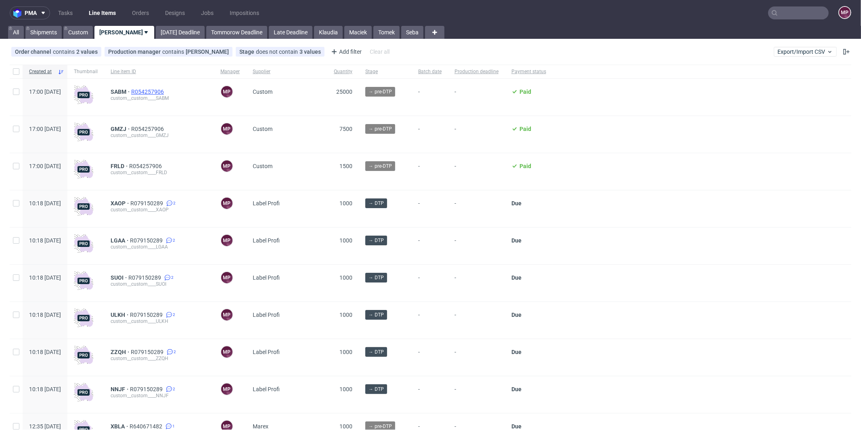
click at [166, 92] on span "R054257906" at bounding box center [148, 91] width 34 height 6
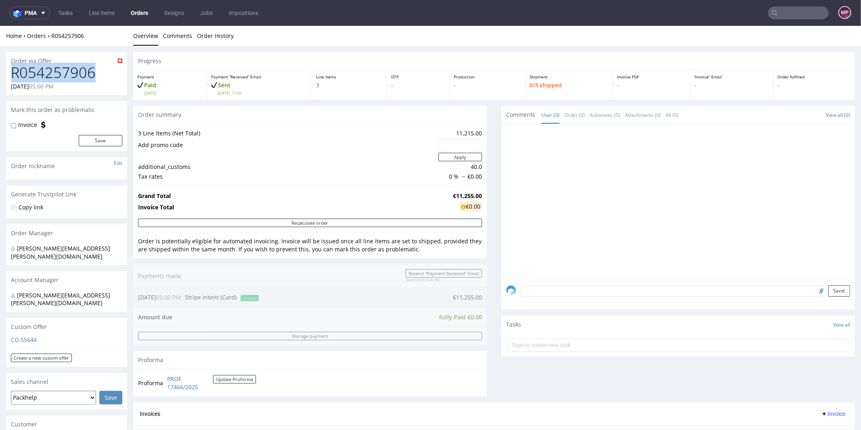
drag, startPoint x: 108, startPoint y: 70, endPoint x: 13, endPoint y: 73, distance: 94.9
click at [13, 73] on h1 "R054257906" at bounding box center [66, 72] width 111 height 16
copy h1 "R054257906"
click at [448, 132] on td "11,215.00" at bounding box center [459, 133] width 46 height 10
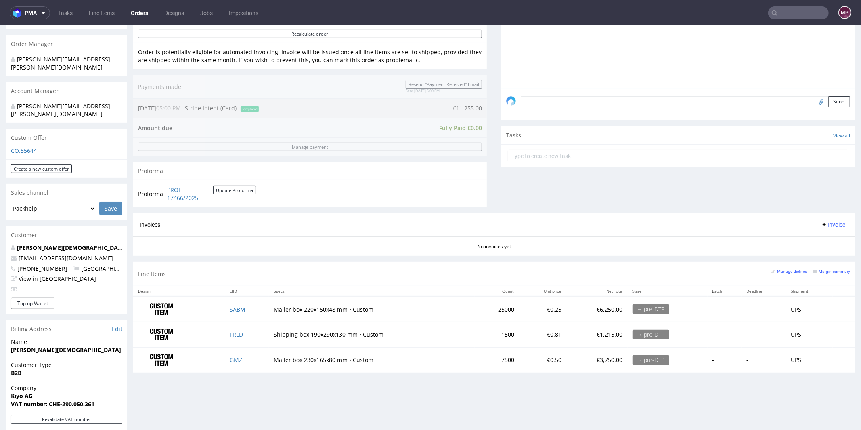
scroll to position [191, 0]
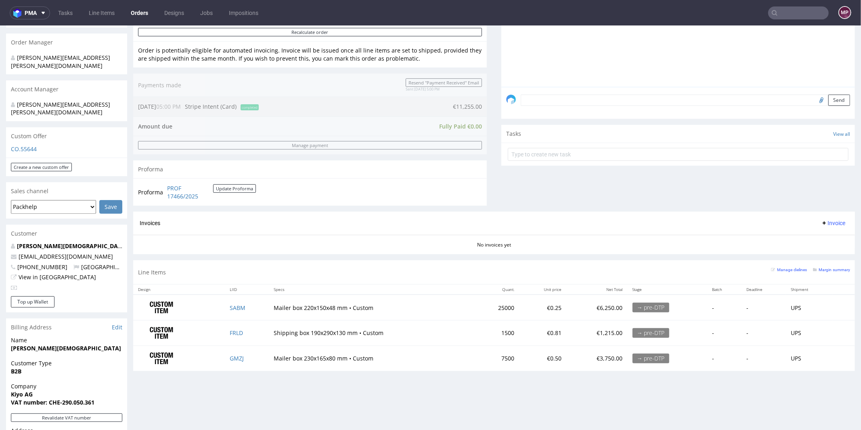
click at [813, 271] on div "Manage dielines Margin summary" at bounding box center [810, 271] width 79 height 14
click at [814, 269] on small "Margin summary" at bounding box center [831, 269] width 37 height 4
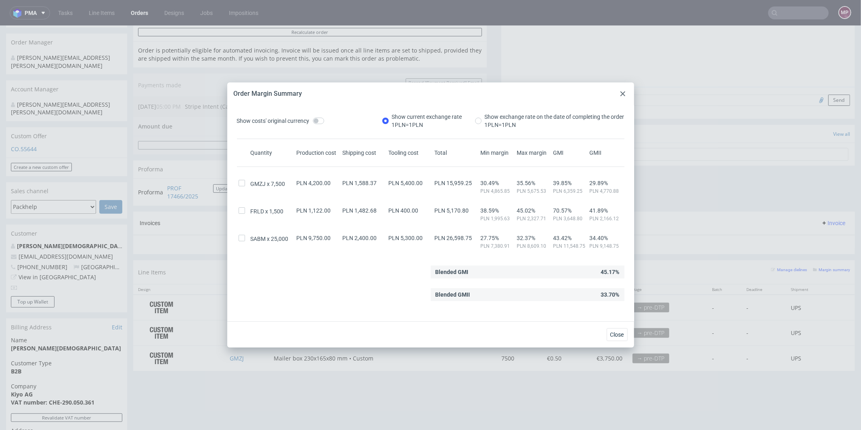
scroll to position [3, 0]
click at [621, 94] on icon at bounding box center [622, 93] width 5 height 5
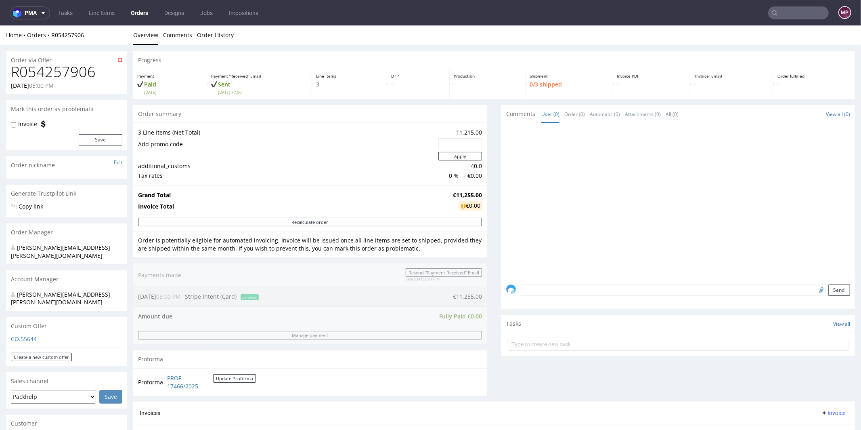
scroll to position [0, 0]
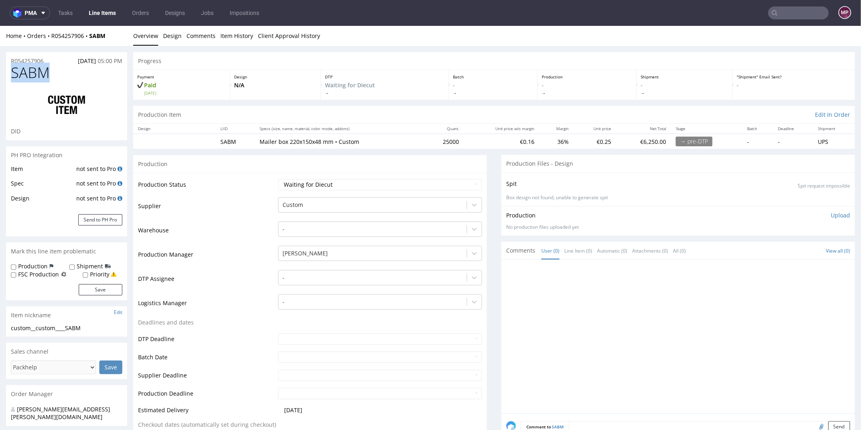
drag, startPoint x: 46, startPoint y: 73, endPoint x: 10, endPoint y: 70, distance: 35.6
click at [10, 70] on div "SABM DID" at bounding box center [66, 101] width 121 height 75
copy span "SABM"
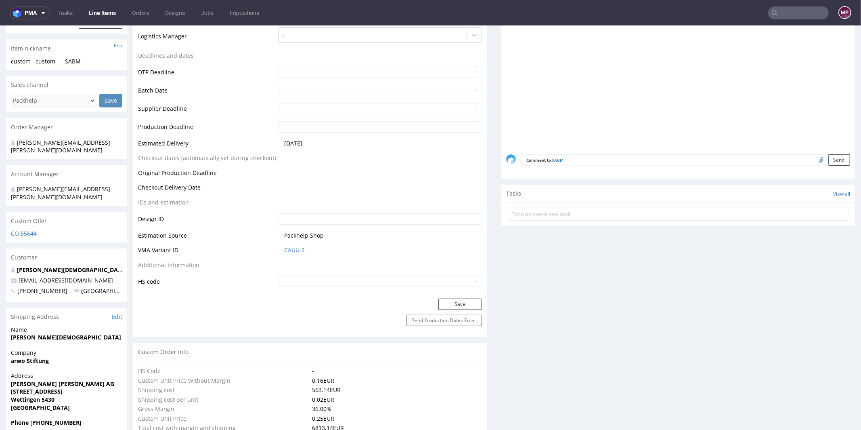
scroll to position [271, 0]
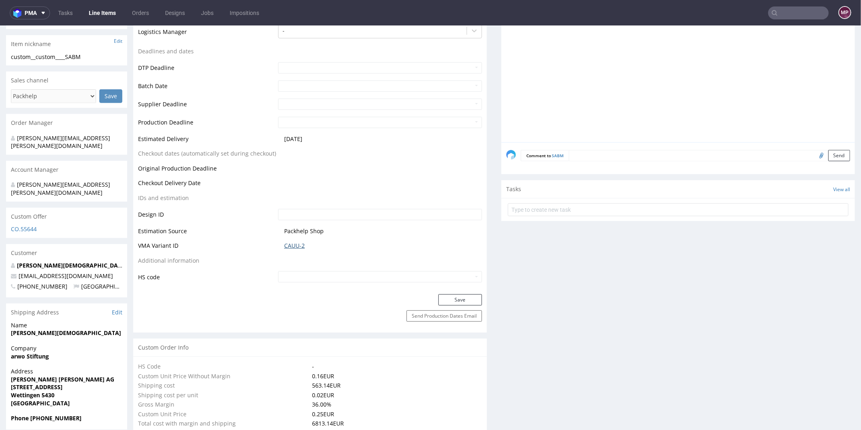
click at [296, 244] on link "CAUU-2" at bounding box center [294, 245] width 21 height 8
click at [286, 242] on link "CAUU-2" at bounding box center [294, 245] width 21 height 8
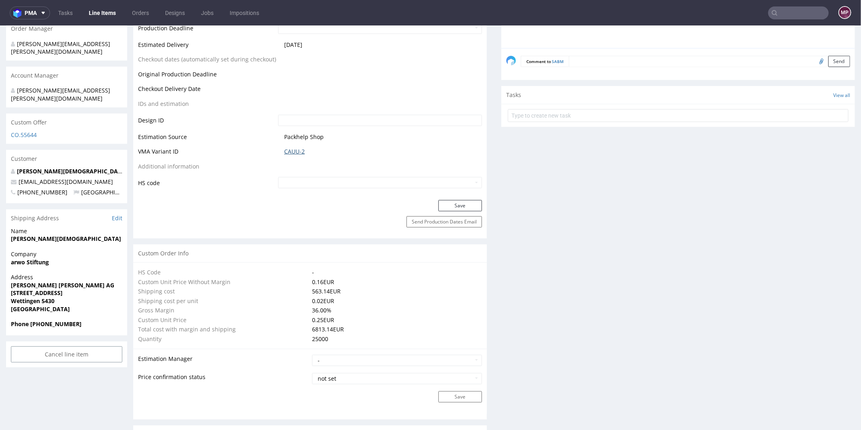
scroll to position [344, 0]
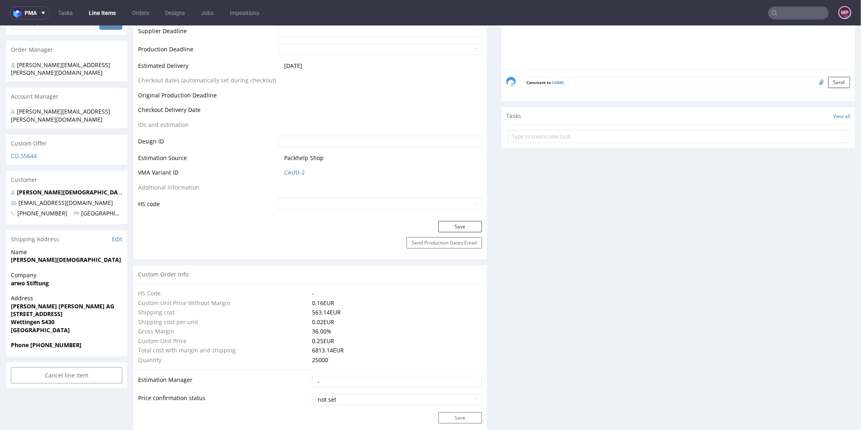
click at [314, 170] on span "CAUU-2" at bounding box center [383, 172] width 198 height 8
drag, startPoint x: 312, startPoint y: 170, endPoint x: 263, endPoint y: 170, distance: 49.3
click at [263, 170] on tr "VMA Variant ID CAUU-2" at bounding box center [310, 174] width 344 height 15
copy tr "CAUU-2"
click at [288, 170] on link "CAUU-2" at bounding box center [294, 172] width 21 height 8
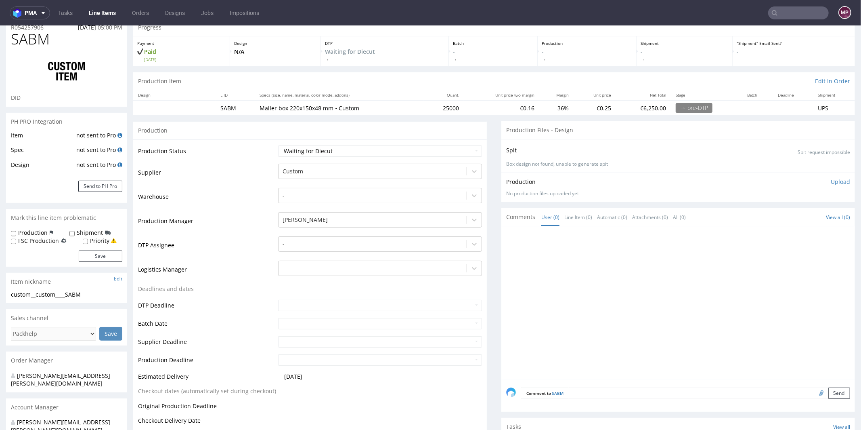
scroll to position [0, 0]
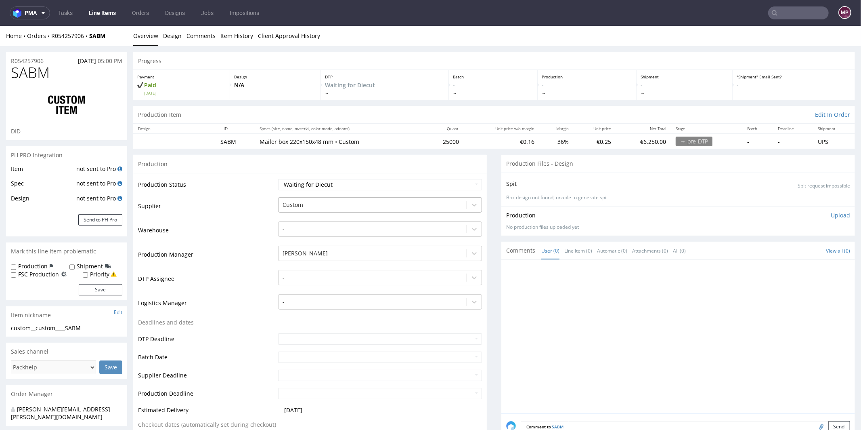
click at [299, 209] on div "Custom" at bounding box center [373, 204] width 188 height 13
type input "serwa"
click at [305, 215] on div "Serwach" at bounding box center [380, 220] width 204 height 15
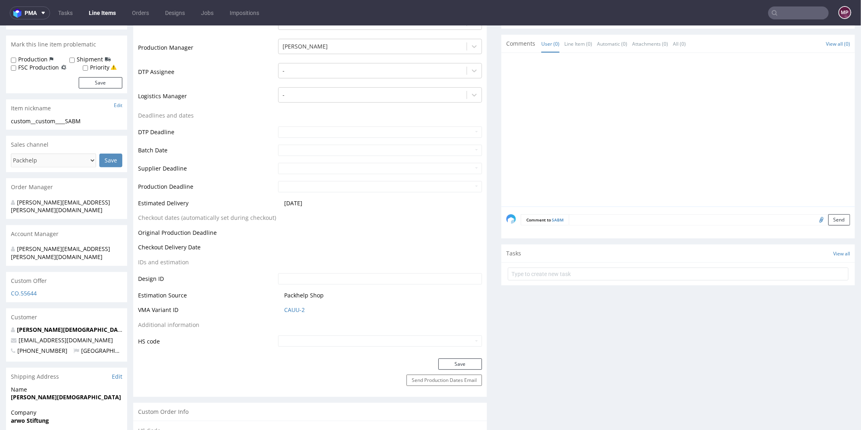
scroll to position [245, 0]
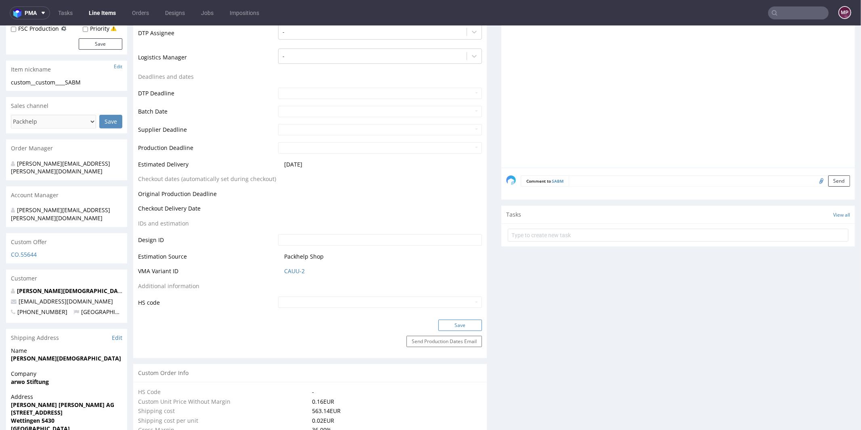
click at [451, 326] on button "Save" at bounding box center [460, 324] width 44 height 11
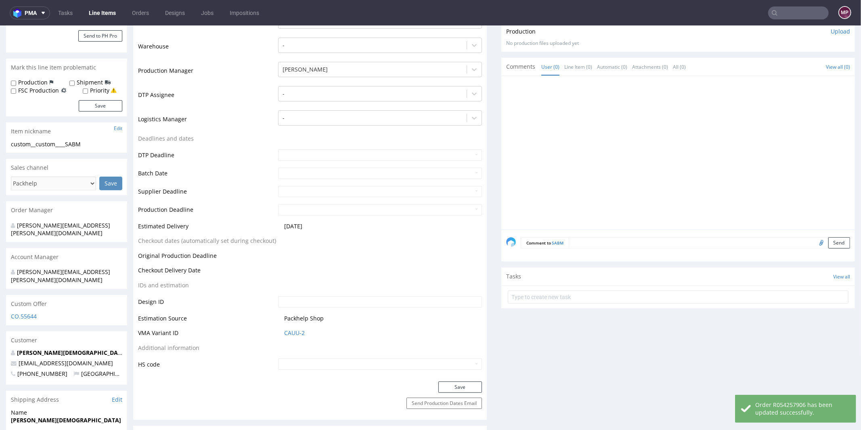
scroll to position [0, 0]
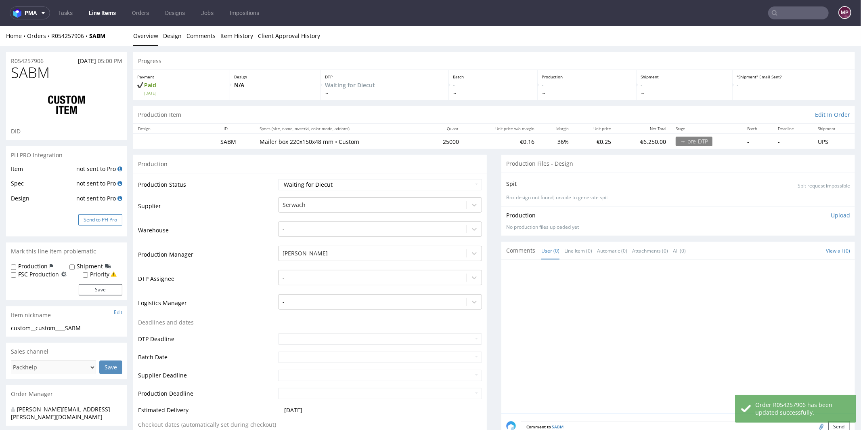
click at [114, 218] on button "Send to PH Pro" at bounding box center [100, 219] width 44 height 11
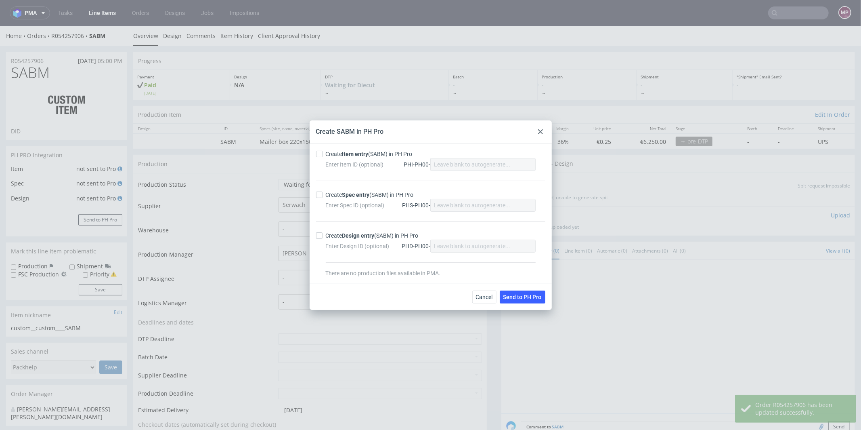
click at [349, 155] on strong "Item entry" at bounding box center [355, 154] width 26 height 6
click at [323, 155] on input "Create Item entry (SABM) in PH Pro" at bounding box center [319, 154] width 6 height 6
checkbox input "true"
click at [349, 192] on strong "Spec entry" at bounding box center [355, 194] width 27 height 6
click at [323, 192] on input "Create Spec entry (SABM) in PH Pro" at bounding box center [319, 194] width 6 height 6
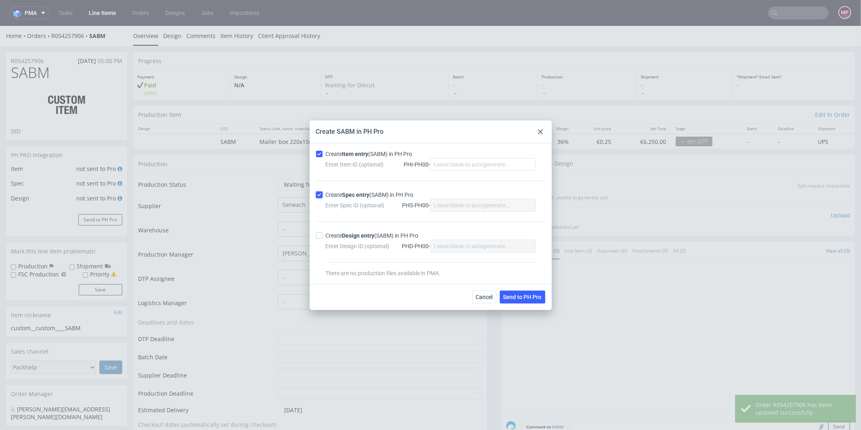
checkbox input "true"
click at [528, 302] on button "Send to PH Pro" at bounding box center [523, 296] width 46 height 13
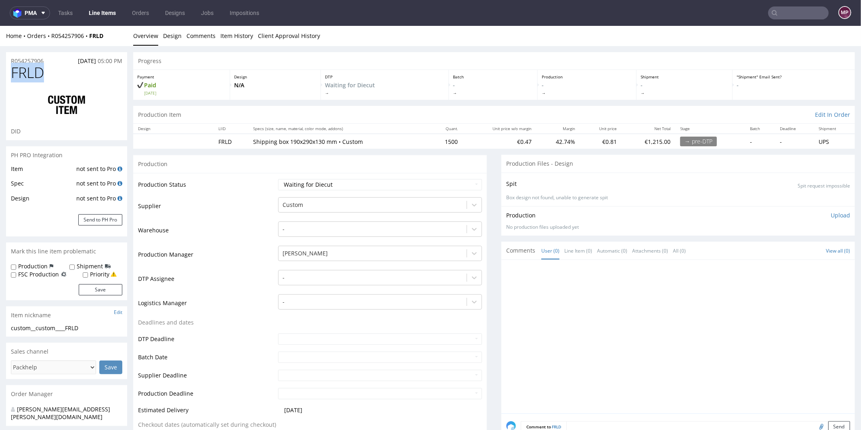
drag, startPoint x: 65, startPoint y: 77, endPoint x: 13, endPoint y: 72, distance: 52.3
click at [13, 72] on h1 "FRLD" at bounding box center [66, 72] width 111 height 16
copy span "FRLD"
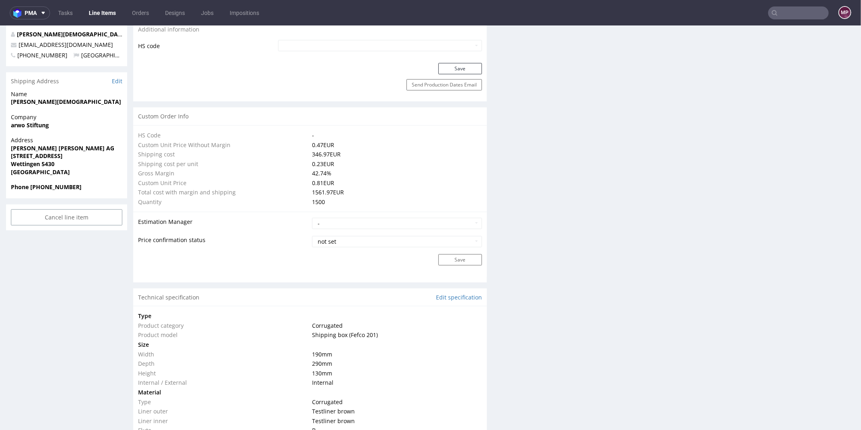
scroll to position [318, 0]
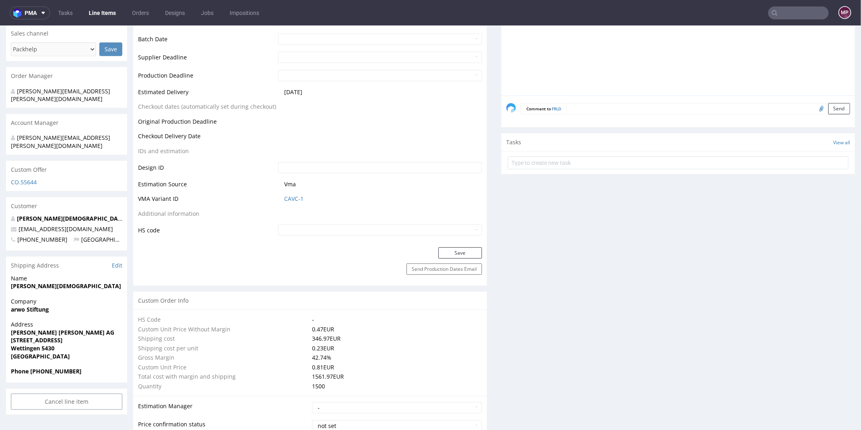
click at [302, 197] on span "CAVC-1" at bounding box center [383, 198] width 198 height 8
click at [300, 197] on link "CAVC-1" at bounding box center [293, 198] width 19 height 8
click at [293, 199] on link "CAVC-1" at bounding box center [293, 198] width 19 height 8
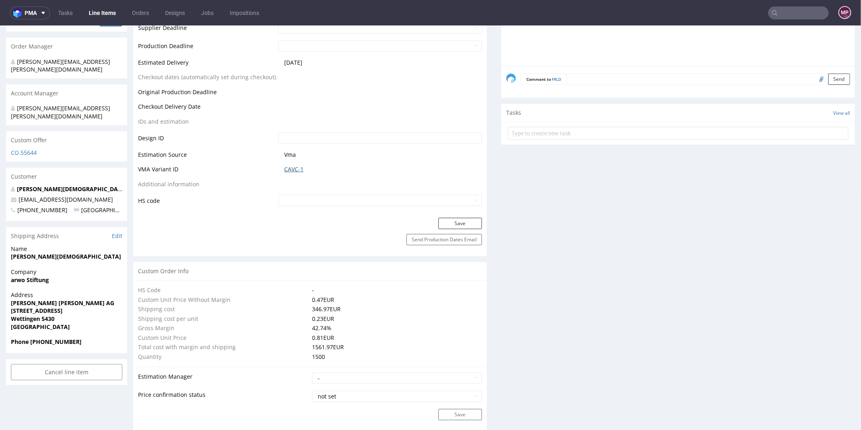
scroll to position [429, 0]
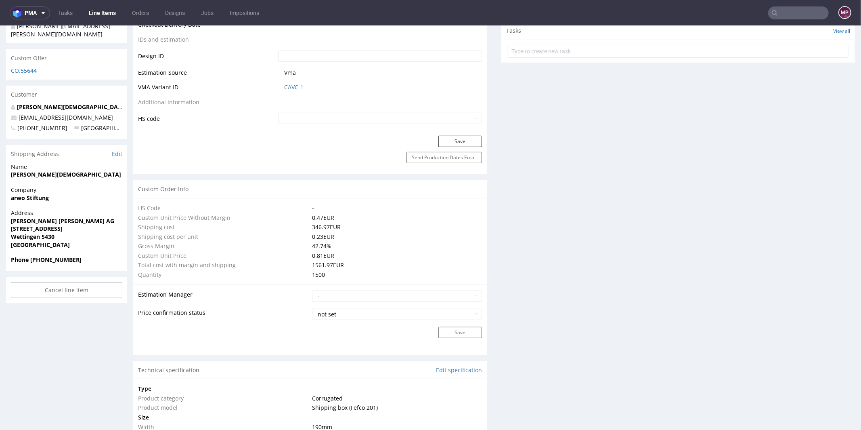
drag, startPoint x: 314, startPoint y: 86, endPoint x: 281, endPoint y: 84, distance: 33.1
click at [281, 84] on td "CAVC-1" at bounding box center [379, 89] width 206 height 15
copy link "CAVC-1"
click at [290, 88] on link "CAVC-1" at bounding box center [293, 87] width 19 height 8
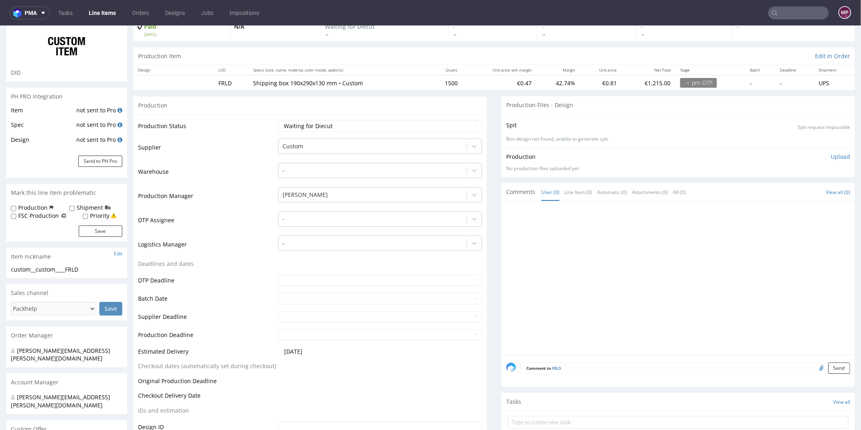
scroll to position [0, 0]
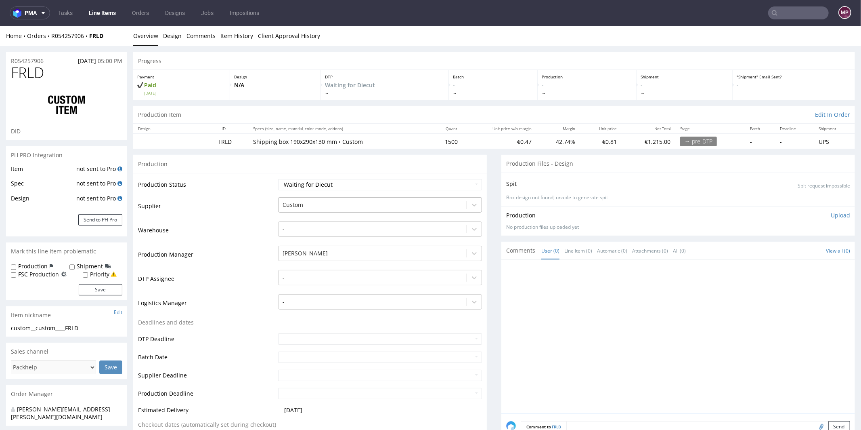
click at [298, 206] on div at bounding box center [373, 204] width 180 height 10
type input "serwa"
click at [297, 219] on div "Serwach" at bounding box center [380, 220] width 204 height 15
click at [237, 205] on td "Supplier" at bounding box center [207, 208] width 138 height 24
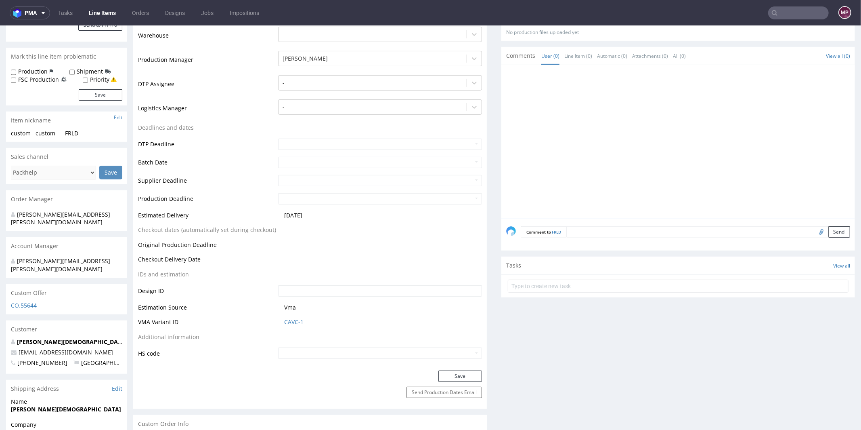
scroll to position [235, 0]
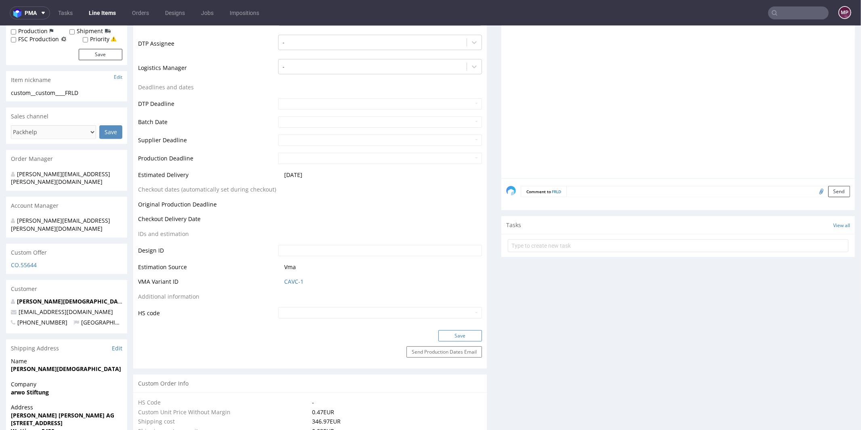
click at [454, 334] on button "Save" at bounding box center [460, 334] width 44 height 11
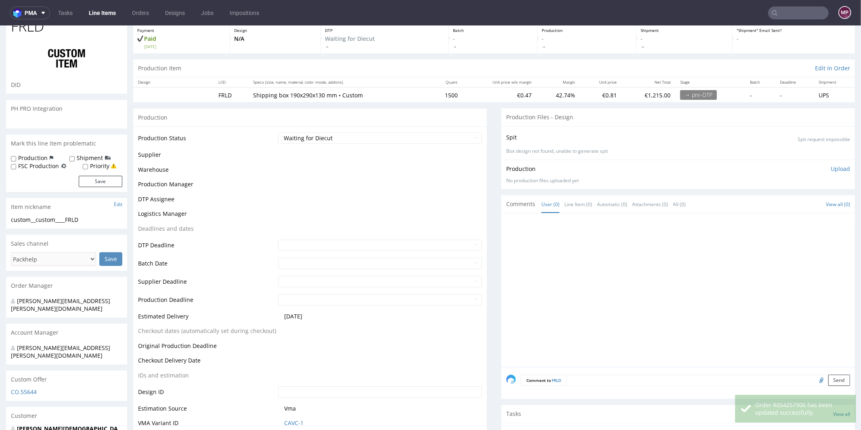
scroll to position [0, 0]
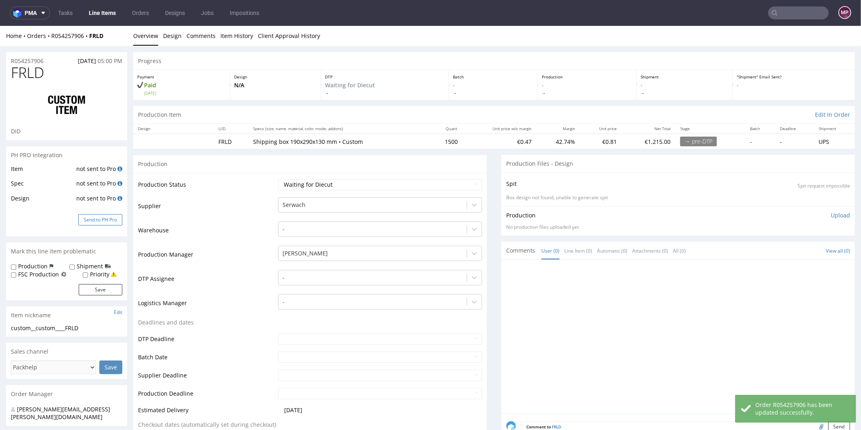
click at [104, 219] on button "Send to PH Pro" at bounding box center [100, 219] width 44 height 11
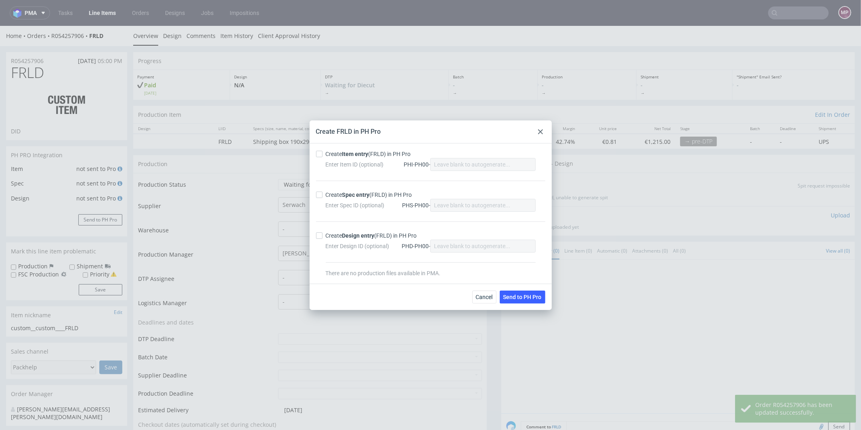
click at [330, 154] on div "Create Item entry (FRLD) in PH Pro" at bounding box center [368, 154] width 85 height 8
click at [323, 154] on input "Create Item entry (FRLD) in PH Pro" at bounding box center [319, 154] width 6 height 6
checkbox input "true"
click at [323, 198] on label "Create Spec entry (FRLD) in PH Pro" at bounding box center [430, 195] width 229 height 8
click at [323, 198] on input "Create Spec entry (FRLD) in PH Pro" at bounding box center [319, 194] width 6 height 6
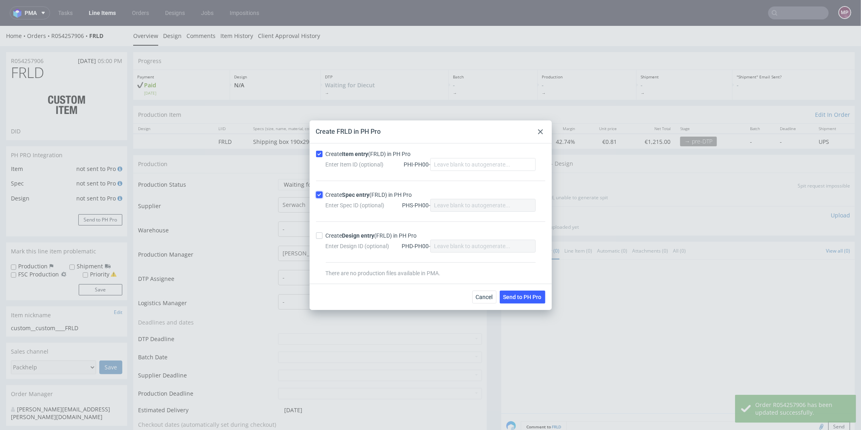
checkbox input "true"
click at [516, 295] on span "Send to PH Pro" at bounding box center [522, 297] width 38 height 6
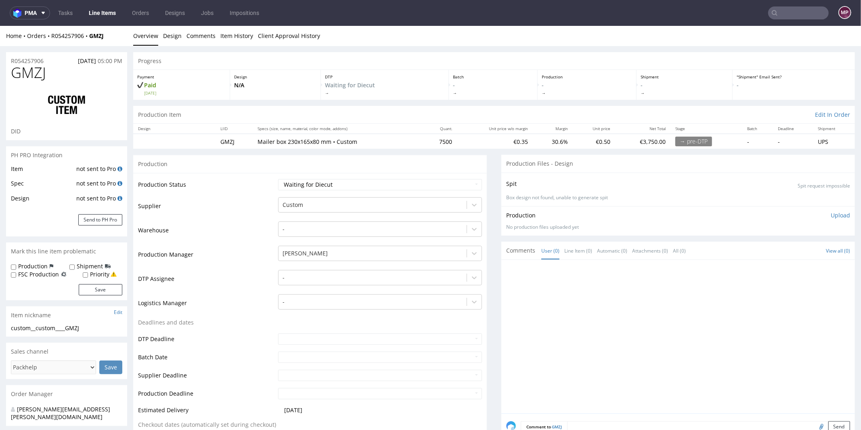
drag, startPoint x: 77, startPoint y: 69, endPoint x: 49, endPoint y: 74, distance: 27.8
click at [48, 71] on h1 "GMZJ" at bounding box center [66, 72] width 111 height 16
click at [43, 74] on span "GMZJ" at bounding box center [28, 72] width 35 height 16
click at [52, 73] on h1 "GMZJ" at bounding box center [66, 72] width 111 height 16
drag, startPoint x: 53, startPoint y: 73, endPoint x: 16, endPoint y: 73, distance: 37.1
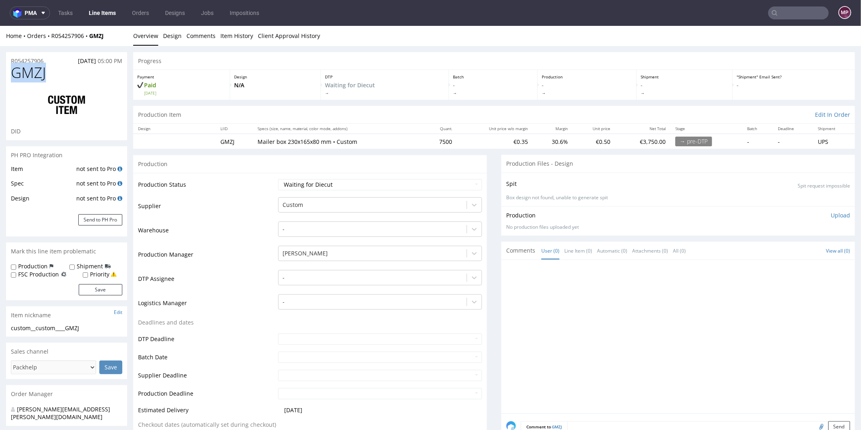
click at [16, 73] on h1 "GMZJ" at bounding box center [66, 72] width 111 height 16
copy span "GMZJ"
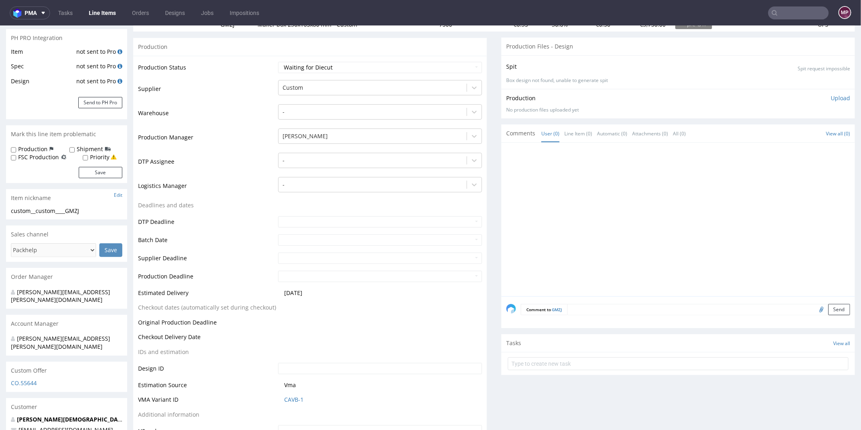
scroll to position [181, 0]
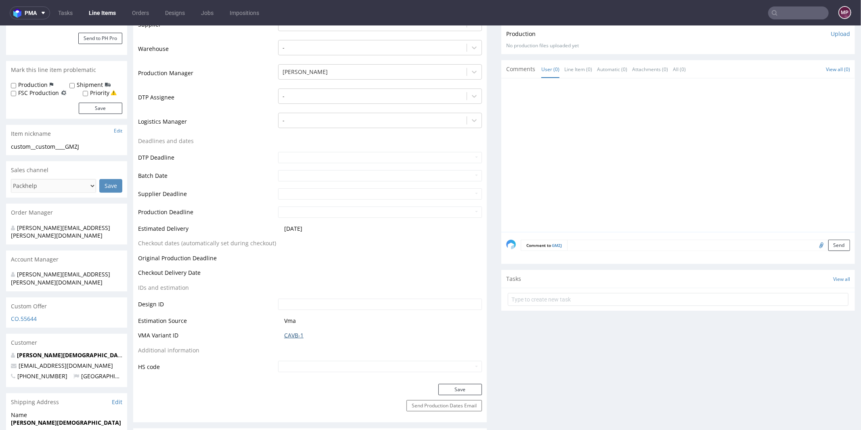
click at [284, 331] on link "CAVB-1" at bounding box center [293, 335] width 19 height 8
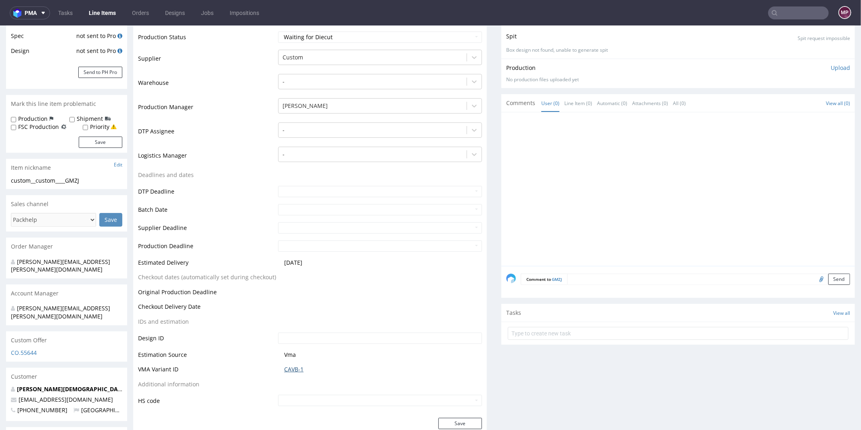
scroll to position [198, 0]
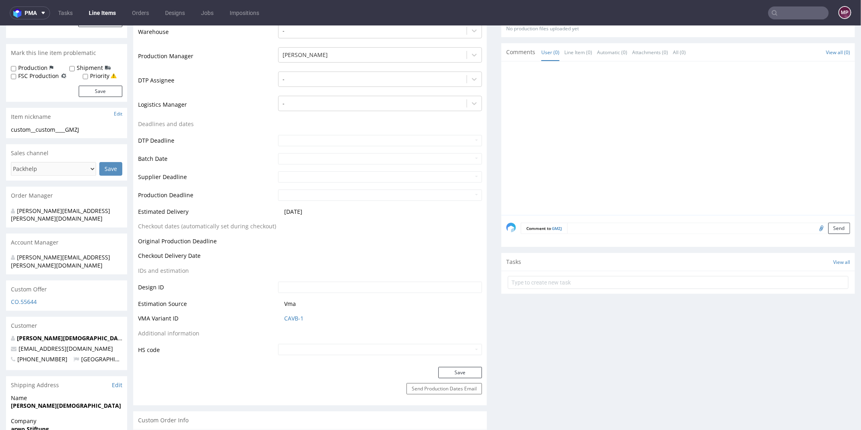
click at [249, 276] on td "IDs and estimation" at bounding box center [207, 272] width 138 height 15
click at [292, 316] on link "CAVB-1" at bounding box center [293, 318] width 19 height 8
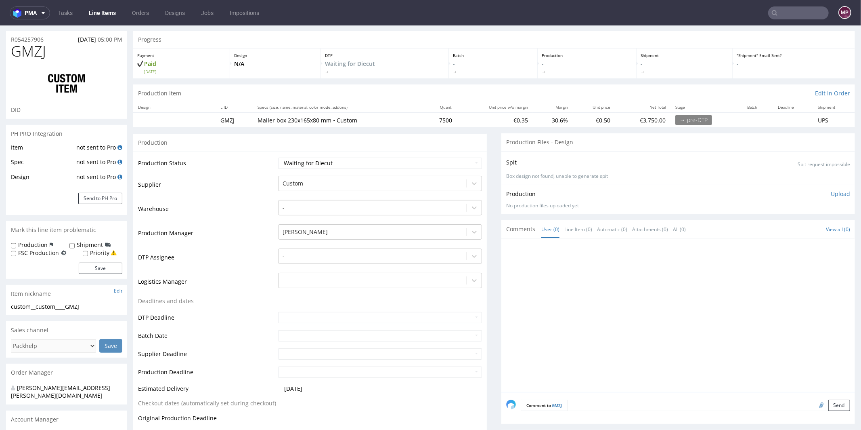
scroll to position [295, 0]
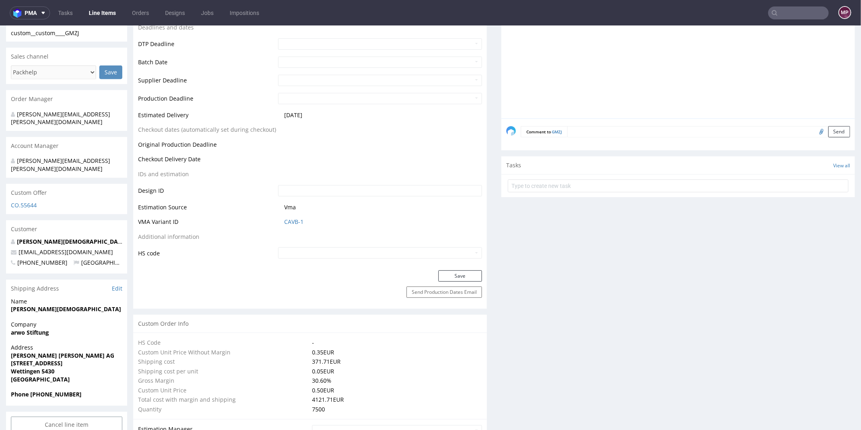
click at [304, 220] on span "CAVB-1" at bounding box center [383, 221] width 198 height 8
drag, startPoint x: 304, startPoint y: 220, endPoint x: 270, endPoint y: 220, distance: 33.9
click at [270, 220] on tr "VMA Variant ID CAVB-1" at bounding box center [310, 223] width 344 height 15
copy tr "CAVB-1"
click at [288, 218] on link "CAVB-1" at bounding box center [293, 221] width 19 height 8
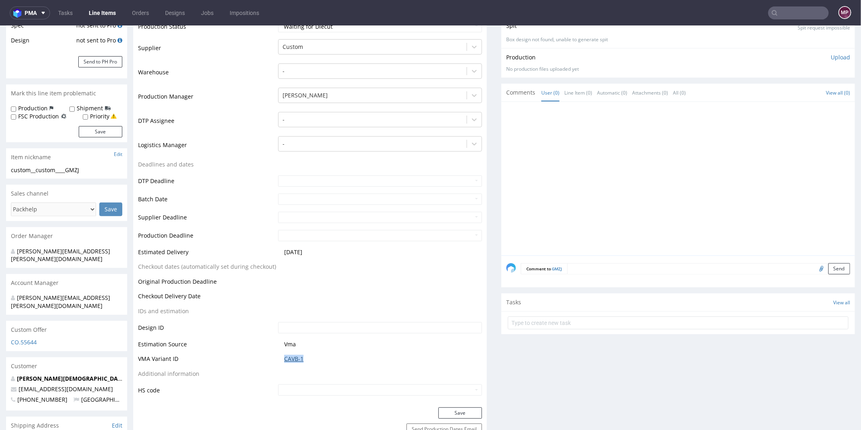
scroll to position [0, 0]
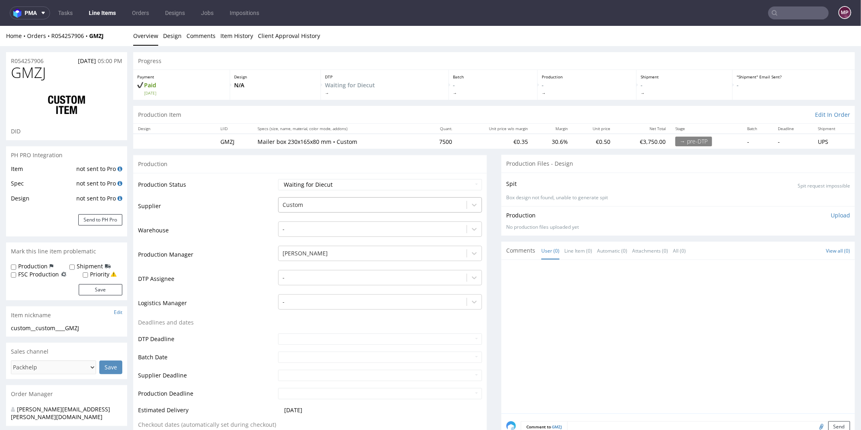
click at [313, 207] on div at bounding box center [373, 204] width 180 height 10
type input "serwa"
click at [312, 223] on div "Serwach" at bounding box center [380, 220] width 204 height 15
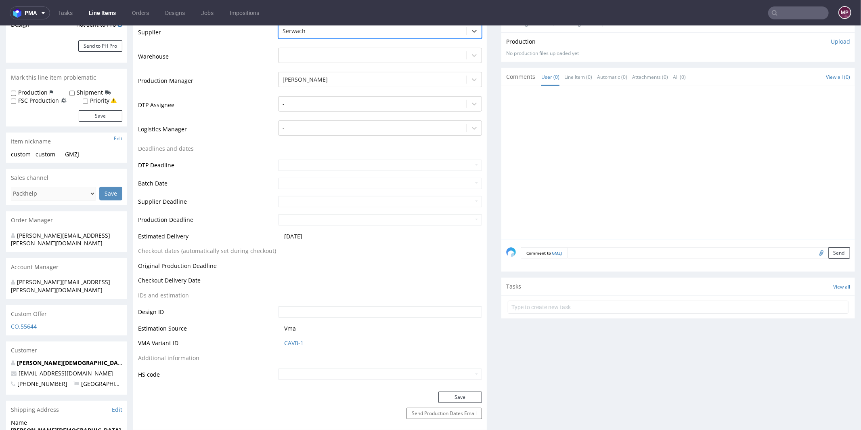
scroll to position [234, 0]
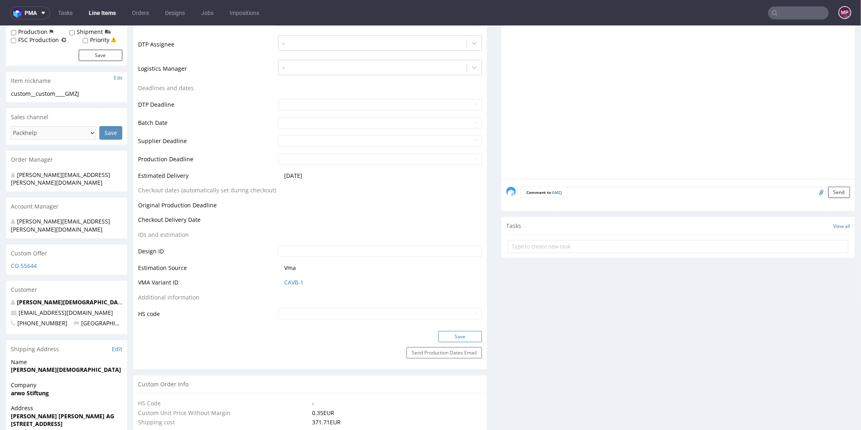
click at [459, 334] on button "Save" at bounding box center [460, 335] width 44 height 11
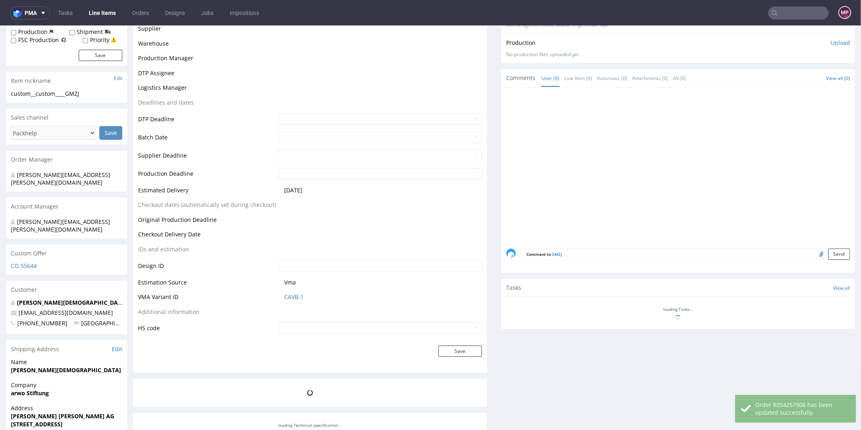
scroll to position [0, 0]
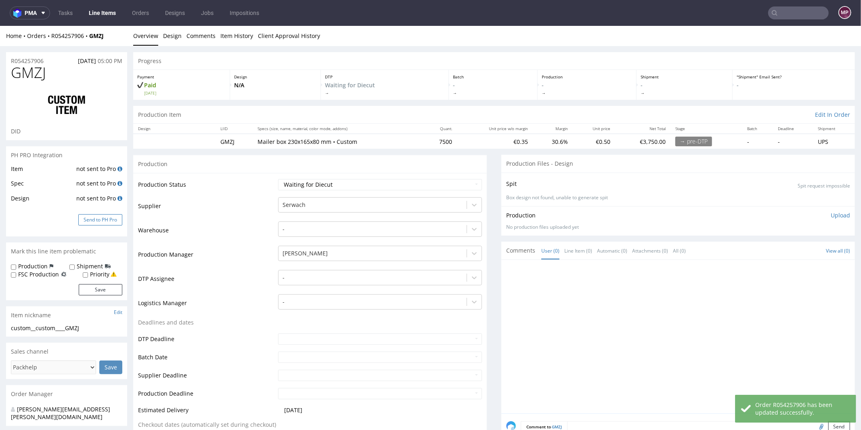
click at [108, 218] on button "Send to PH Pro" at bounding box center [100, 219] width 44 height 11
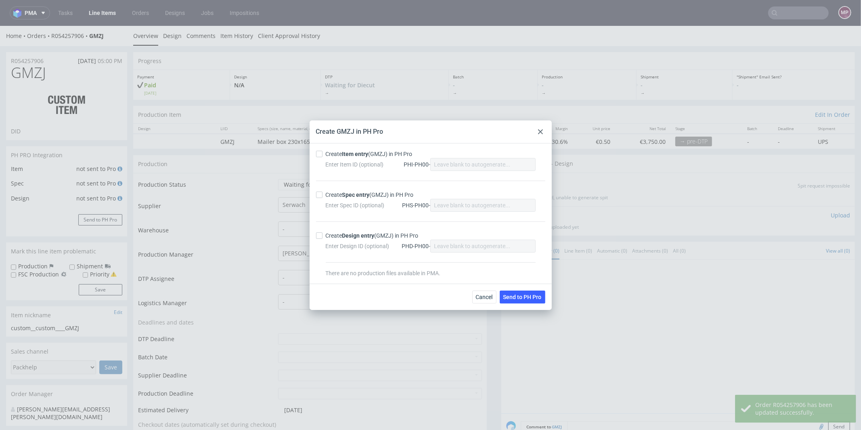
click at [337, 150] on div "Create Item entry (GMZJ) in PH Pro" at bounding box center [369, 154] width 87 height 8
click at [323, 151] on input "Create Item entry (GMZJ) in PH Pro" at bounding box center [319, 154] width 6 height 6
checkbox input "true"
click at [342, 194] on div "Create Spec entry (GMZJ) in PH Pro" at bounding box center [370, 195] width 88 height 8
click at [323, 194] on input "Create Spec entry (GMZJ) in PH Pro" at bounding box center [319, 194] width 6 height 6
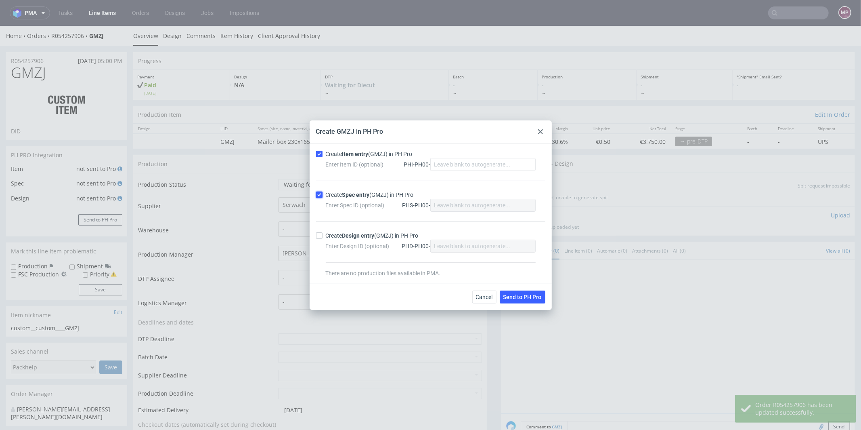
checkbox input "true"
click at [512, 294] on span "Send to PH Pro" at bounding box center [522, 297] width 38 height 6
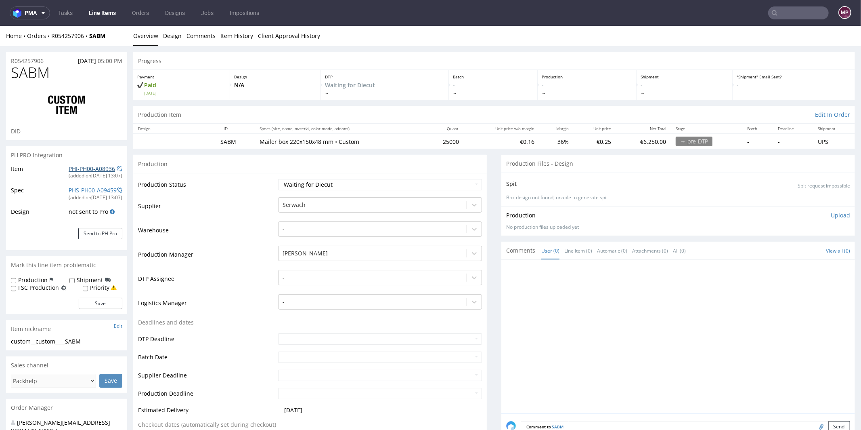
click at [81, 167] on link "PHI-PH00-A08936" at bounding box center [92, 168] width 46 height 8
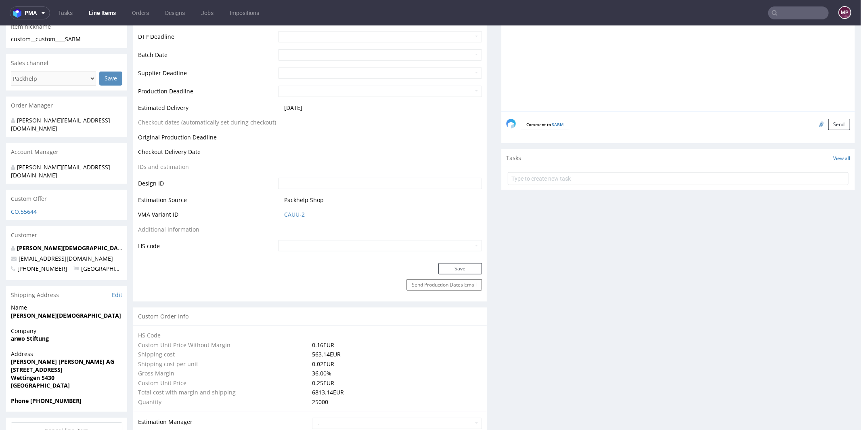
scroll to position [312, 0]
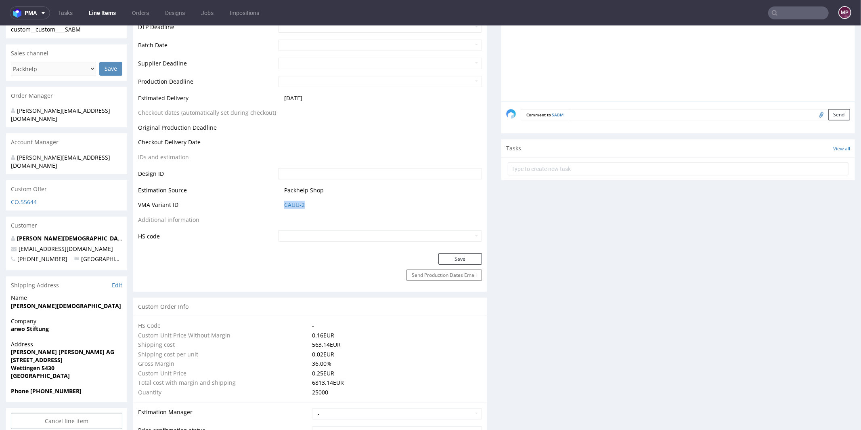
drag, startPoint x: 311, startPoint y: 204, endPoint x: 276, endPoint y: 203, distance: 35.1
click at [276, 203] on td "CAUU-2" at bounding box center [379, 206] width 206 height 15
copy link "CAUU-2"
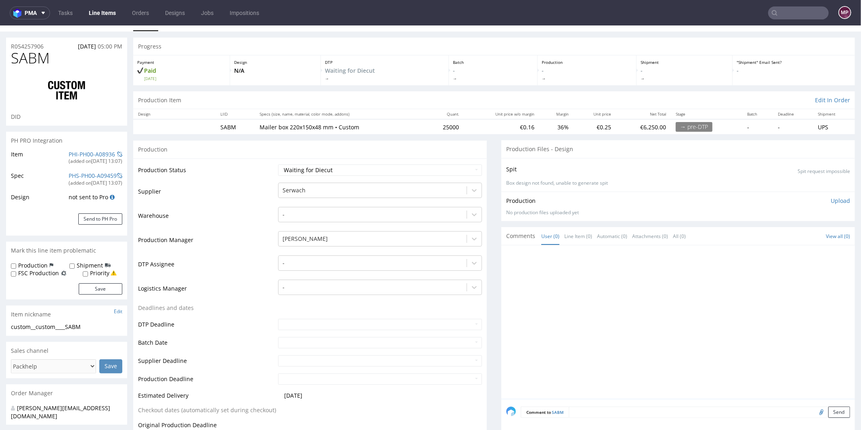
scroll to position [0, 0]
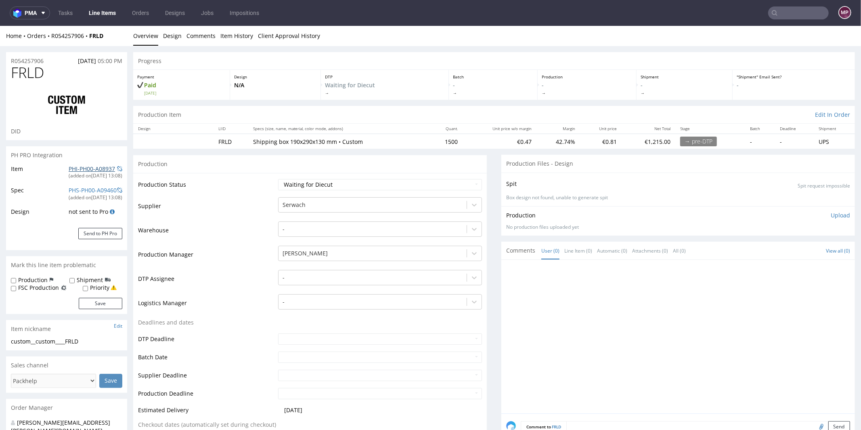
click at [101, 167] on link "PHI-PH00-A08937" at bounding box center [92, 168] width 46 height 8
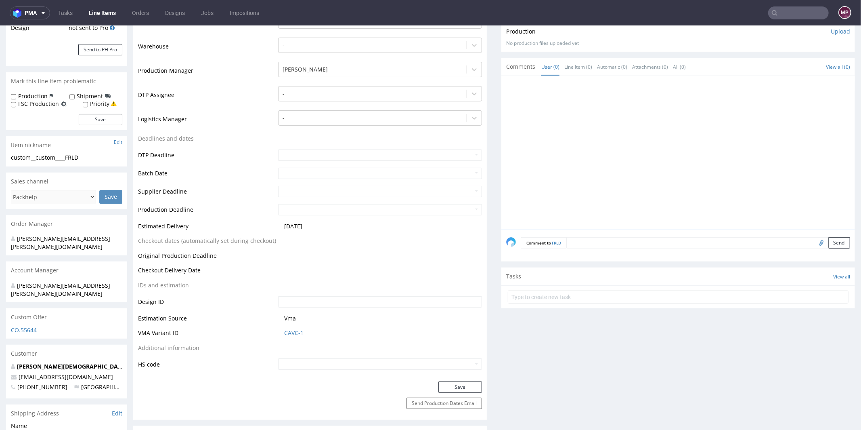
scroll to position [400, 0]
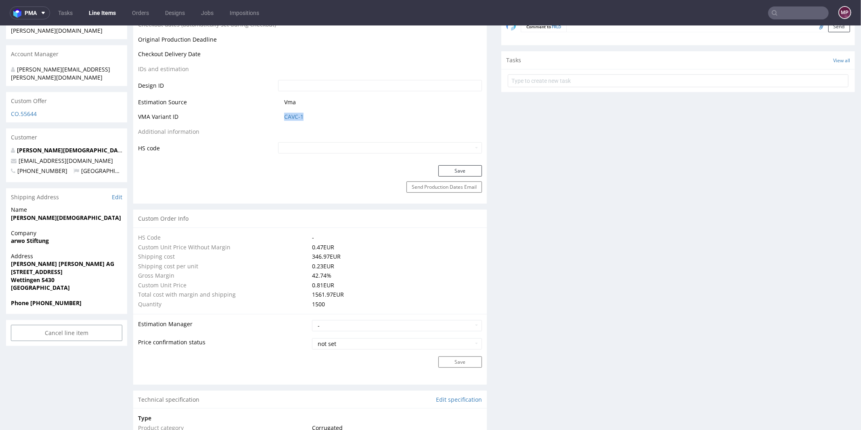
drag, startPoint x: 305, startPoint y: 117, endPoint x: 279, endPoint y: 116, distance: 26.3
click at [279, 116] on td "CAVC-1" at bounding box center [379, 118] width 206 height 15
copy link "CAVC-1"
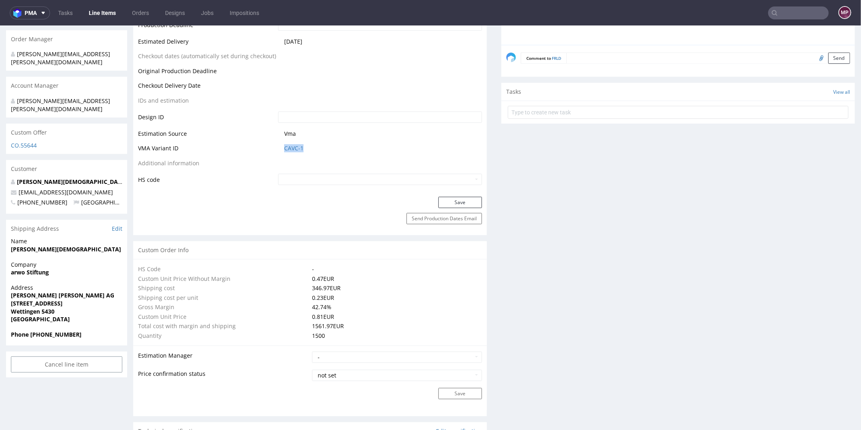
scroll to position [224, 0]
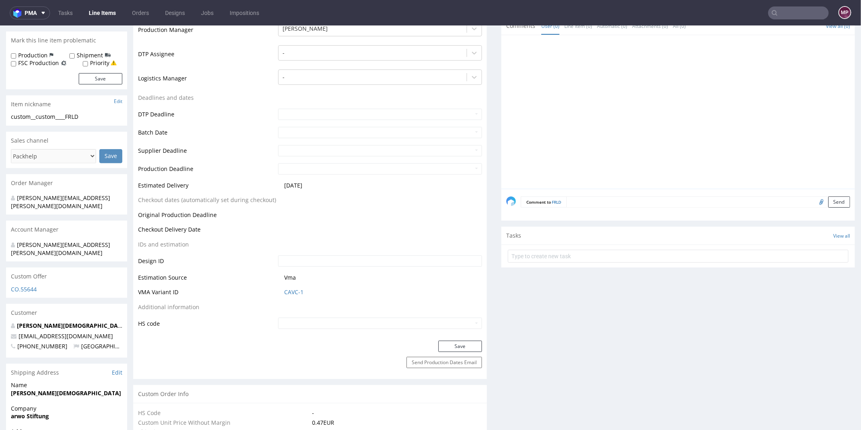
click at [255, 249] on td "IDs and estimation" at bounding box center [207, 246] width 138 height 15
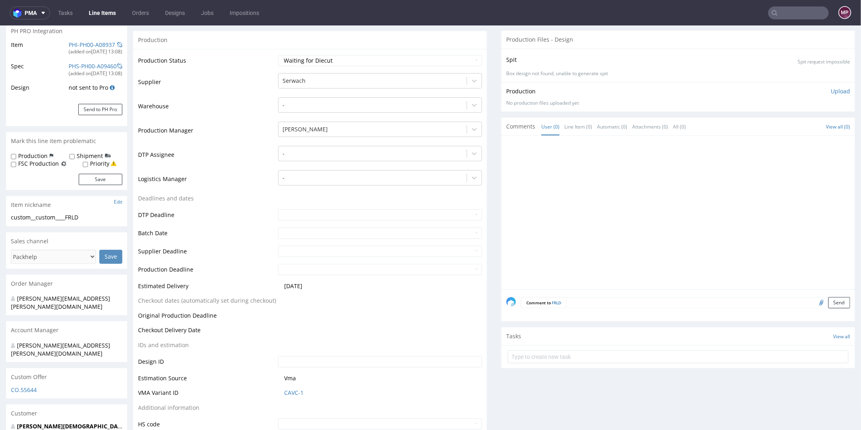
scroll to position [0, 0]
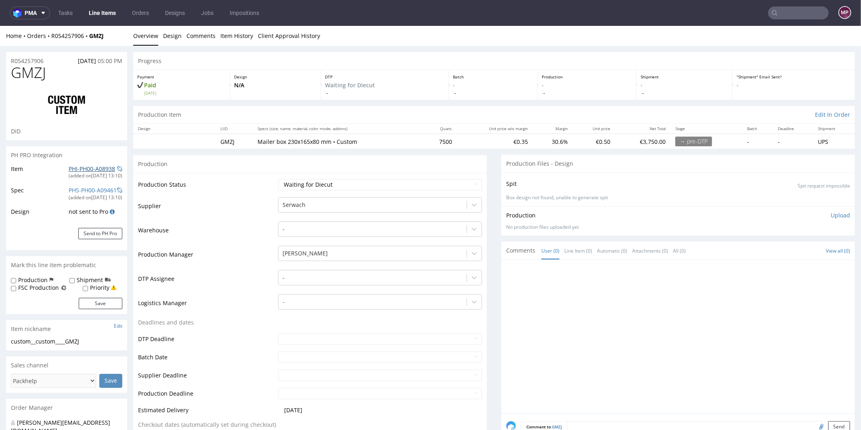
click at [101, 170] on link "PHI-PH00-A08938" at bounding box center [92, 168] width 46 height 8
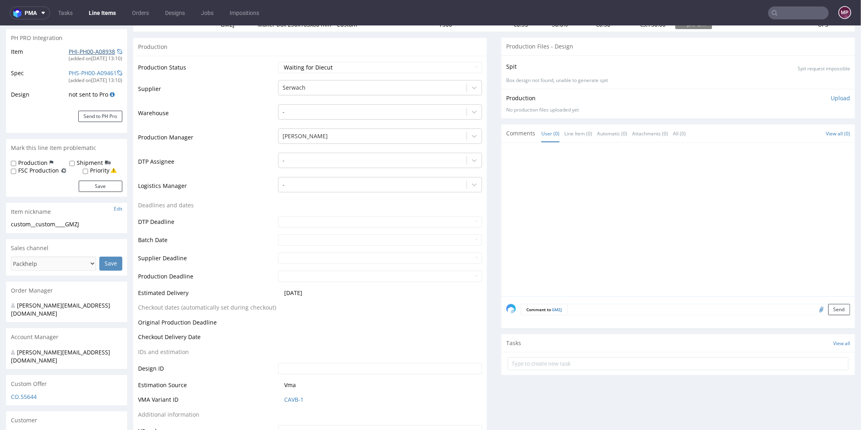
scroll to position [363, 0]
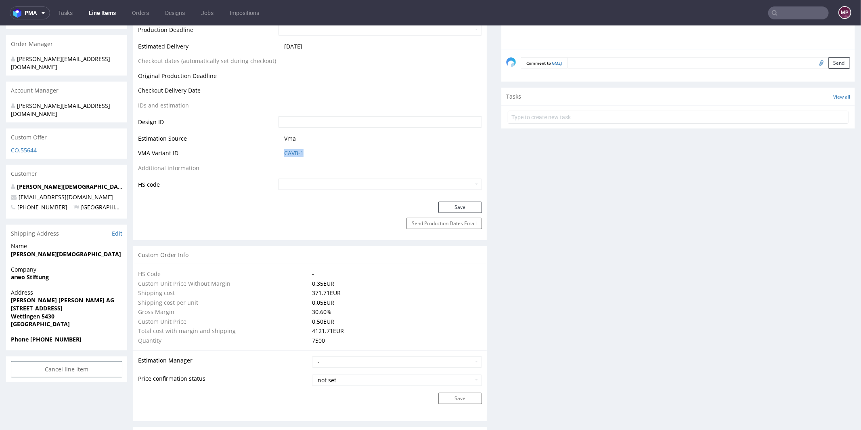
drag, startPoint x: 312, startPoint y: 149, endPoint x: 273, endPoint y: 150, distance: 39.6
click at [276, 150] on td "CAVB-1" at bounding box center [379, 155] width 206 height 15
copy link "CAVB-1"
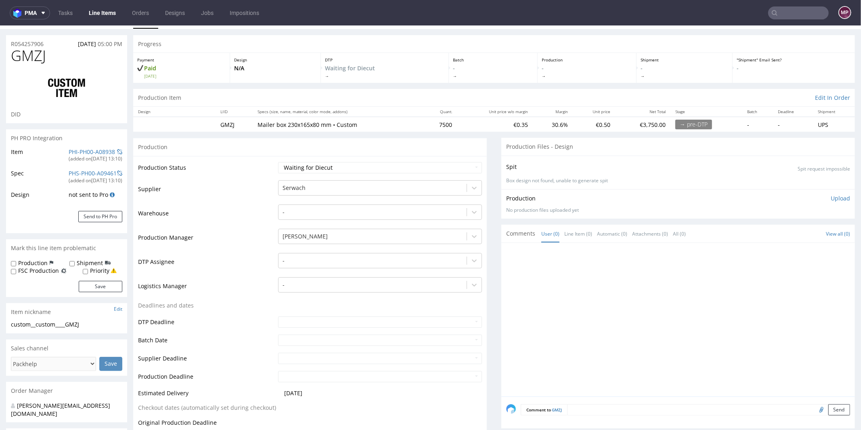
scroll to position [0, 0]
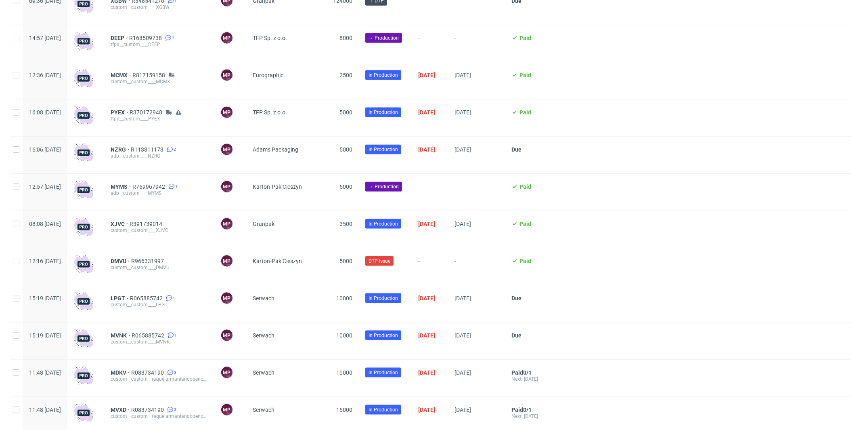
scroll to position [784, 0]
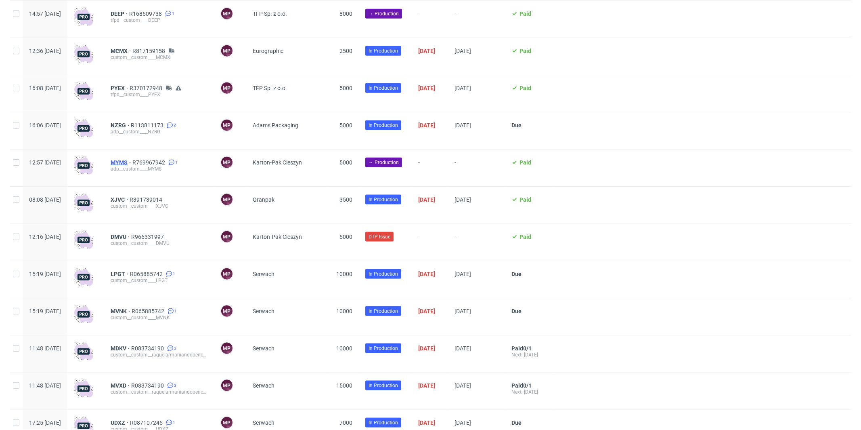
click at [132, 164] on span "MYMS" at bounding box center [122, 162] width 22 height 6
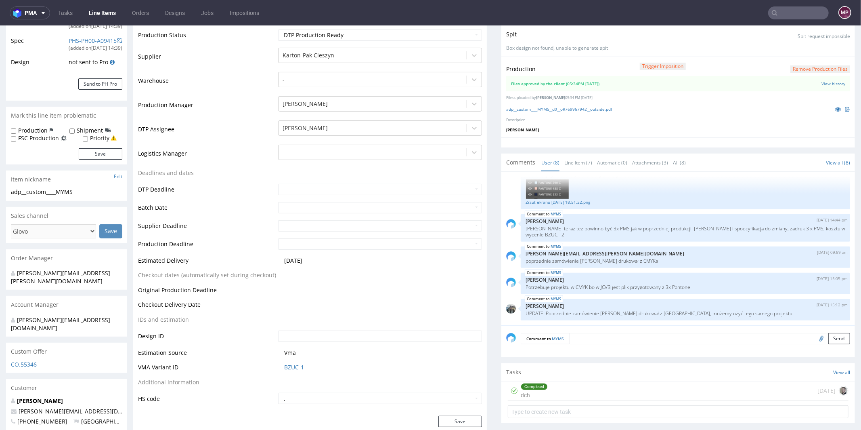
scroll to position [109, 0]
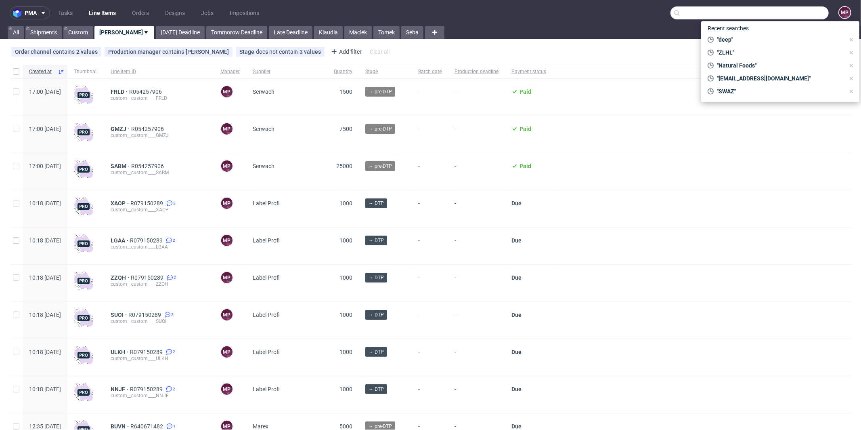
click at [800, 10] on input "text" at bounding box center [750, 12] width 158 height 13
paste input "ZHKA"
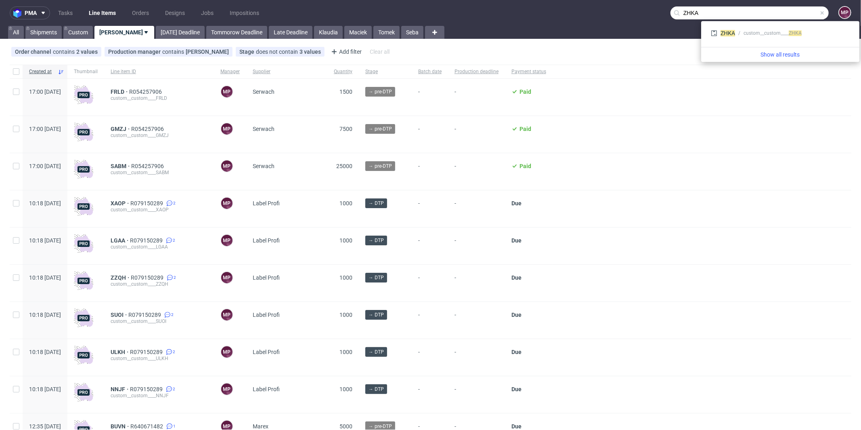
type input "ZHKA"
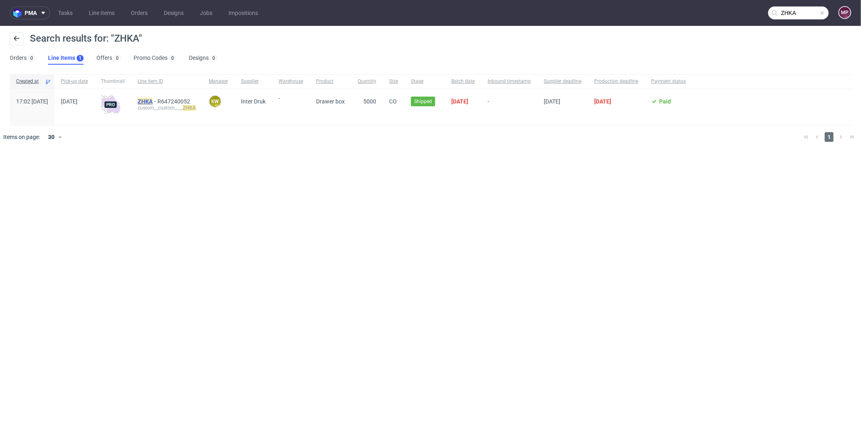
click at [153, 102] on mark "ZHKA" at bounding box center [145, 101] width 15 height 6
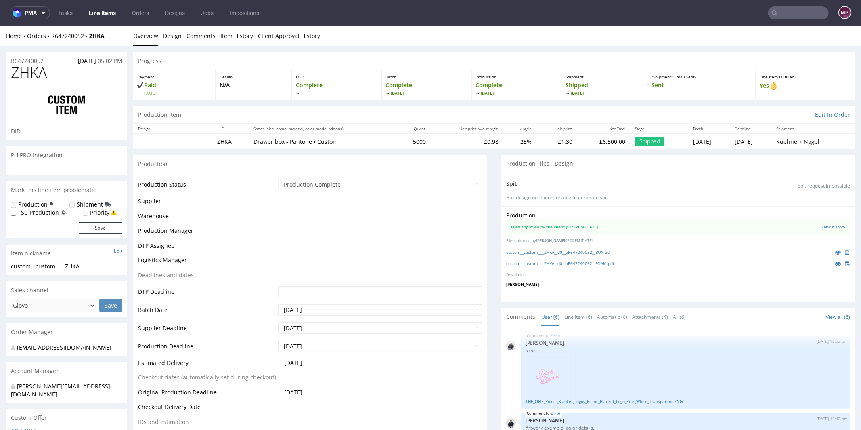
scroll to position [107, 0]
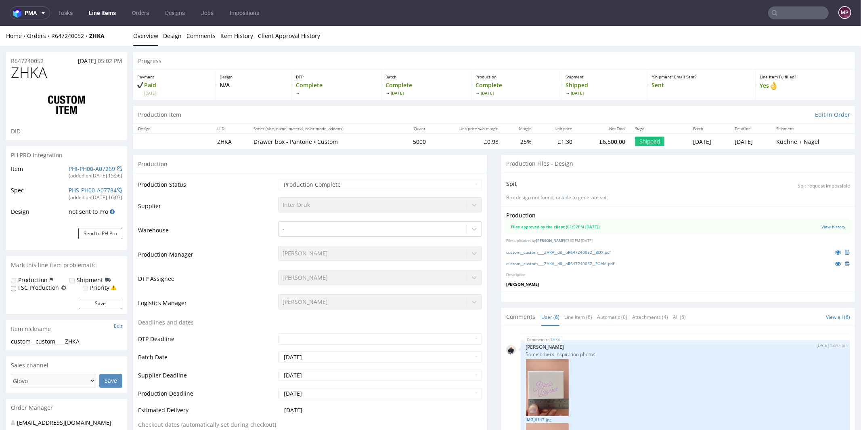
select select "in_progress"
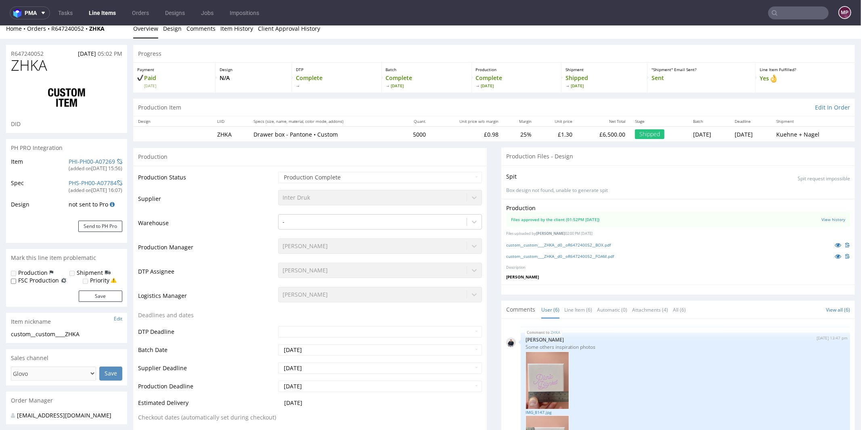
scroll to position [0, 0]
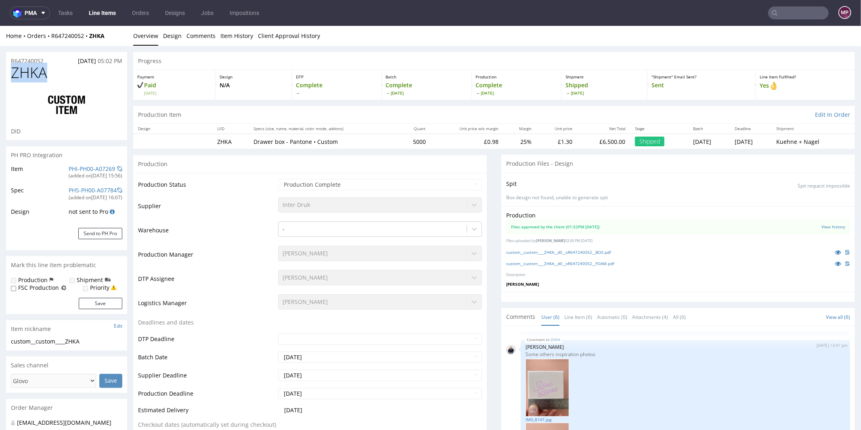
drag, startPoint x: 51, startPoint y: 78, endPoint x: 8, endPoint y: 74, distance: 42.5
click at [8, 74] on div "ZHKA DID" at bounding box center [66, 101] width 121 height 75
copy span "ZHKA"
click at [91, 80] on div "ZHKA DID" at bounding box center [66, 101] width 121 height 75
drag, startPoint x: 53, startPoint y: 60, endPoint x: 9, endPoint y: 59, distance: 43.6
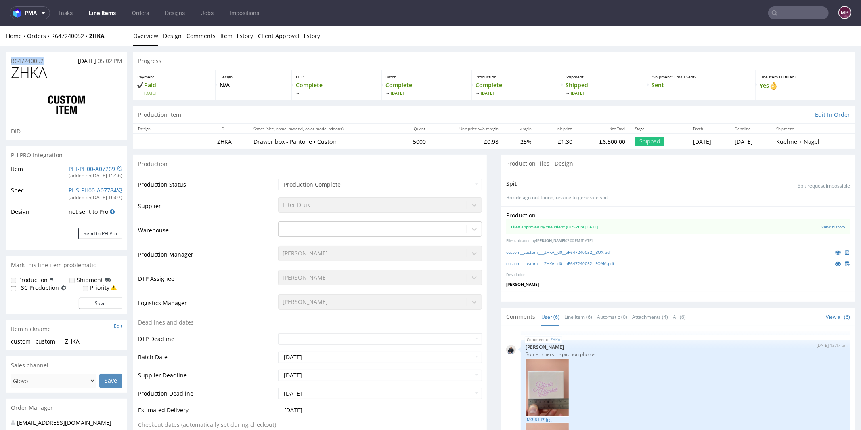
click at [9, 59] on div "R647240052 25.06.2024 05:02 PM" at bounding box center [66, 58] width 121 height 13
copy p "R647240052"
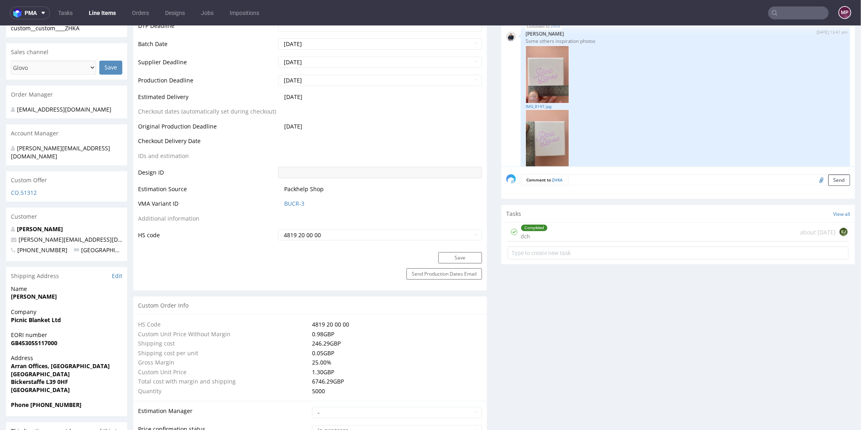
scroll to position [312, 0]
click at [79, 319] on div "Company Picnic Blanket Ltd" at bounding box center [66, 319] width 121 height 23
drag, startPoint x: 67, startPoint y: 307, endPoint x: 11, endPoint y: 309, distance: 55.7
click at [11, 316] on span "Picnic Blanket Ltd" at bounding box center [66, 320] width 111 height 8
copy strong "Picnic Blanket Ltd"
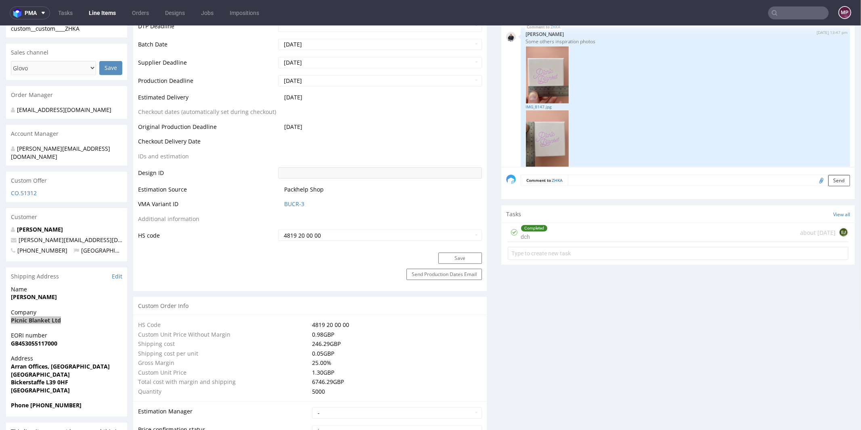
click at [782, 17] on input "text" at bounding box center [798, 12] width 61 height 13
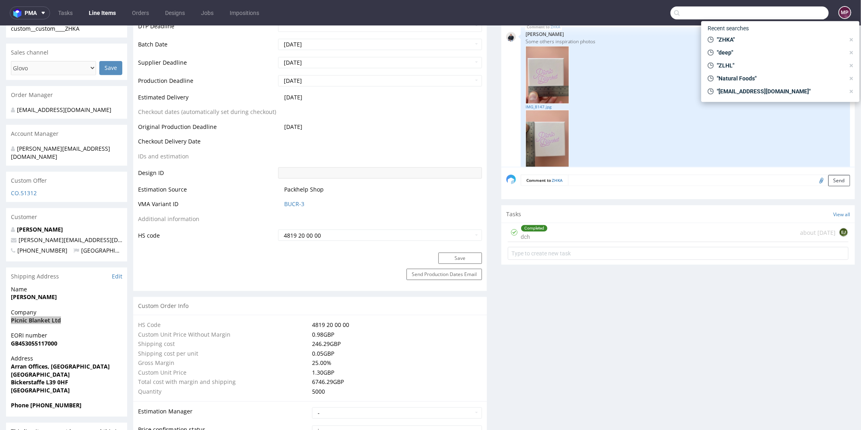
paste input "Picnic Blanket Ltd"
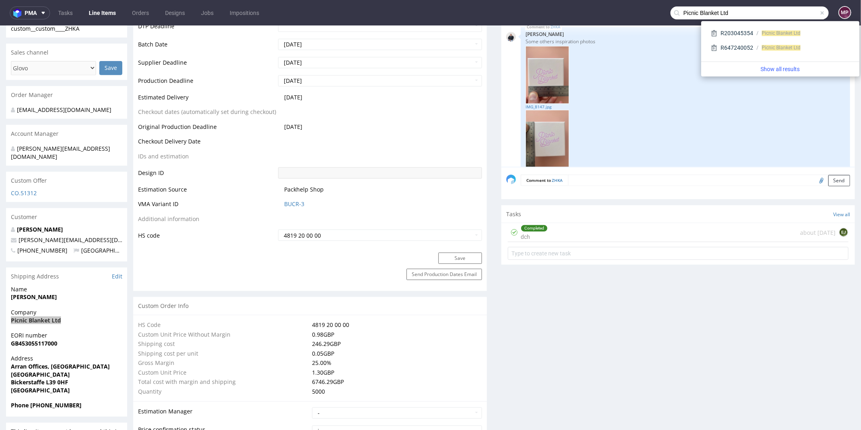
type input "Picnic Blanket Ltd"
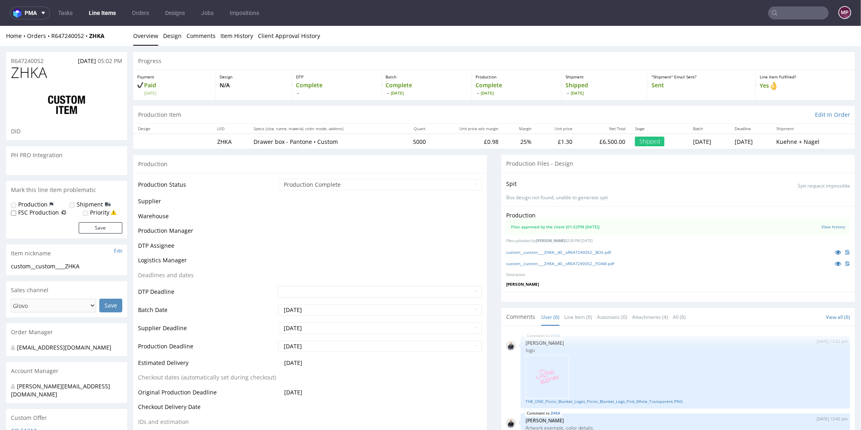
scroll to position [280, 0]
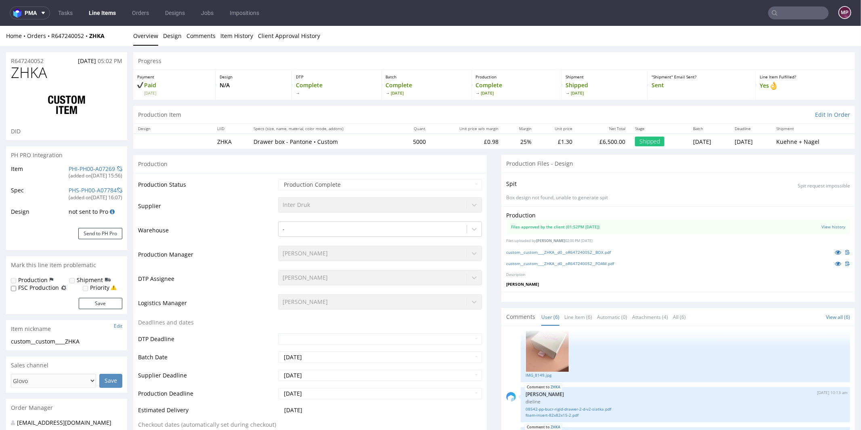
select select "in_progress"
drag, startPoint x: 113, startPoint y: 34, endPoint x: 52, endPoint y: 34, distance: 61.0
click at [52, 34] on div "Home Orders R647240052 ZHKA" at bounding box center [66, 35] width 121 height 8
copy div "R647240052 ZHKA"
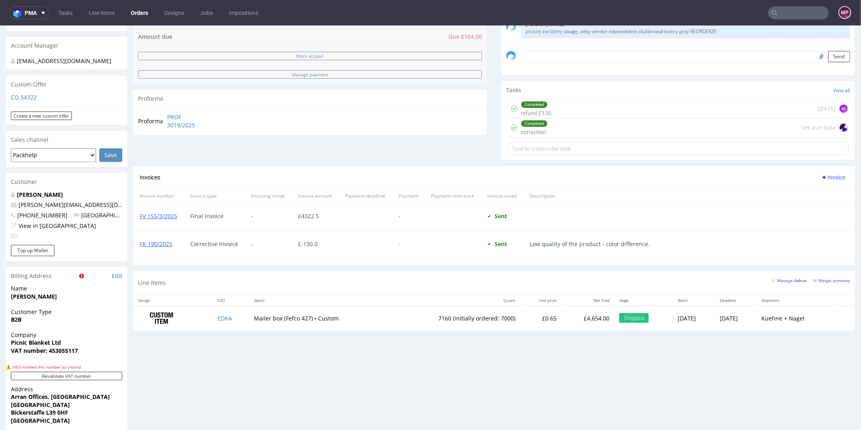
scroll to position [234, 0]
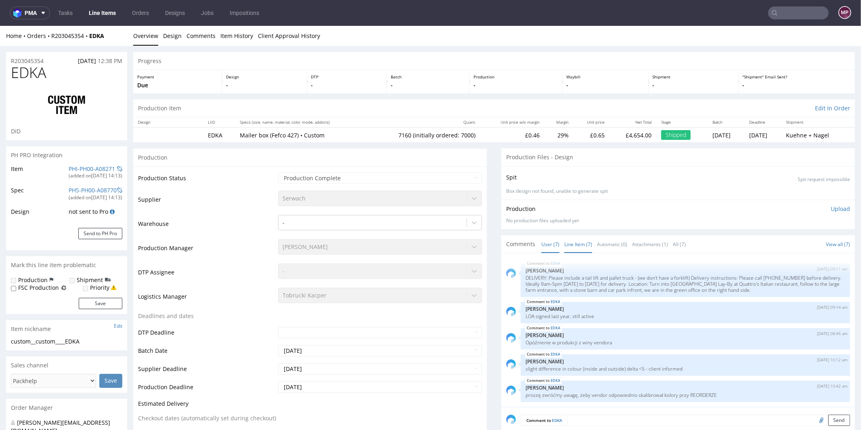
click at [585, 241] on link "Line Item (7)" at bounding box center [578, 243] width 28 height 17
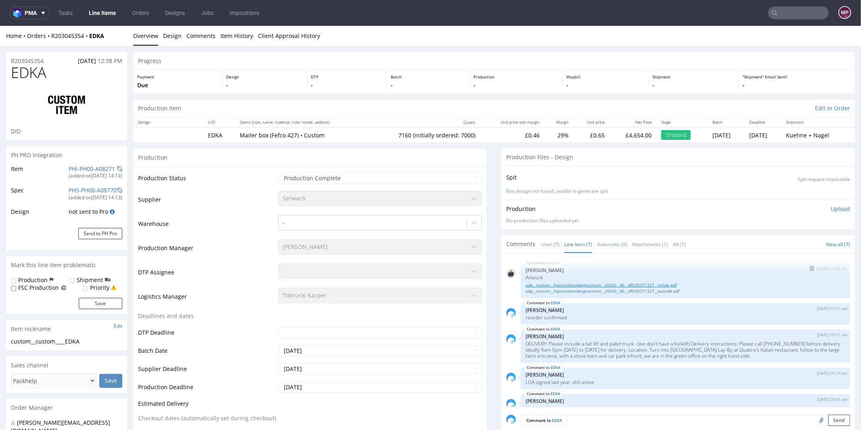
click at [612, 285] on link "adp__custom__hipicnicblanketgmailcom__LNOO__d0__oR535371327__inside.pdf" at bounding box center [686, 284] width 320 height 6
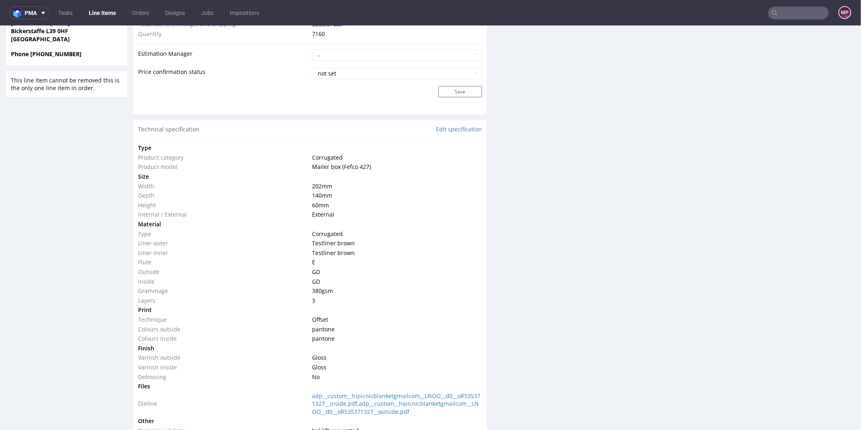
scroll to position [665, 0]
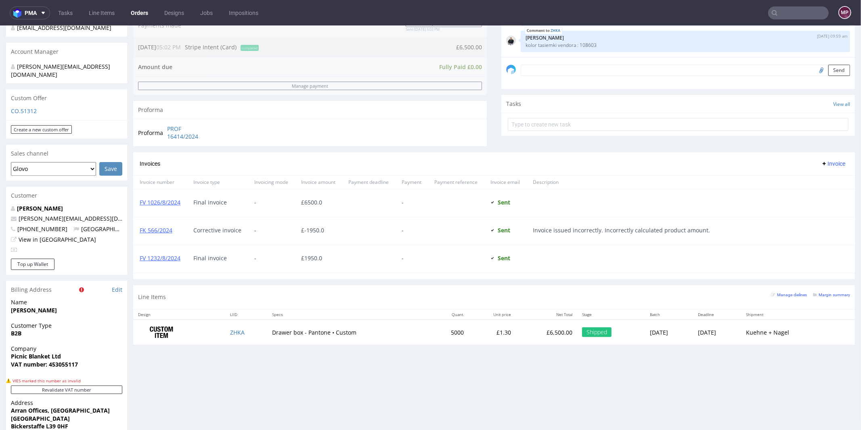
scroll to position [243, 0]
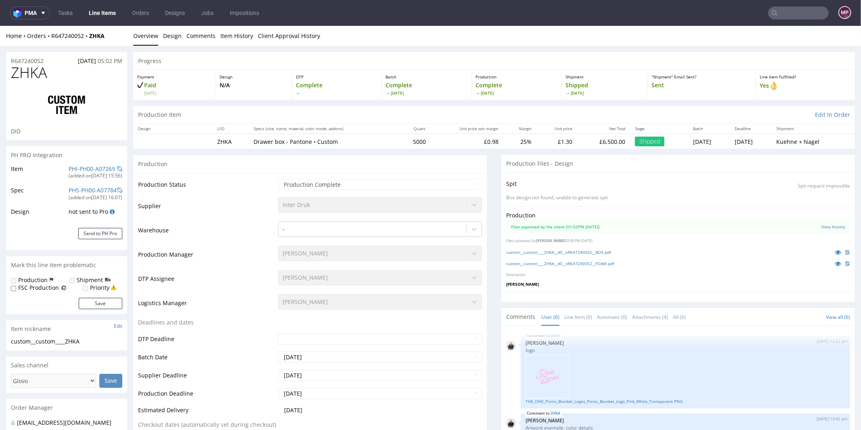
scroll to position [280, 0]
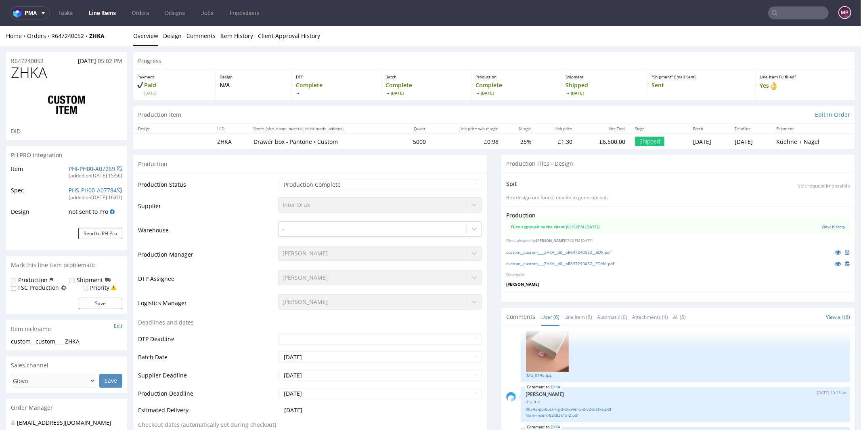
select select "in_progress"
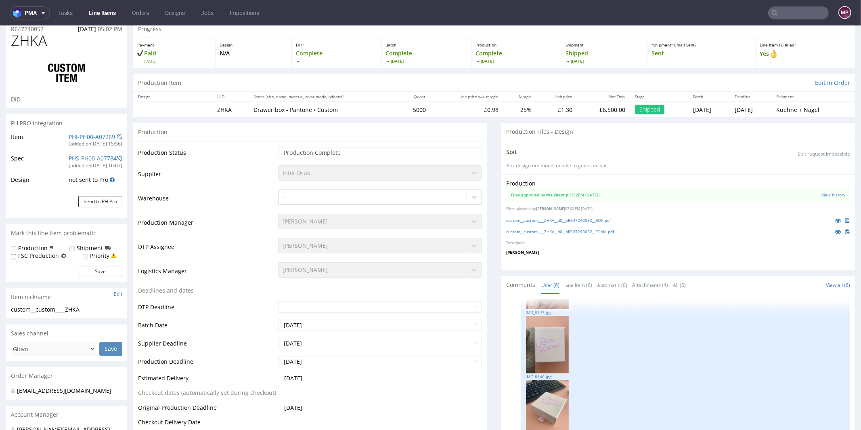
scroll to position [0, 0]
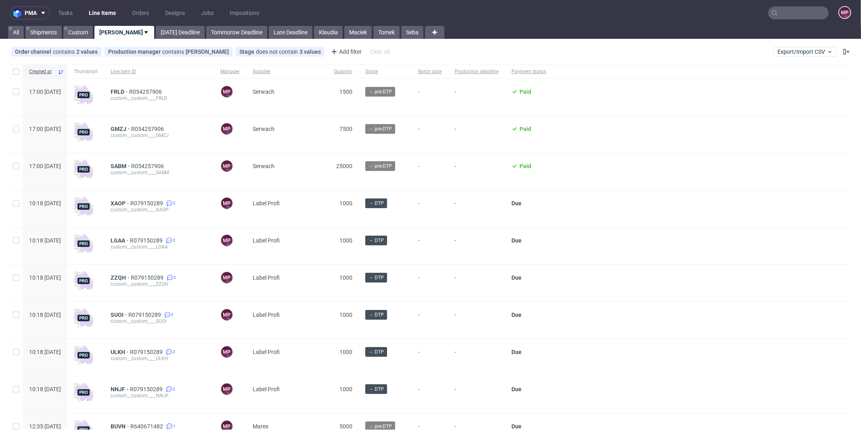
click at [788, 4] on nav "pma Tasks Line Items Orders Designs Jobs Impositions MP" at bounding box center [430, 13] width 861 height 26
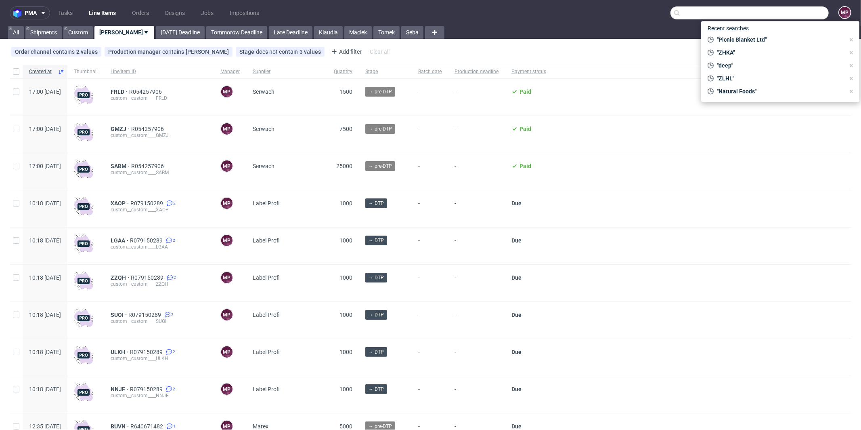
click at [792, 9] on input "text" at bounding box center [750, 12] width 158 height 13
paste input "SWAZ"
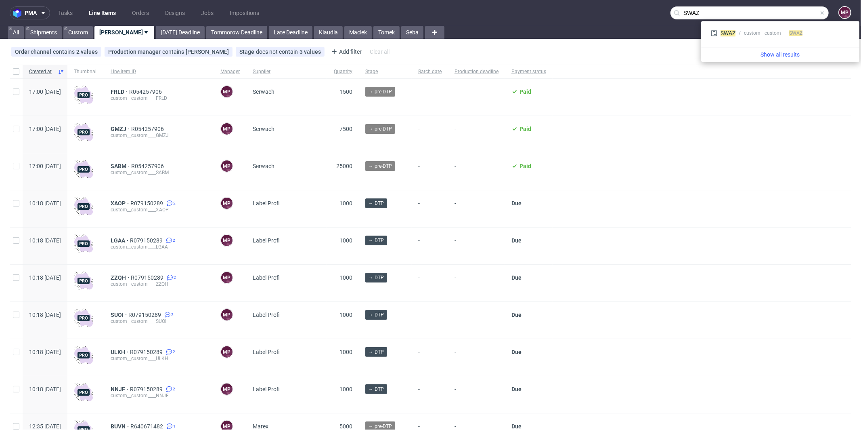
type input "SWAZ"
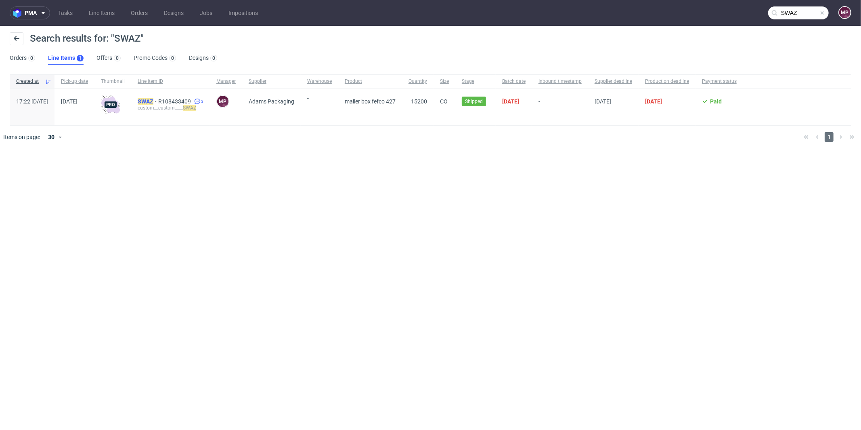
click at [153, 104] on mark "SWAZ" at bounding box center [146, 101] width 16 height 6
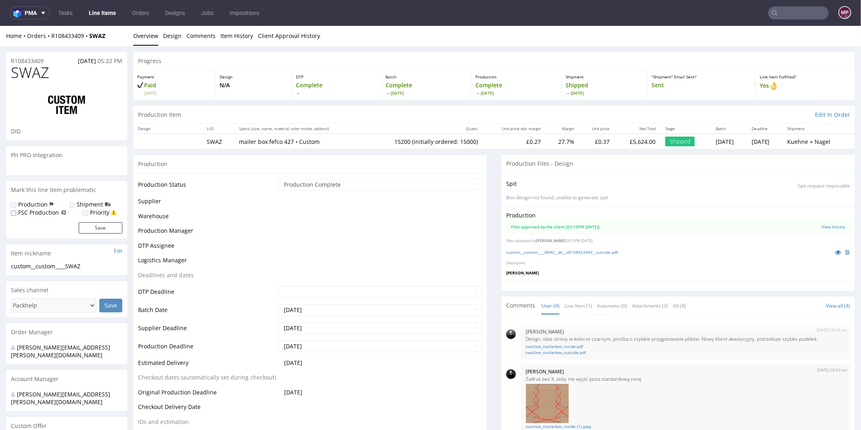
scroll to position [42, 0]
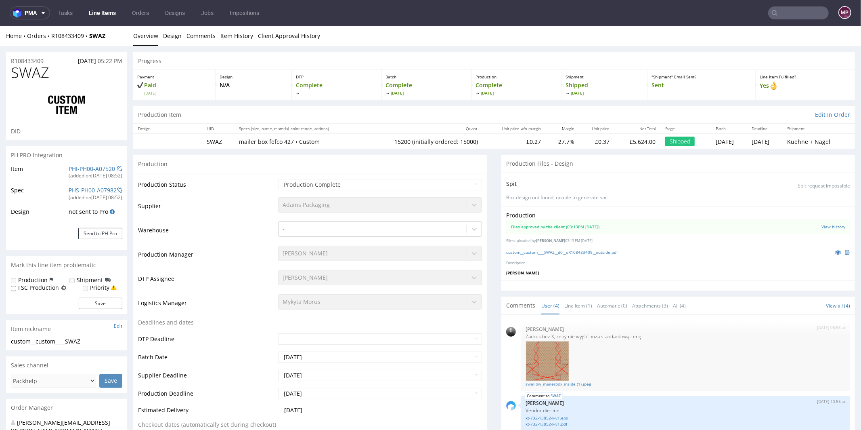
select select "in_progress"
click at [835, 251] on icon at bounding box center [838, 252] width 6 height 6
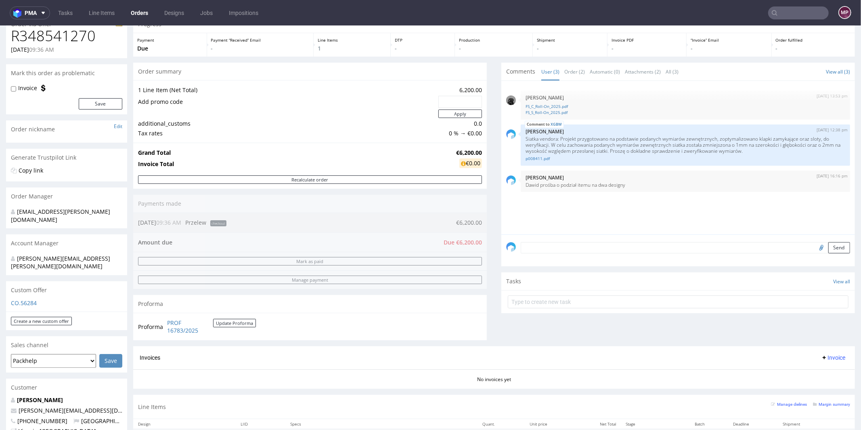
scroll to position [158, 0]
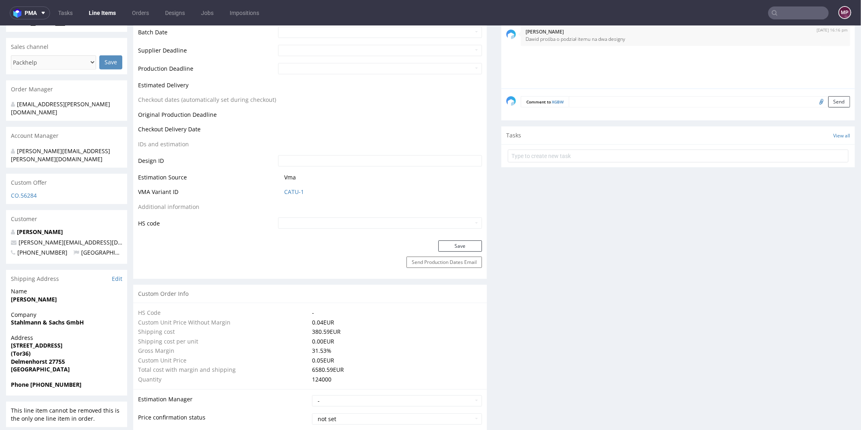
scroll to position [151, 0]
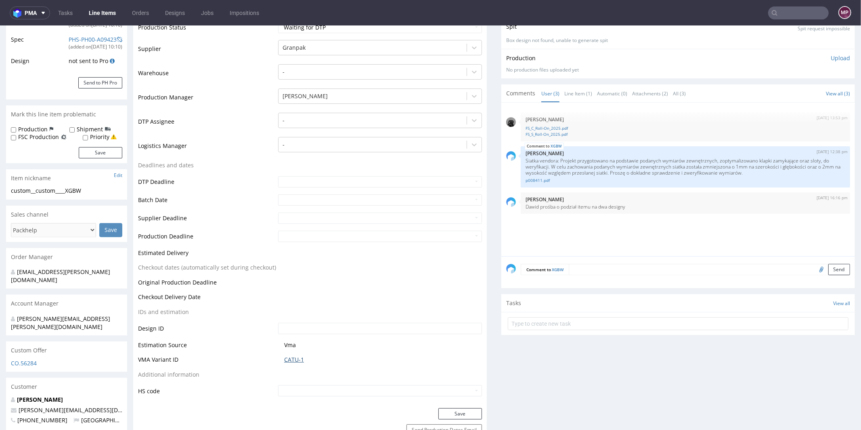
click at [295, 356] on link "CATU-1" at bounding box center [294, 359] width 20 height 8
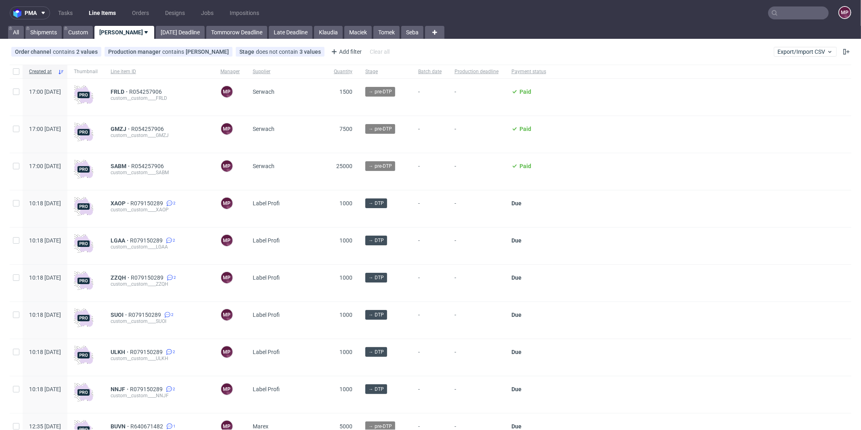
click at [793, 13] on input "text" at bounding box center [798, 12] width 61 height 13
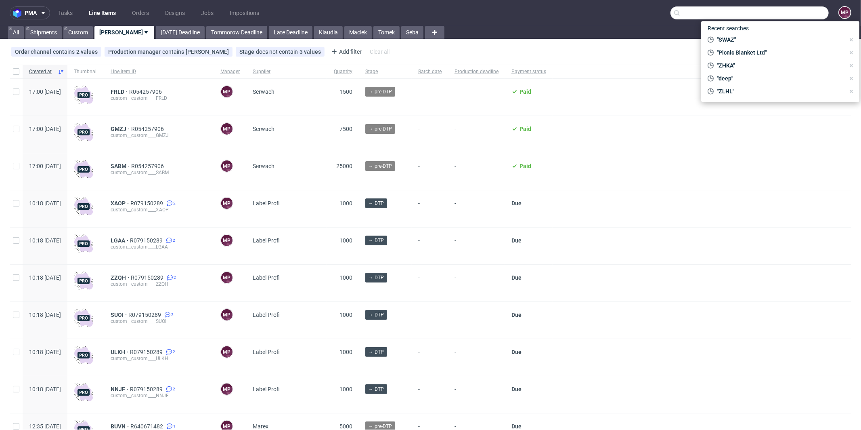
paste input "GACP"
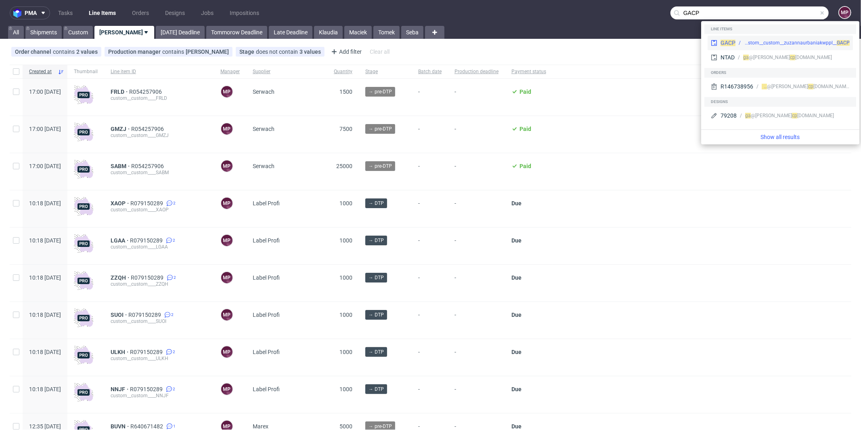
type input "GACP"
click at [762, 44] on div "custom__custom__zuzannaurbaniakwppl__ GACP" at bounding box center [797, 42] width 106 height 7
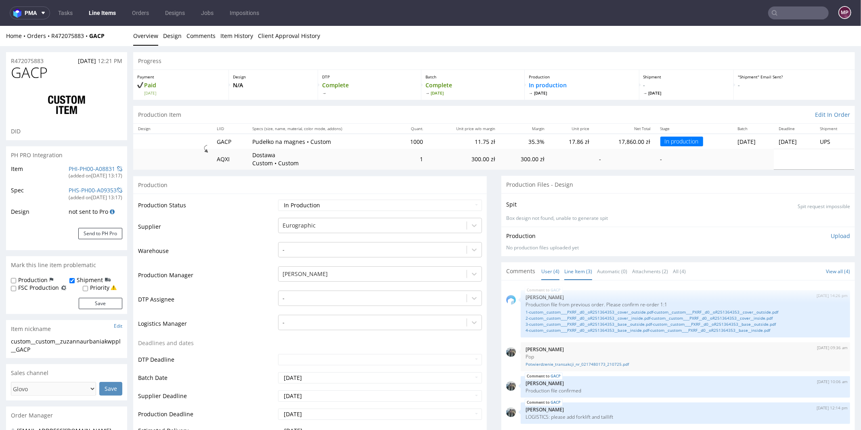
click at [574, 273] on link "Line Item (3)" at bounding box center [578, 270] width 28 height 17
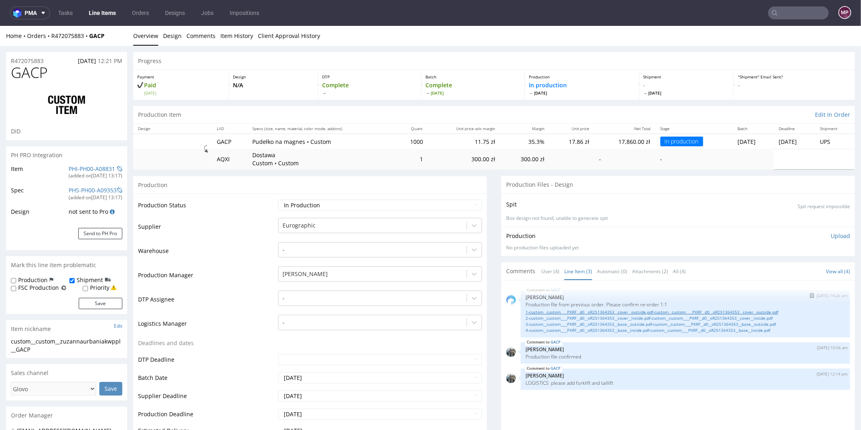
click at [591, 310] on link "1-custom__custom____PXRF__d0__oR251364353__cover__outside.pdf-custom__custom___…" at bounding box center [686, 311] width 320 height 6
click at [596, 316] on link "2-custom__custom____PXRF__d0__oR251364353__cover__inside.pdf-custom__custom____…" at bounding box center [686, 317] width 320 height 6
click at [595, 321] on link "3-custom__custom____PXRF__d0__oR251364353__base__outside.pdf-custom__custom____…" at bounding box center [686, 324] width 320 height 6
click at [618, 330] on link "4-custom__custom____PXRF__d0__oR251364353__base__inside.pdf-custom__custom____P…" at bounding box center [686, 330] width 320 height 6
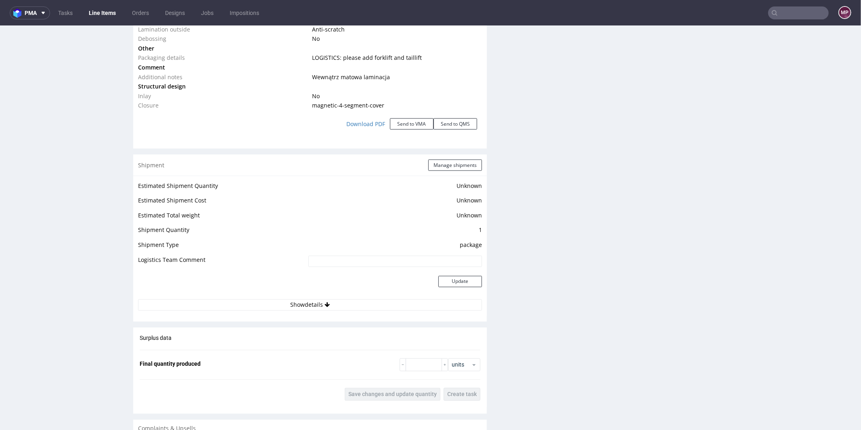
scroll to position [1037, 0]
click at [415, 365] on input "number" at bounding box center [424, 364] width 36 height 13
type input "1000"
click at [410, 387] on button "Save changes and update quantity" at bounding box center [393, 393] width 96 height 13
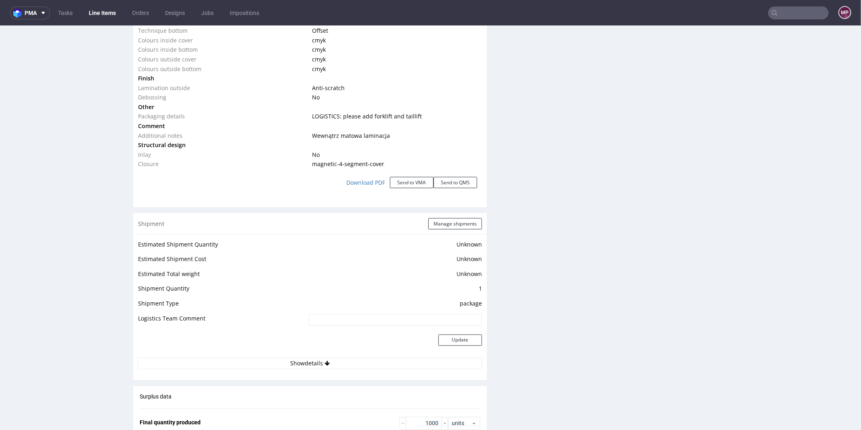
scroll to position [964, 0]
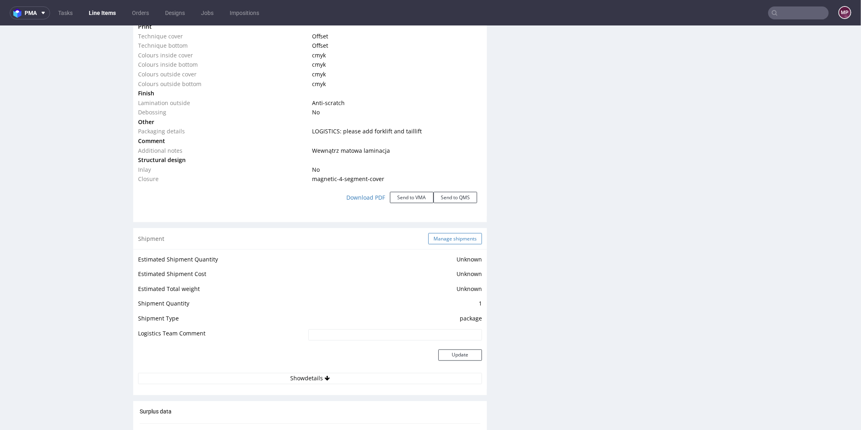
click at [441, 237] on button "Manage shipments" at bounding box center [455, 238] width 54 height 11
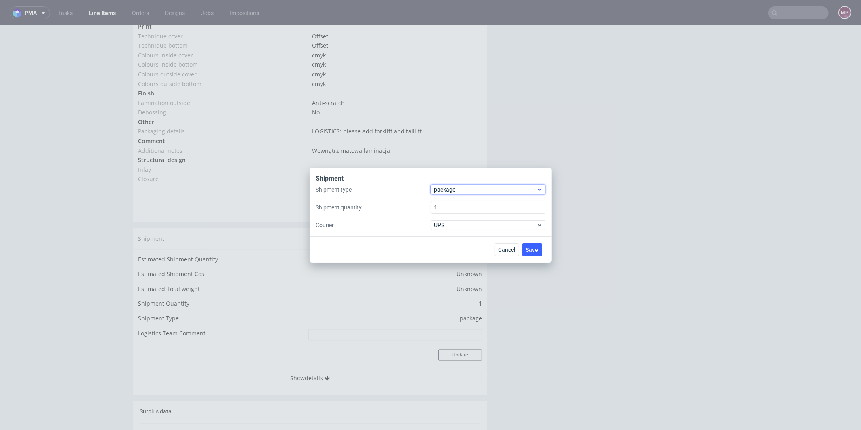
click at [463, 189] on span "package" at bounding box center [485, 189] width 103 height 8
click at [453, 203] on div "pallet" at bounding box center [488, 206] width 108 height 15
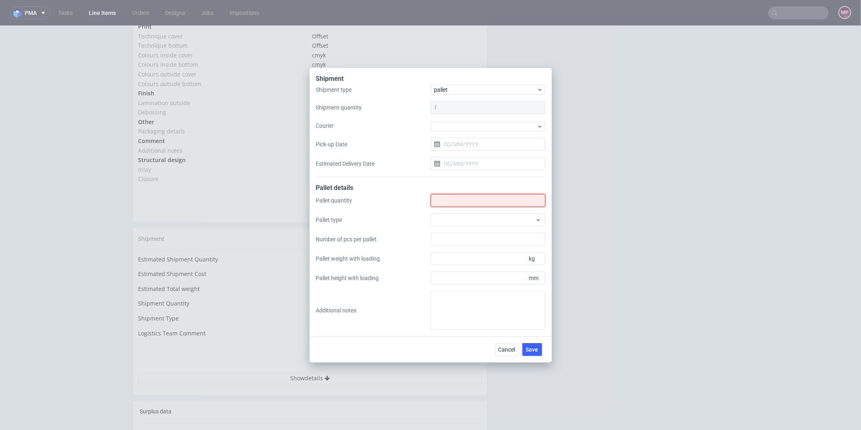
click at [478, 196] on input "Shipment type" at bounding box center [488, 200] width 115 height 13
type input "2"
click at [479, 222] on div at bounding box center [488, 219] width 115 height 13
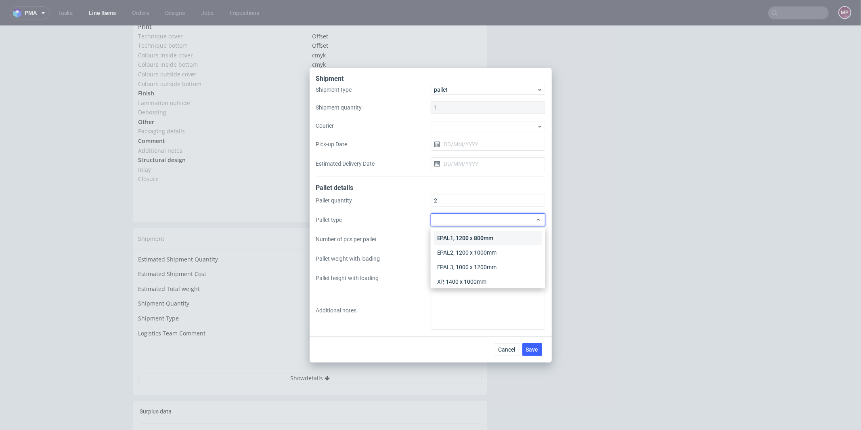
click at [477, 236] on div "EPAL1, 1200 x 800mm" at bounding box center [488, 238] width 108 height 15
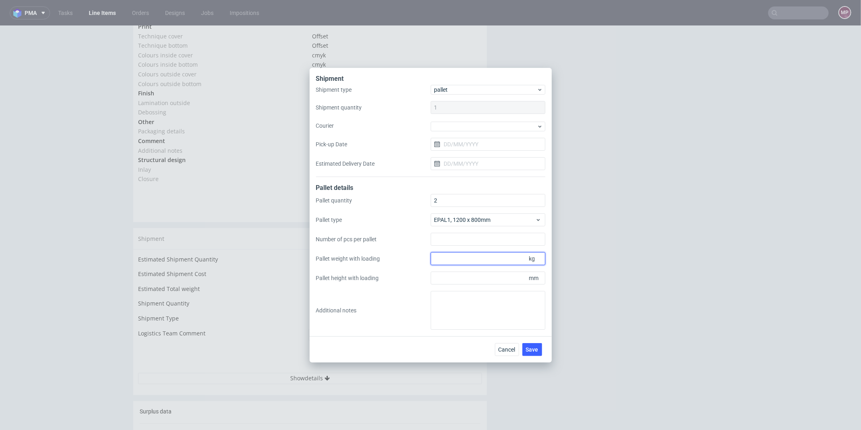
click at [489, 261] on input "Pallet weight with loading" at bounding box center [488, 258] width 115 height 13
type input "146"
click at [467, 278] on input "Pallet height with loading" at bounding box center [488, 277] width 115 height 13
paste input "e22"
type input "1160"
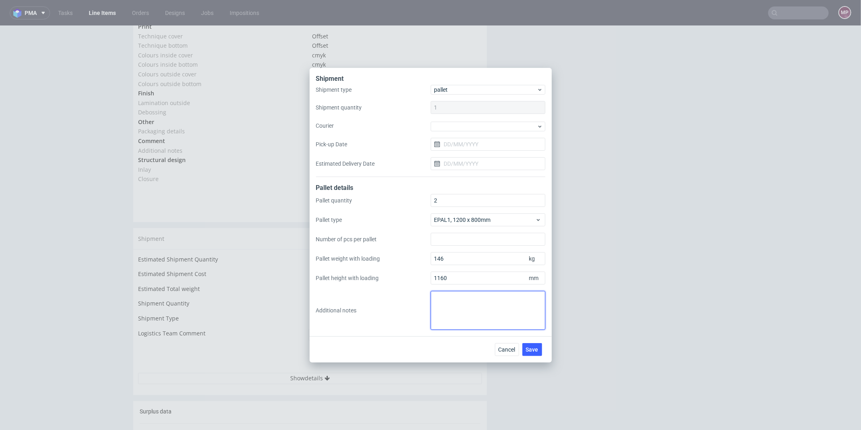
click at [449, 298] on textarea at bounding box center [488, 310] width 115 height 39
paste textarea "Palety 2. 2"
click at [439, 304] on textarea "Palety 2. 2" at bounding box center [488, 310] width 115 height 39
paste textarea "Paleta 1 (120x80x114 cm) - 139 kg Paleta 2 (120x80x116 cm) - 146 kg"
type textarea "Palety 2 Paleta 1 (120x80x114 cm) - 139 kg Paleta 2 (120x80x116 cm) - 146 kg"
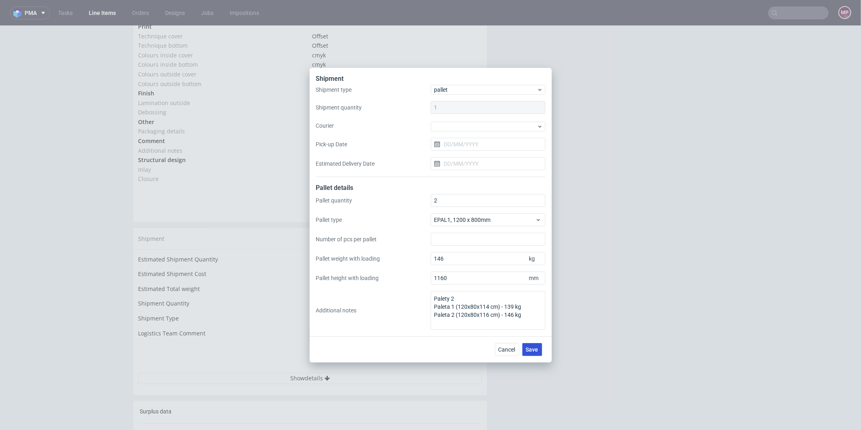
click at [538, 348] on span "Save" at bounding box center [532, 349] width 13 height 6
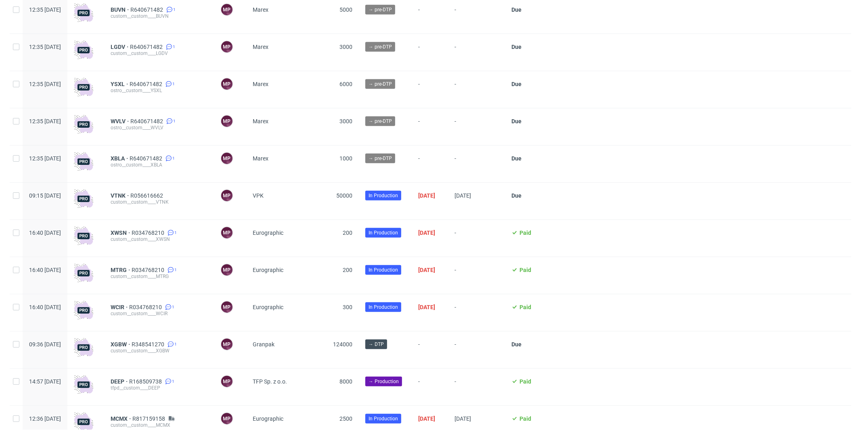
scroll to position [339, 0]
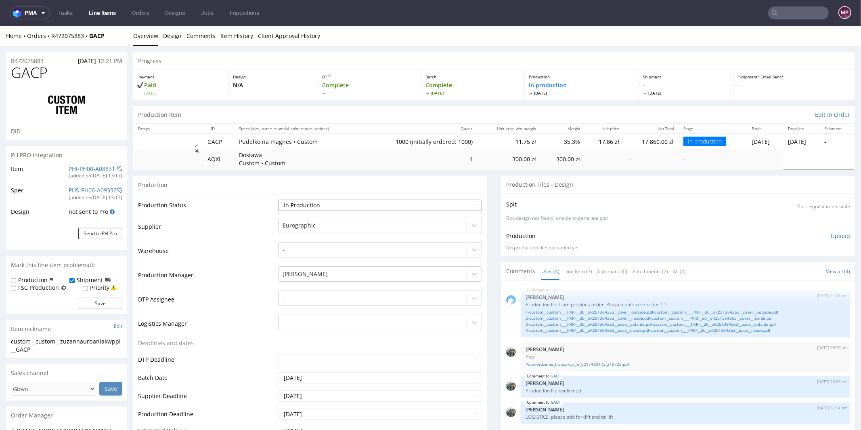
click at [337, 204] on select "Waiting for Artwork Waiting for Diecut Waiting for Mockup Waiting for DTP Waiti…" at bounding box center [380, 204] width 204 height 11
select select "production_complete"
click at [278, 199] on select "Waiting for Artwork Waiting for Diecut Waiting for Mockup Waiting for DTP Waiti…" at bounding box center [380, 204] width 204 height 11
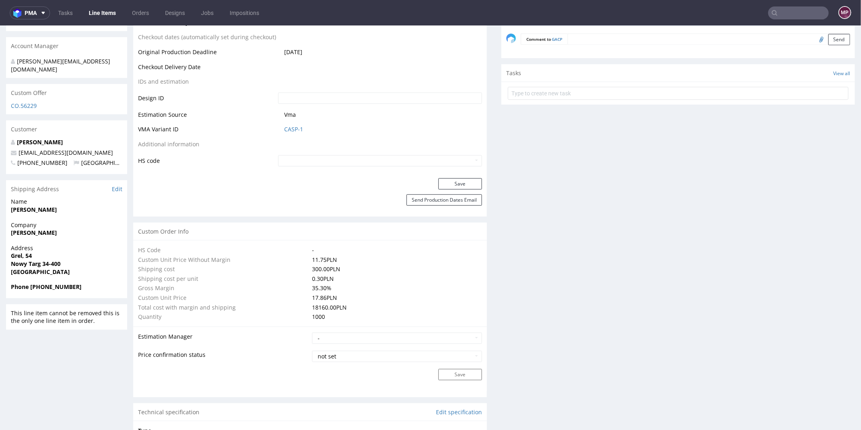
scroll to position [410, 0]
click at [450, 181] on button "Save" at bounding box center [460, 180] width 44 height 11
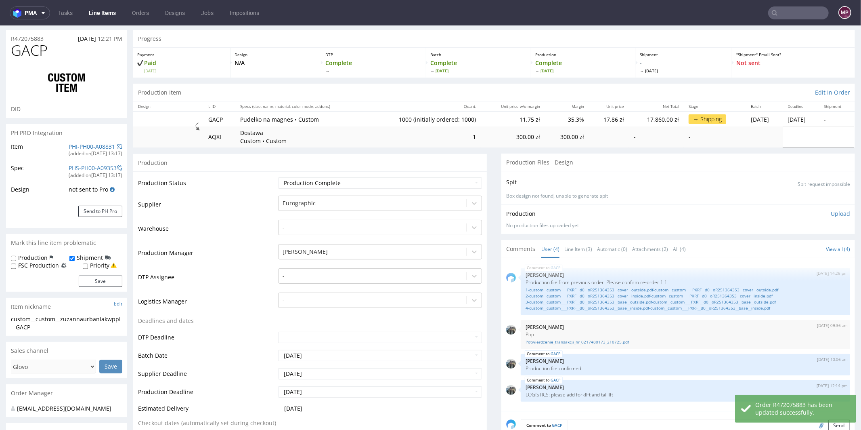
scroll to position [0, 0]
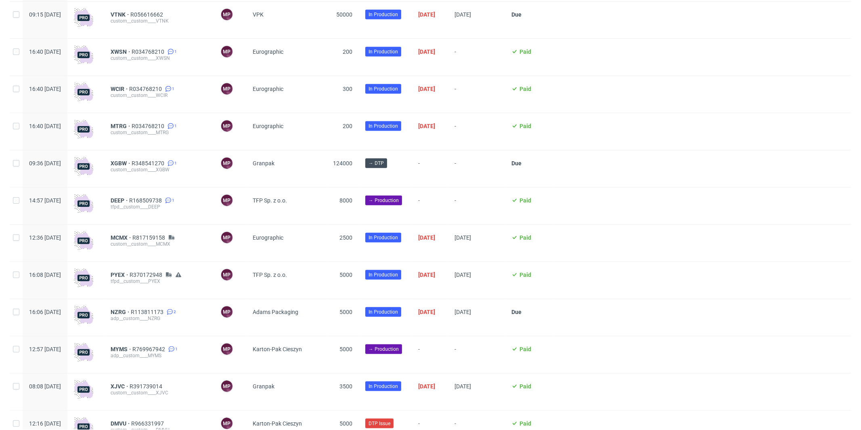
scroll to position [597, 0]
click at [129, 203] on span "DEEP" at bounding box center [120, 200] width 19 height 6
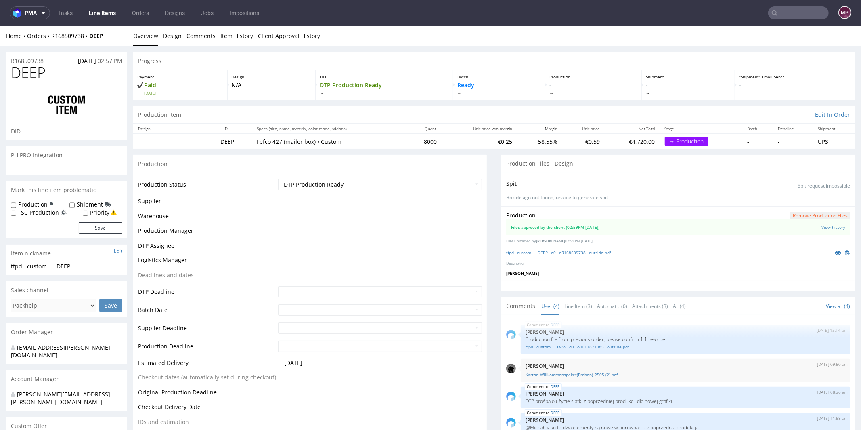
scroll to position [21, 0]
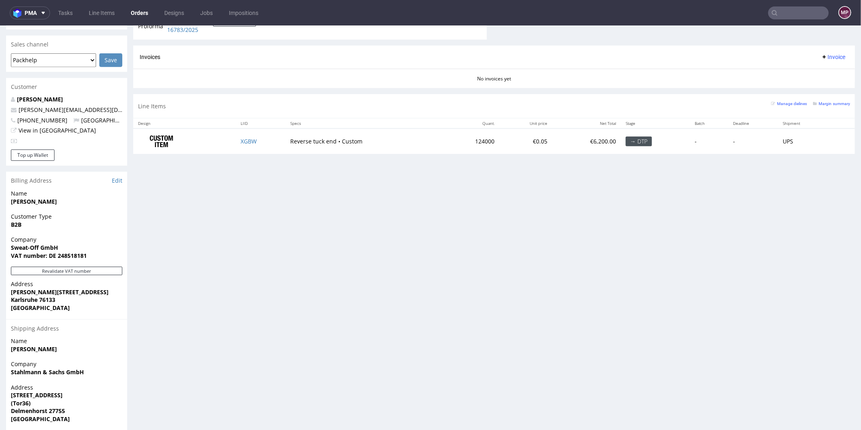
scroll to position [346, 0]
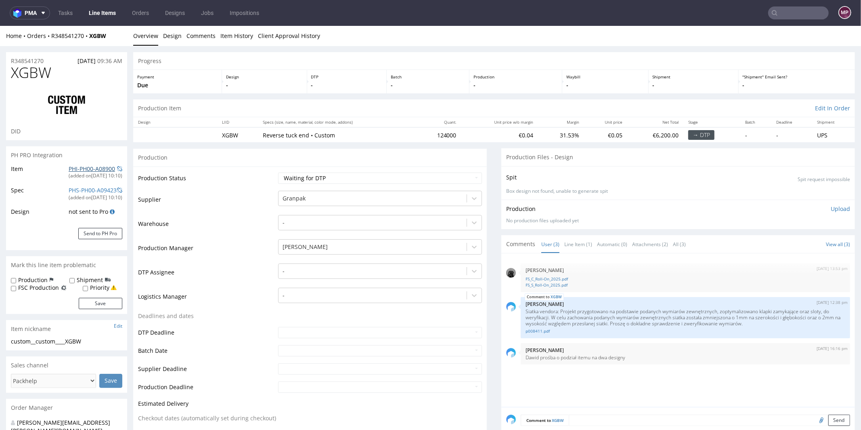
click at [86, 168] on link "PHI-PH00-A08900" at bounding box center [92, 168] width 46 height 8
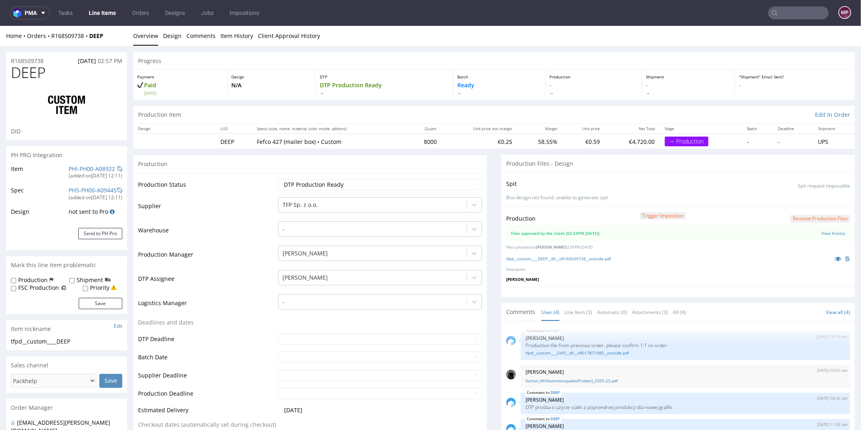
scroll to position [21, 0]
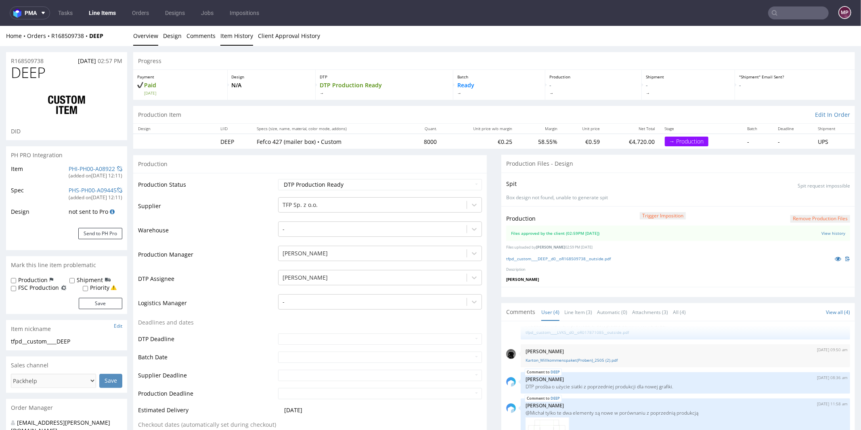
click at [241, 36] on link "Item History" at bounding box center [236, 35] width 33 height 20
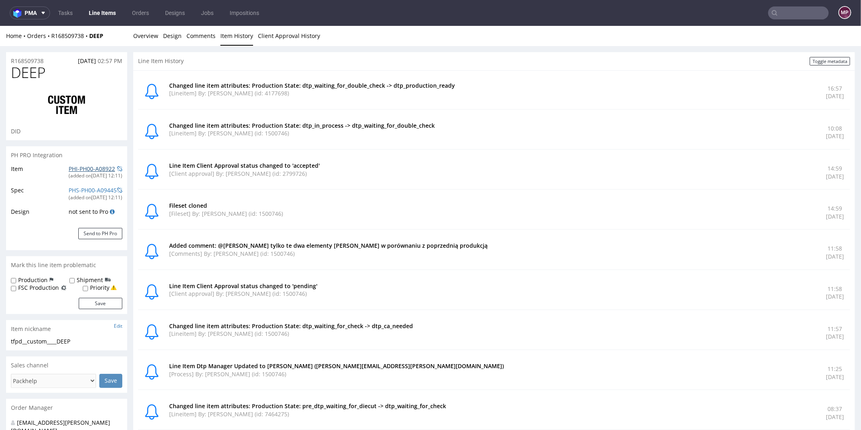
click at [76, 170] on link "PHI-PH00-A08922" at bounding box center [92, 168] width 46 height 8
click at [149, 38] on link "Overview" at bounding box center [145, 35] width 25 height 20
